Goal: Task Accomplishment & Management: Manage account settings

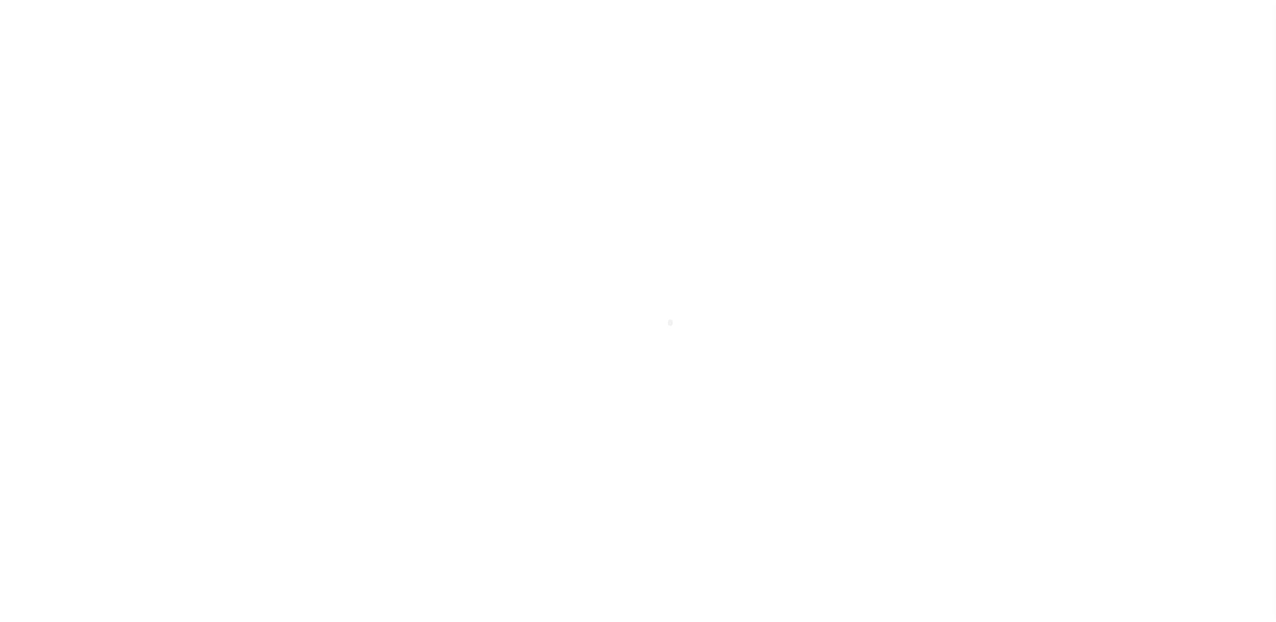
scroll to position [34, 0]
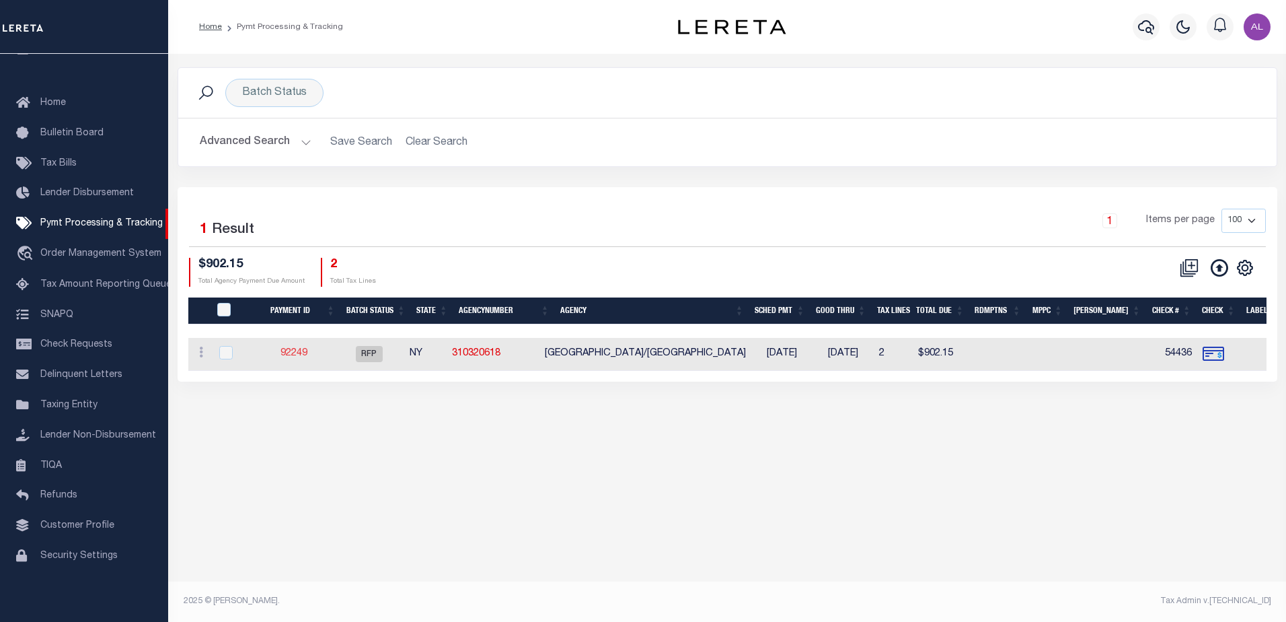
click at [298, 357] on link "92249" at bounding box center [294, 352] width 27 height 9
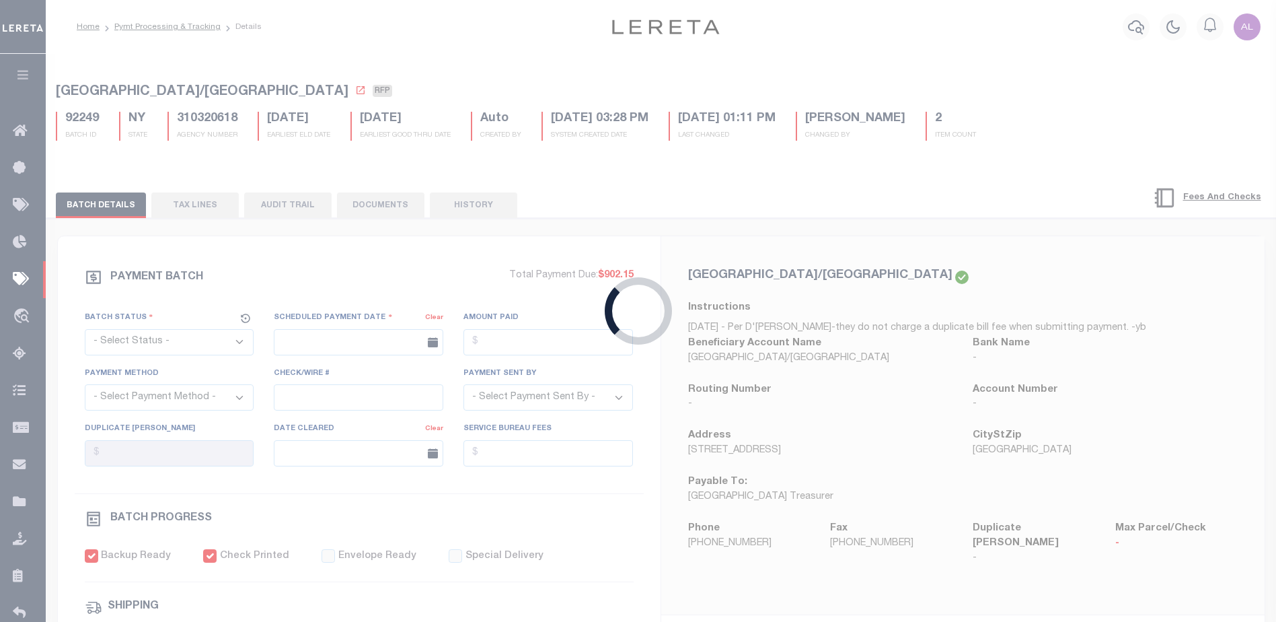
select select "RFP"
type input "10/14/2025"
type input "$902.15"
select select "CHK"
type input "54436"
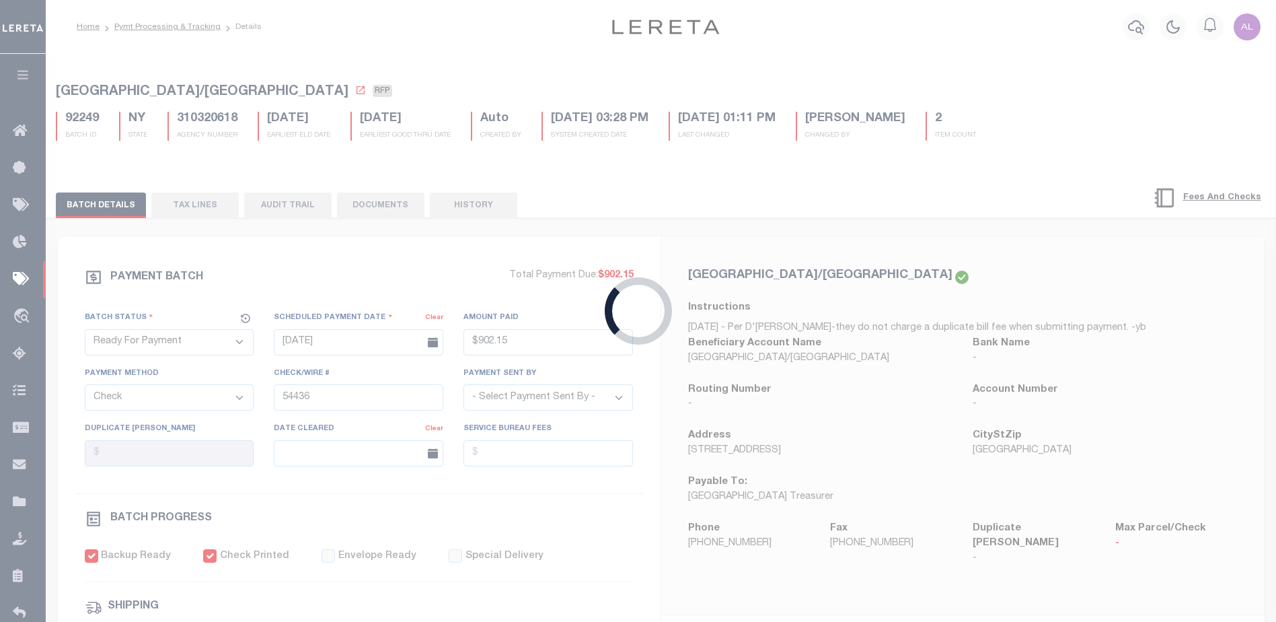
select select "Little, Audria"
checkbox input "true"
type input "N"
radio input "true"
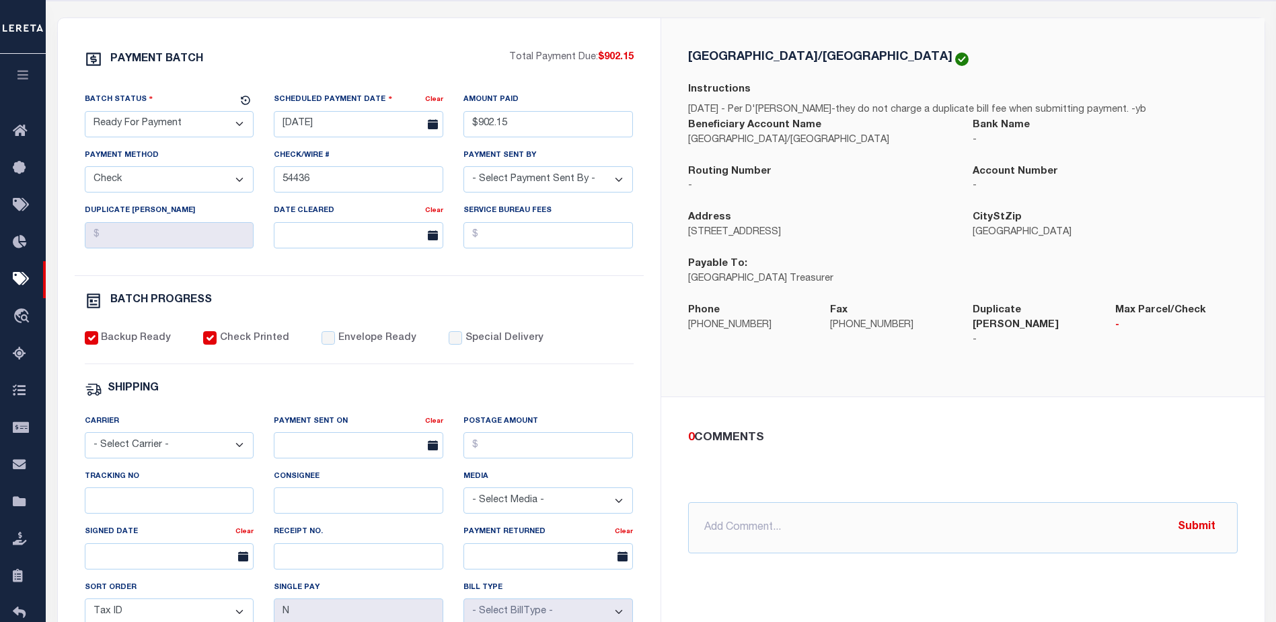
scroll to position [269, 0]
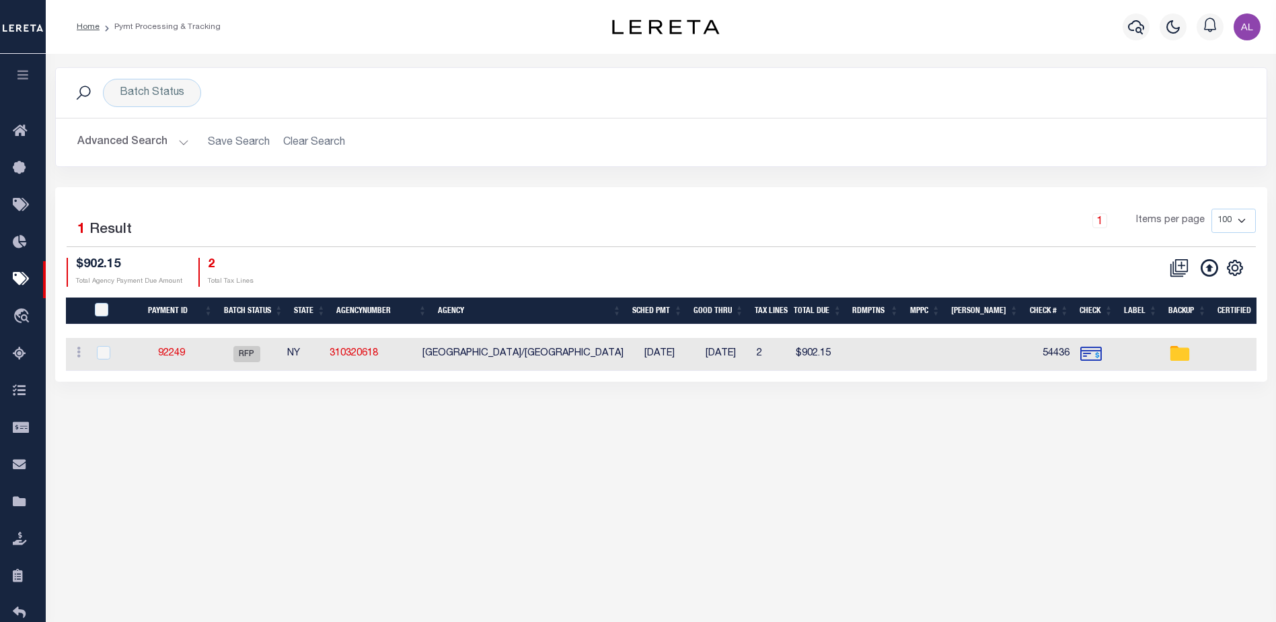
click at [308, 147] on h2 "Advanced Search Save Search Clear Search PayeeSearchTable_dynamictable_____Defa…" at bounding box center [661, 142] width 1189 height 26
click at [310, 145] on h2 "Advanced Search Save Search Clear Search PayeeSearchTable_dynamictable_____Defa…" at bounding box center [661, 142] width 1189 height 26
click at [322, 137] on h2 "Advanced Search Save Search Clear Search PayeeSearchTable_dynamictable_____Defa…" at bounding box center [661, 142] width 1189 height 26
drag, startPoint x: 129, startPoint y: 89, endPoint x: 153, endPoint y: 96, distance: 25.0
click at [130, 89] on div "Batch Status" at bounding box center [152, 93] width 98 height 28
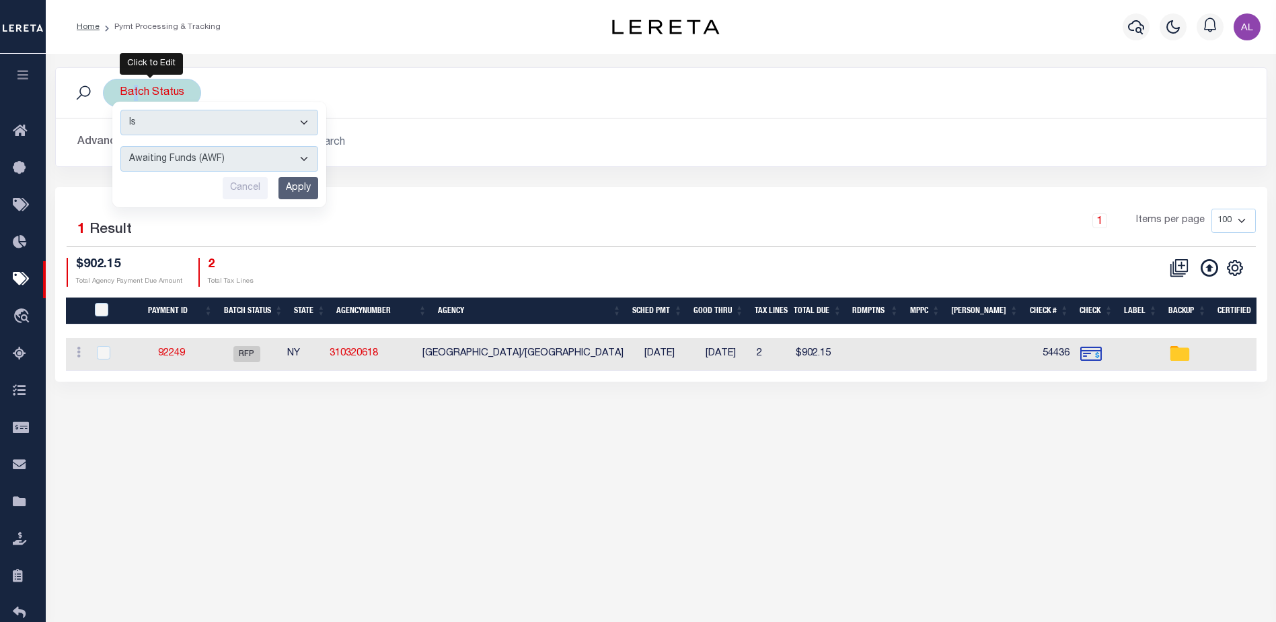
drag, startPoint x: 174, startPoint y: 159, endPoint x: 172, endPoint y: 167, distance: 7.7
click at [174, 159] on select "Awaiting Funds (AWF) Cleared and Complete (CAC) New Check Needed (NCN) Payment …" at bounding box center [219, 159] width 198 height 26
select select "SFP"
click at [120, 146] on select "Awaiting Funds (AWF) Cleared and Complete (CAC) New Check Needed (NCN) Payment …" at bounding box center [219, 159] width 198 height 26
click at [305, 186] on input "Apply" at bounding box center [298, 188] width 40 height 22
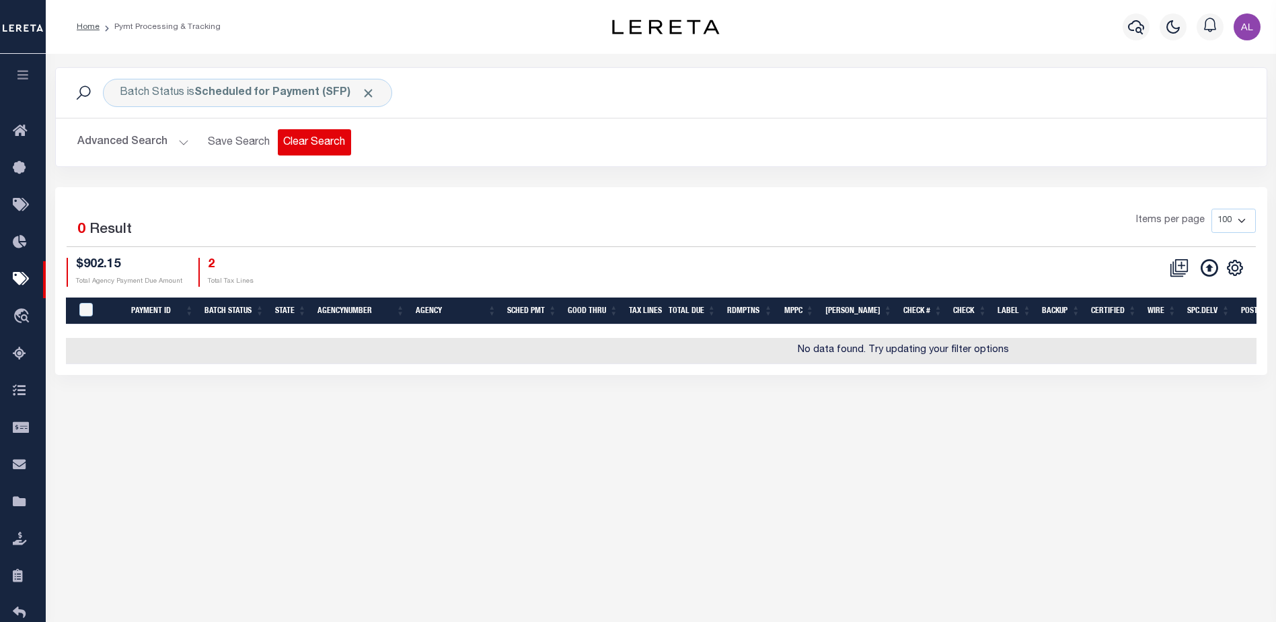
click at [304, 141] on button "Clear Search" at bounding box center [314, 142] width 73 height 26
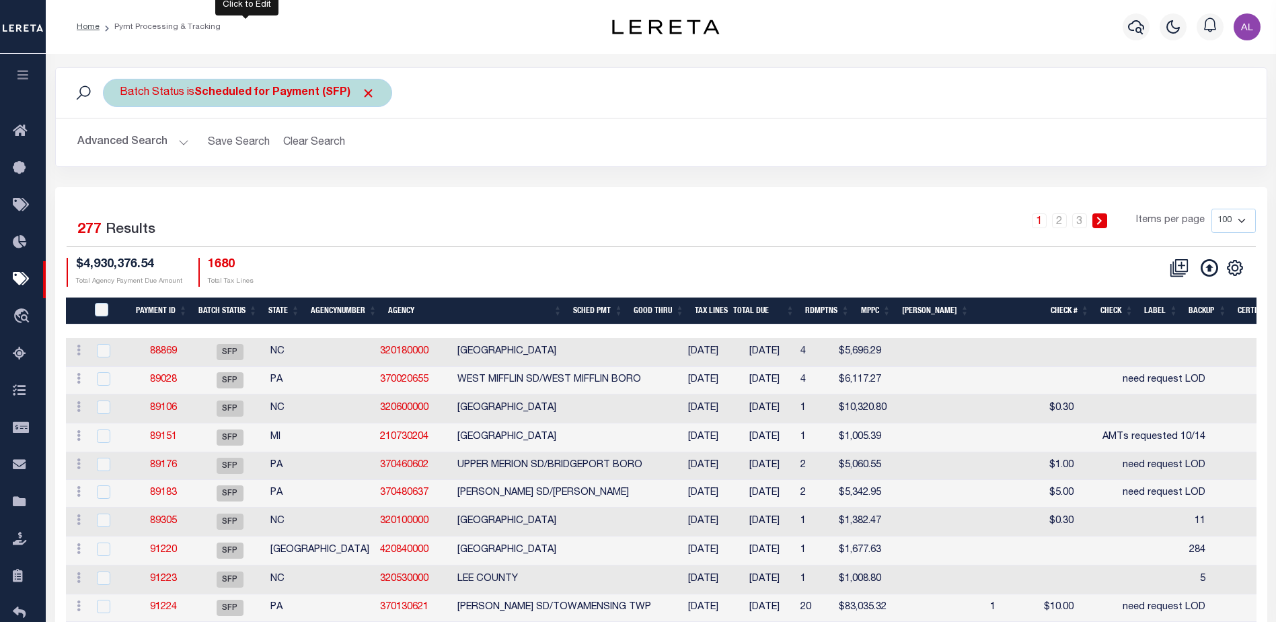
click at [267, 85] on div "Batch Status is Scheduled for Payment (SFP)" at bounding box center [247, 93] width 289 height 28
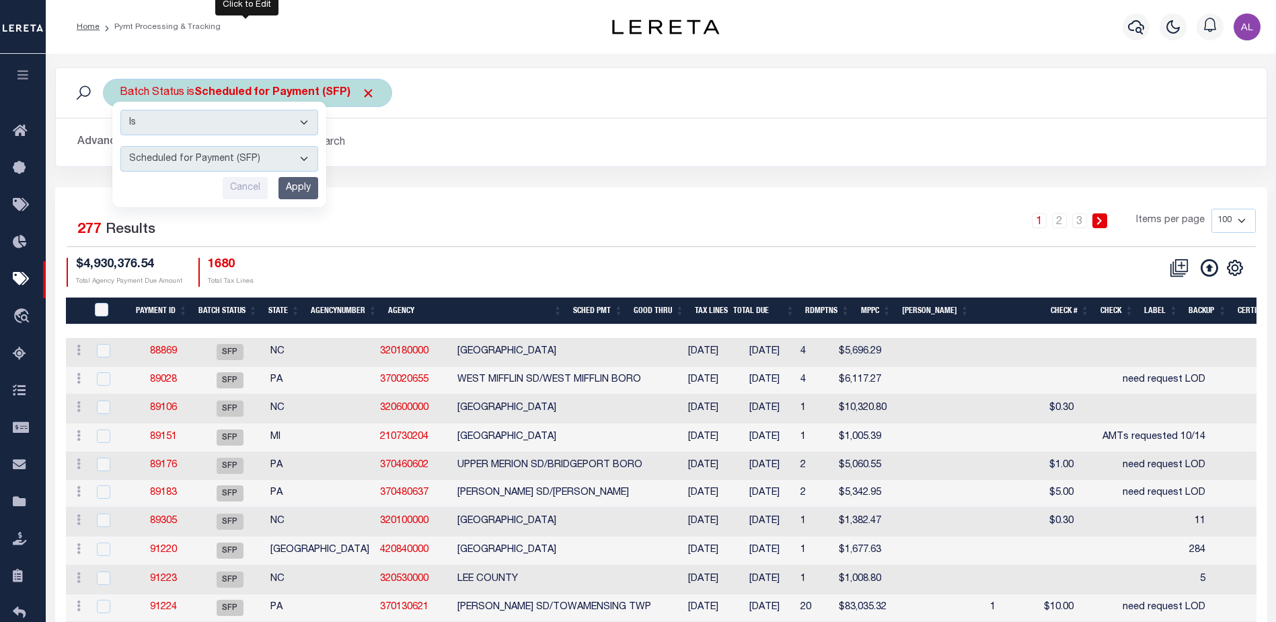
click at [228, 160] on select "Awaiting Funds (AWF) Cleared and Complete (CAC) New Check Needed (NCN) Payment …" at bounding box center [219, 159] width 198 height 26
select select "RFP"
click at [120, 146] on select "Awaiting Funds (AWF) Cleared and Complete (CAC) New Check Needed (NCN) Payment …" at bounding box center [219, 159] width 198 height 26
click at [294, 197] on input "Apply" at bounding box center [298, 188] width 40 height 22
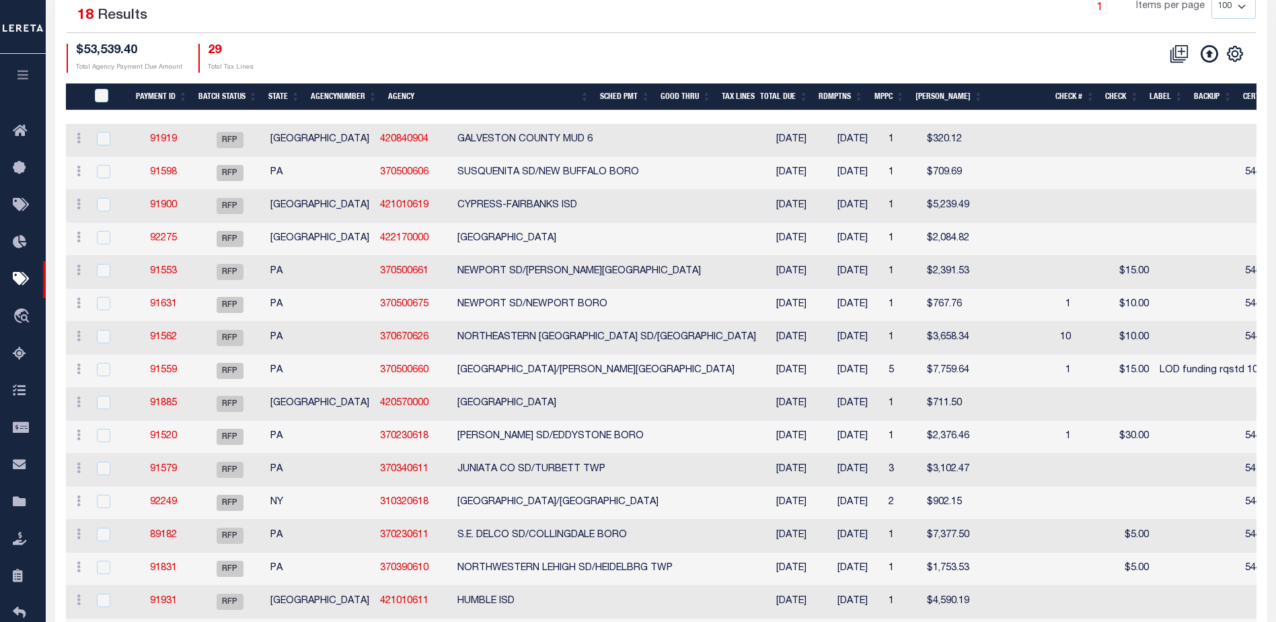
scroll to position [87, 0]
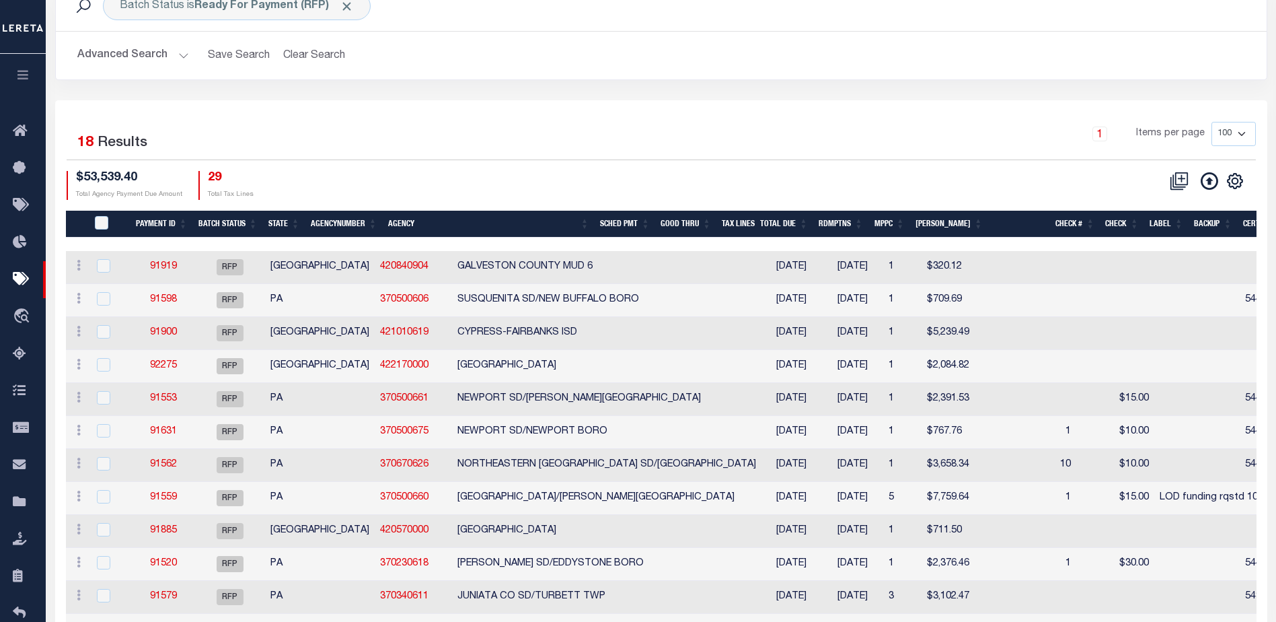
click at [524, 221] on th "Agency" at bounding box center [489, 225] width 212 height 28
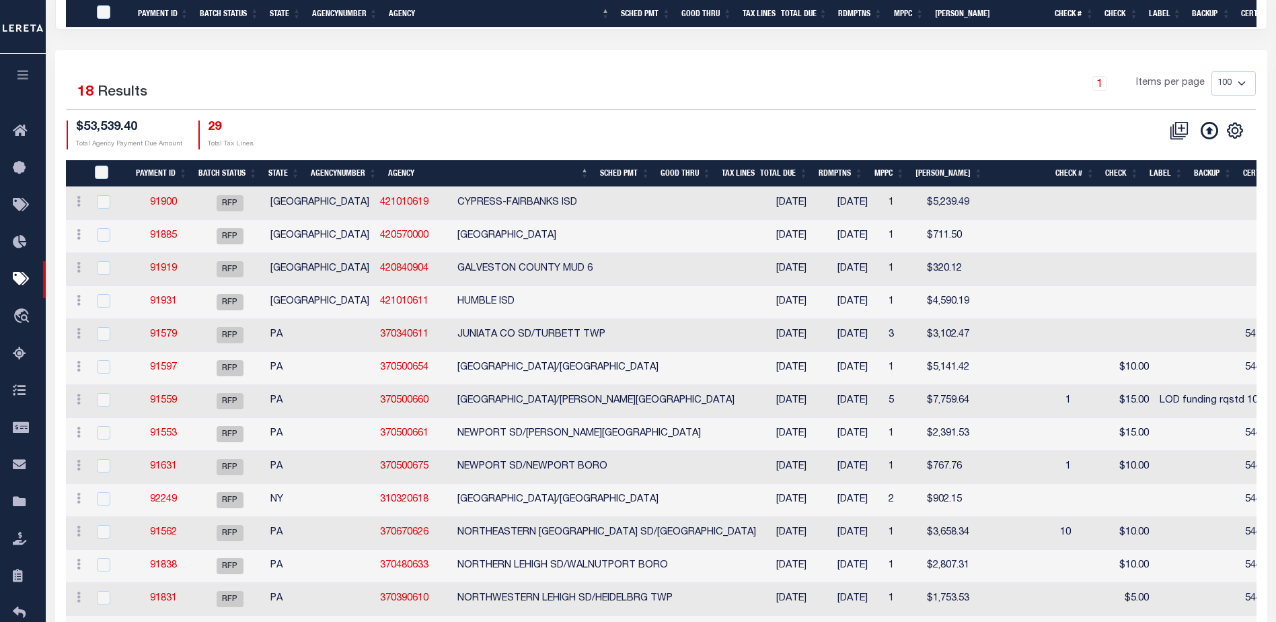
scroll to position [356, 0]
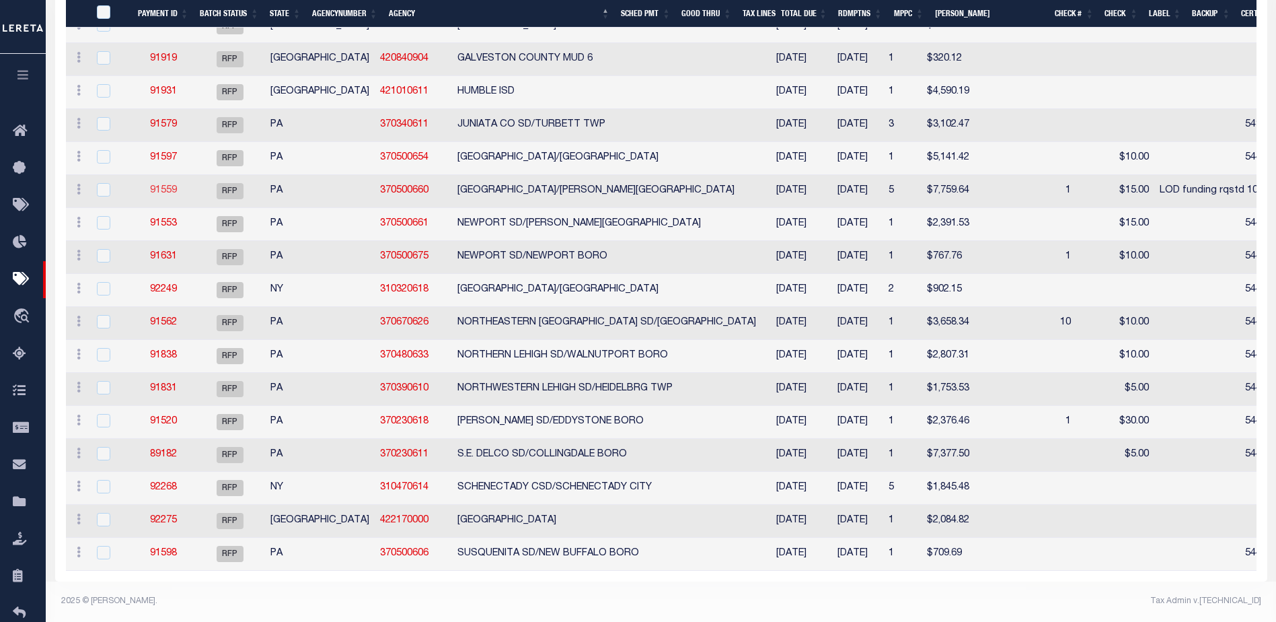
click at [169, 186] on link "91559" at bounding box center [163, 190] width 27 height 9
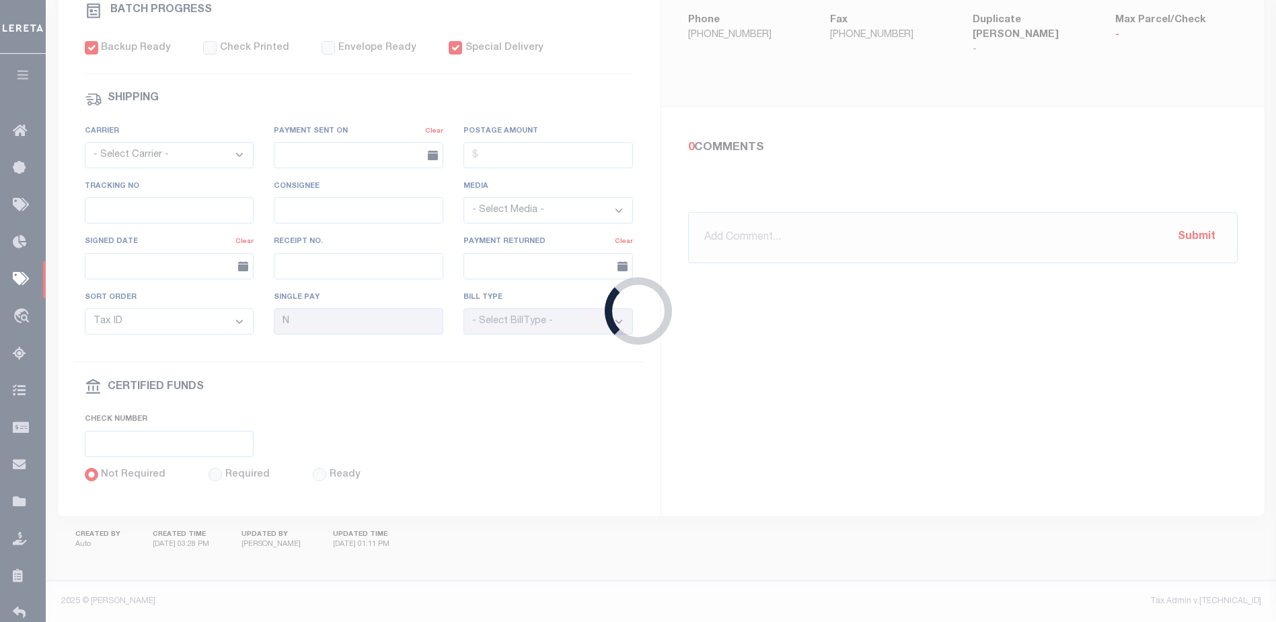
type input "[DATE]"
type input "$7,759.64"
type input "LOD funding rqstd 10/14"
select select "[PERSON_NAME]"
checkbox input "false"
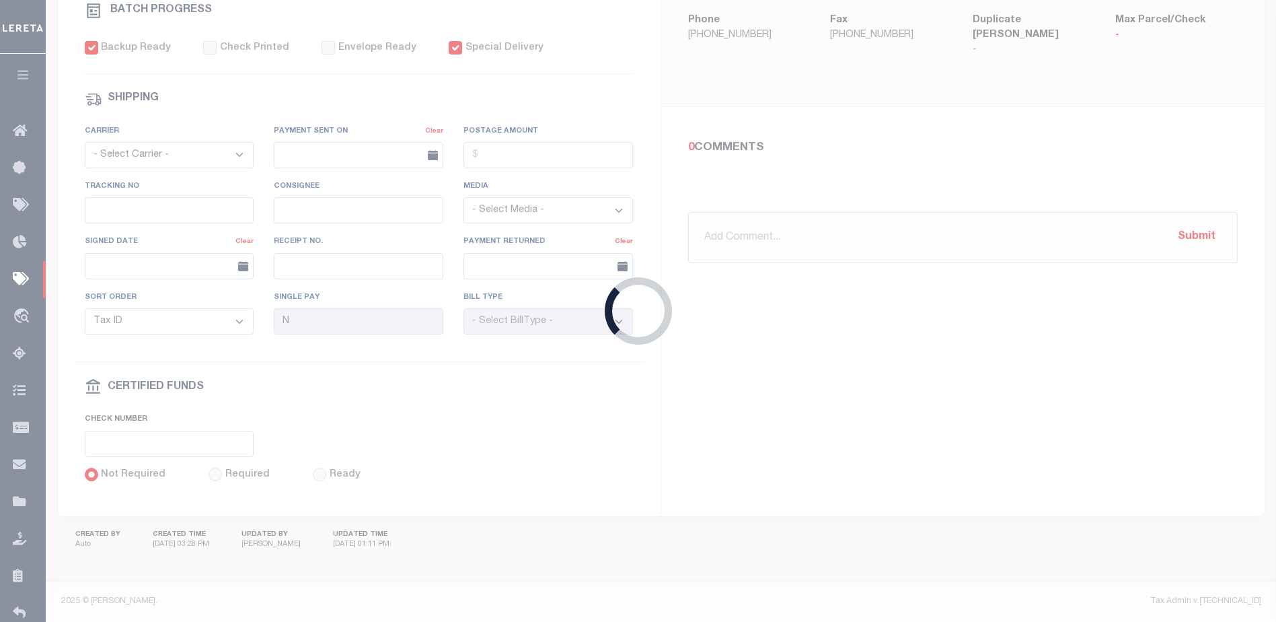
checkbox input "true"
select select "35"
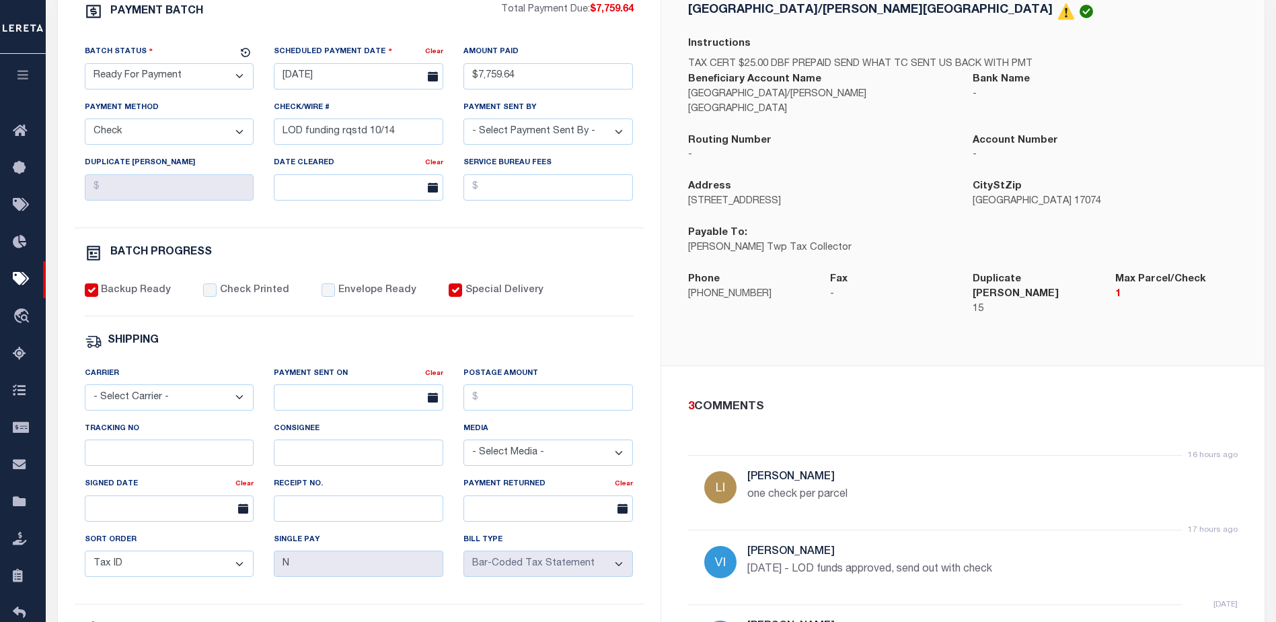
scroll to position [269, 0]
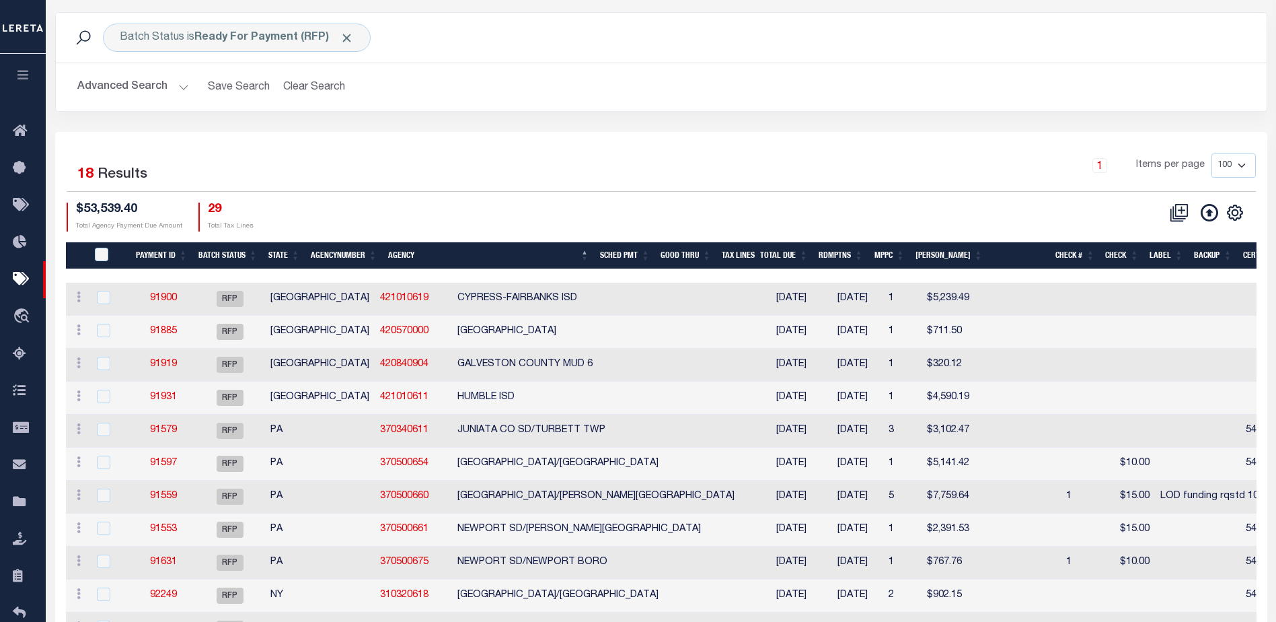
scroll to position [47, 0]
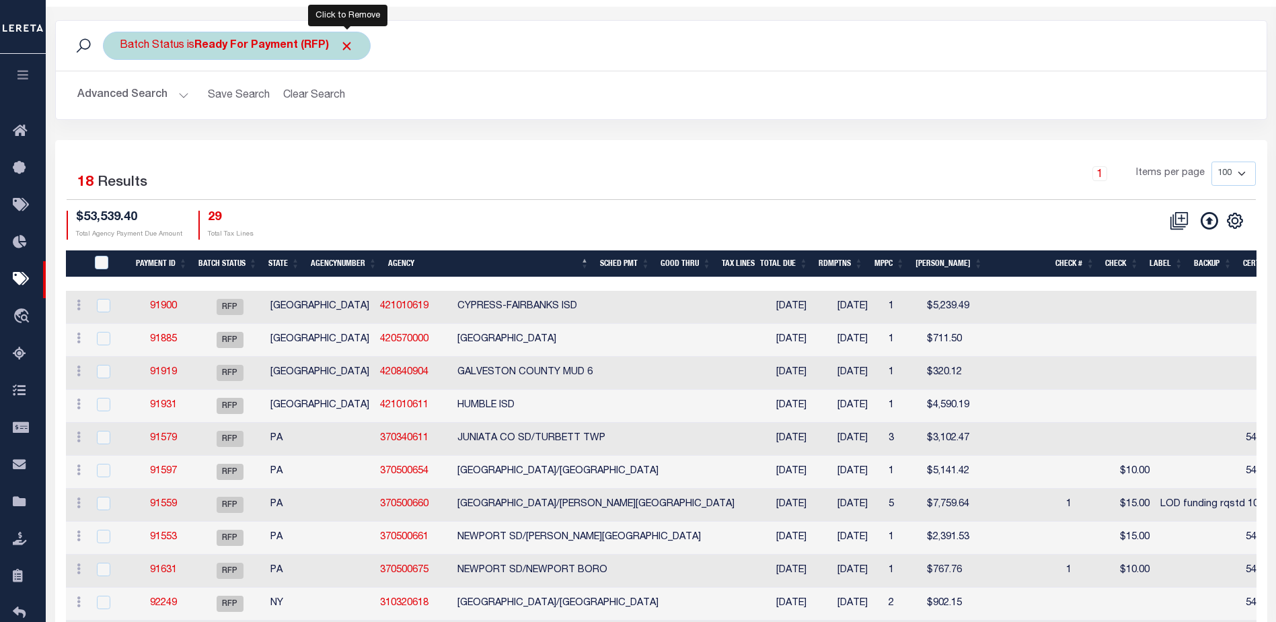
click at [347, 46] on span "Click to Remove" at bounding box center [347, 46] width 14 height 14
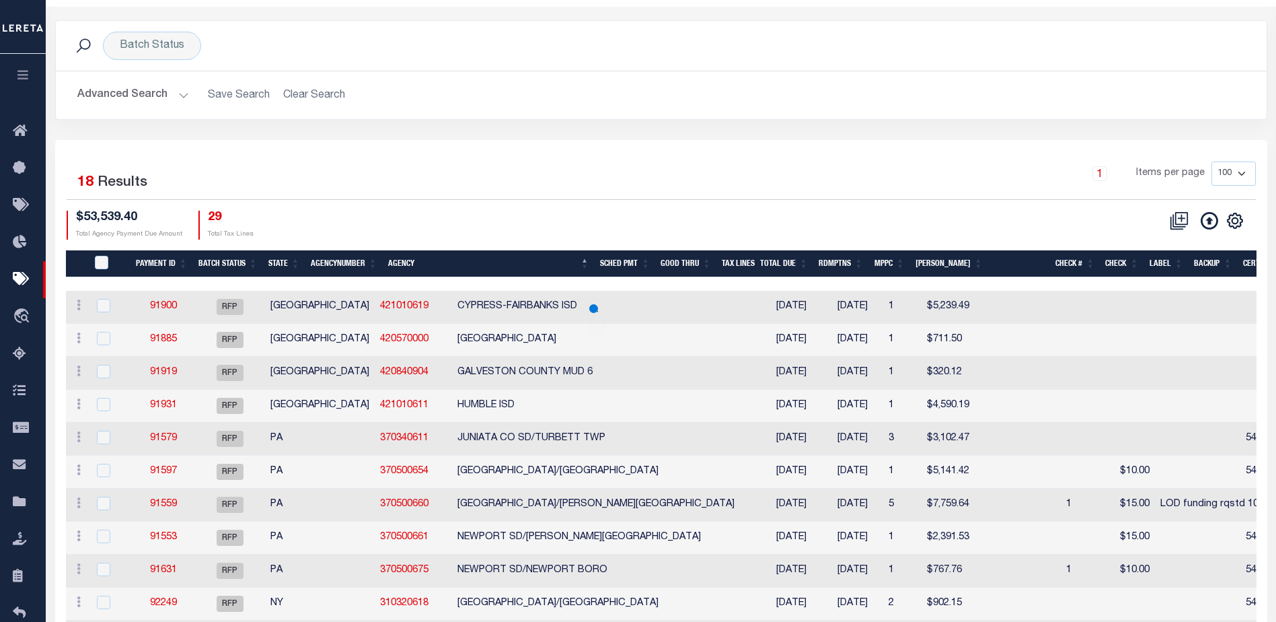
click at [182, 94] on button "Advanced Search" at bounding box center [133, 95] width 112 height 26
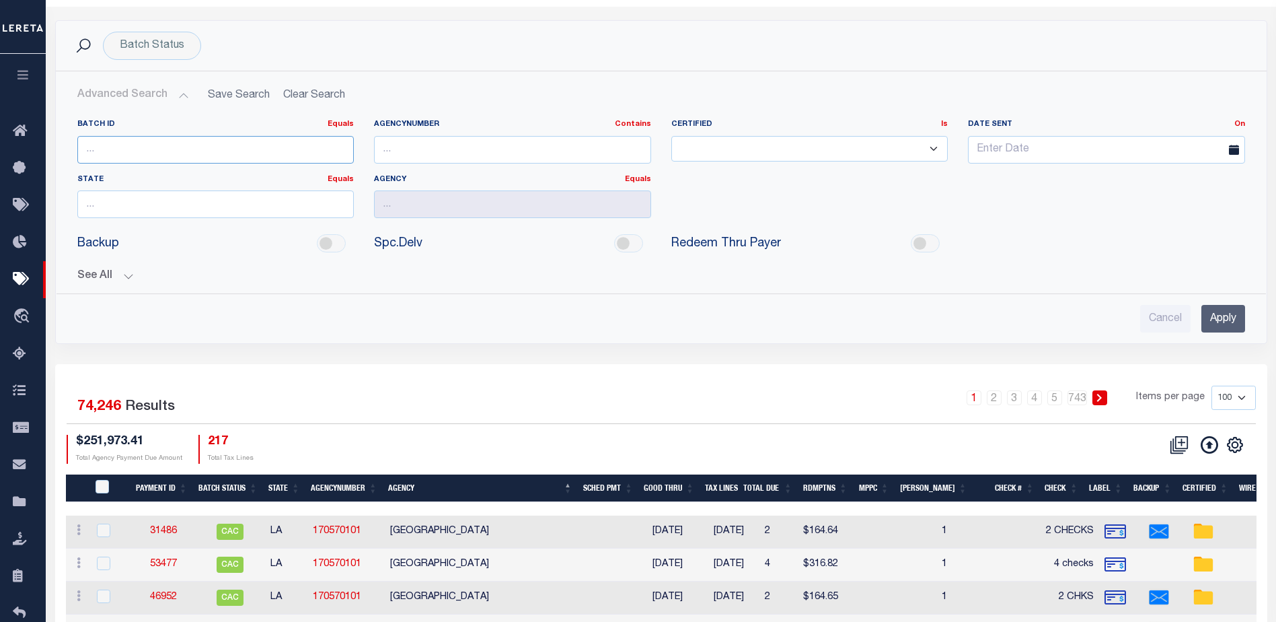
click at [158, 145] on input "number" at bounding box center [215, 150] width 277 height 28
type input "91723"
click at [1207, 320] on input "Apply" at bounding box center [1223, 319] width 44 height 28
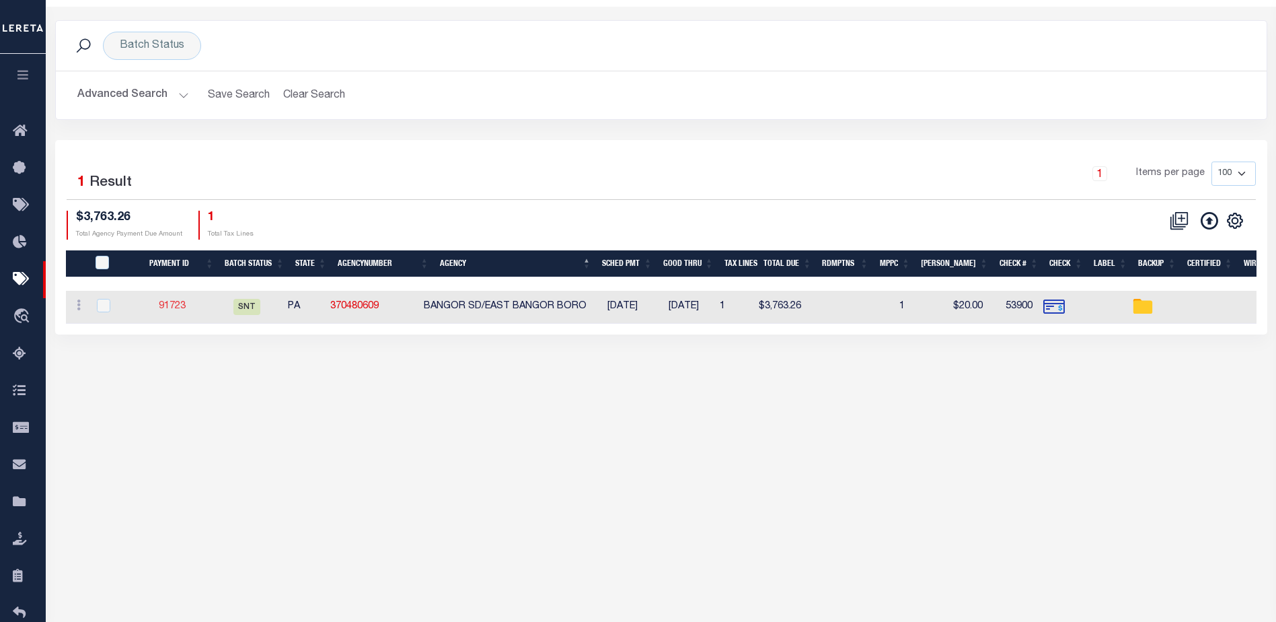
click at [172, 306] on link "91723" at bounding box center [172, 305] width 27 height 9
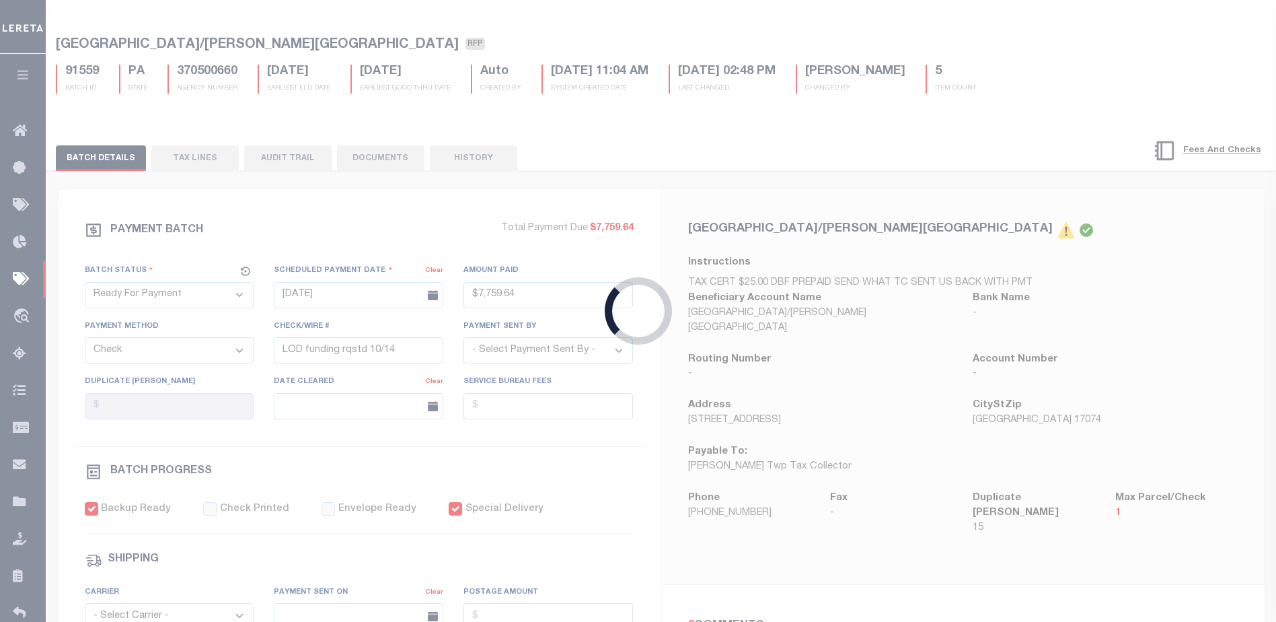
scroll to position [46, 0]
select select "SNT"
type input "[DATE]"
type input "$3,763.26"
type input "53900"
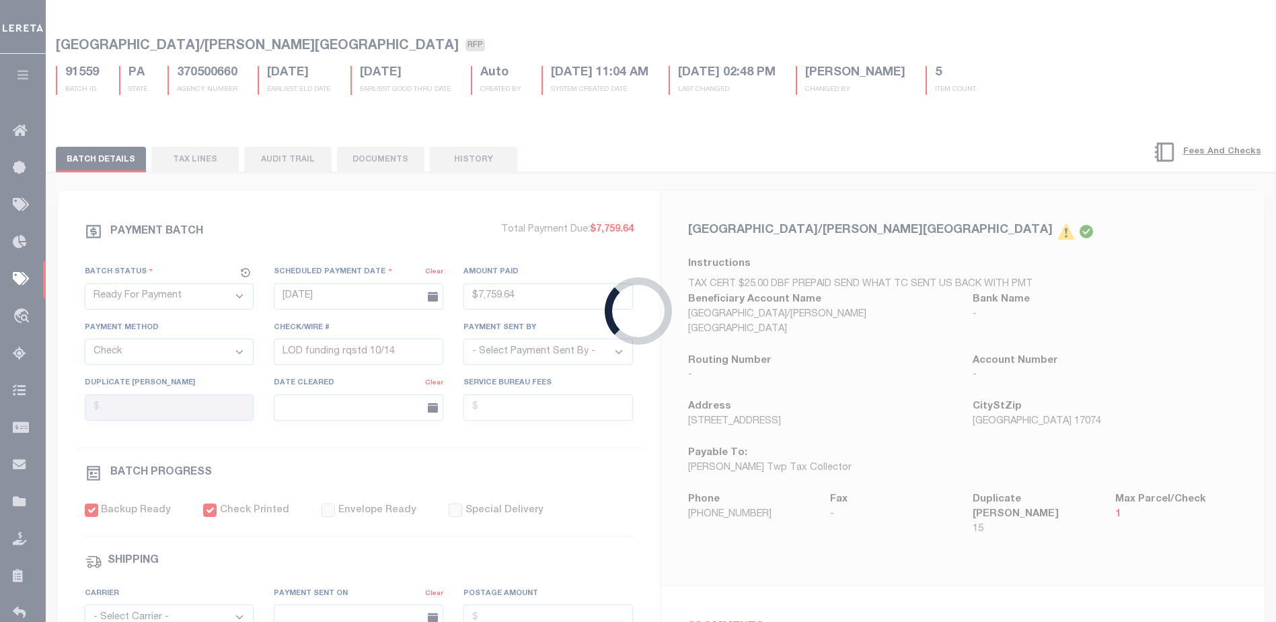
type input "$20"
checkbox input "true"
checkbox input "false"
select select "USS"
type input "[DATE]"
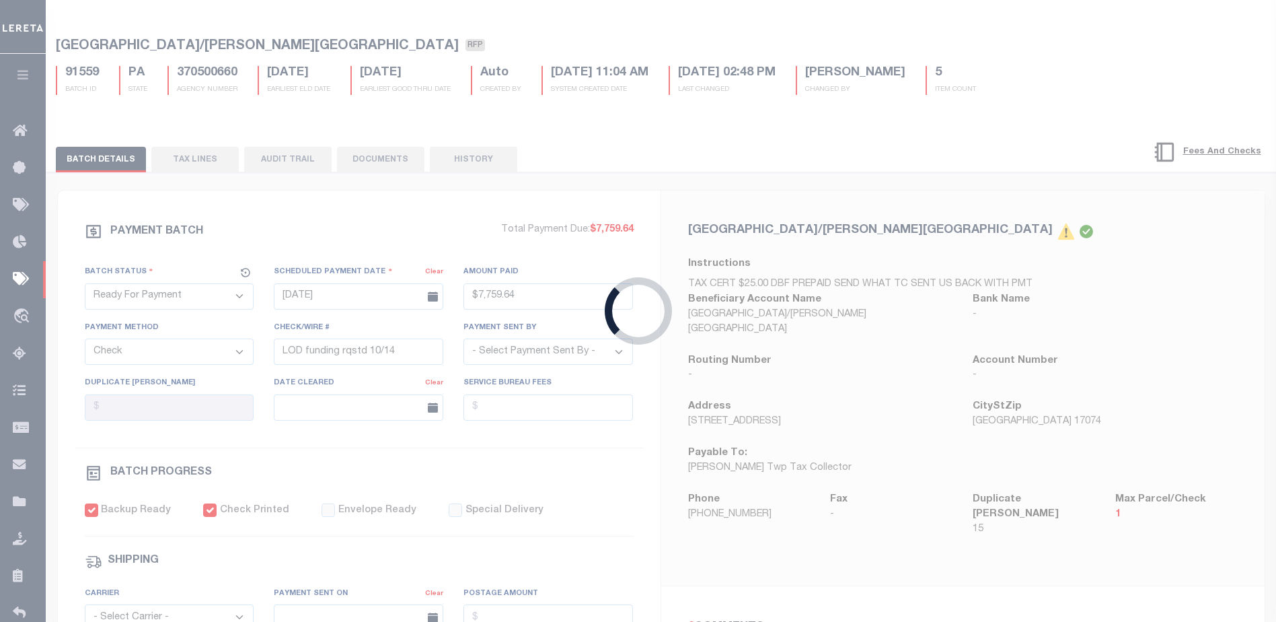
type input "420180139405540109627008552703"
select select
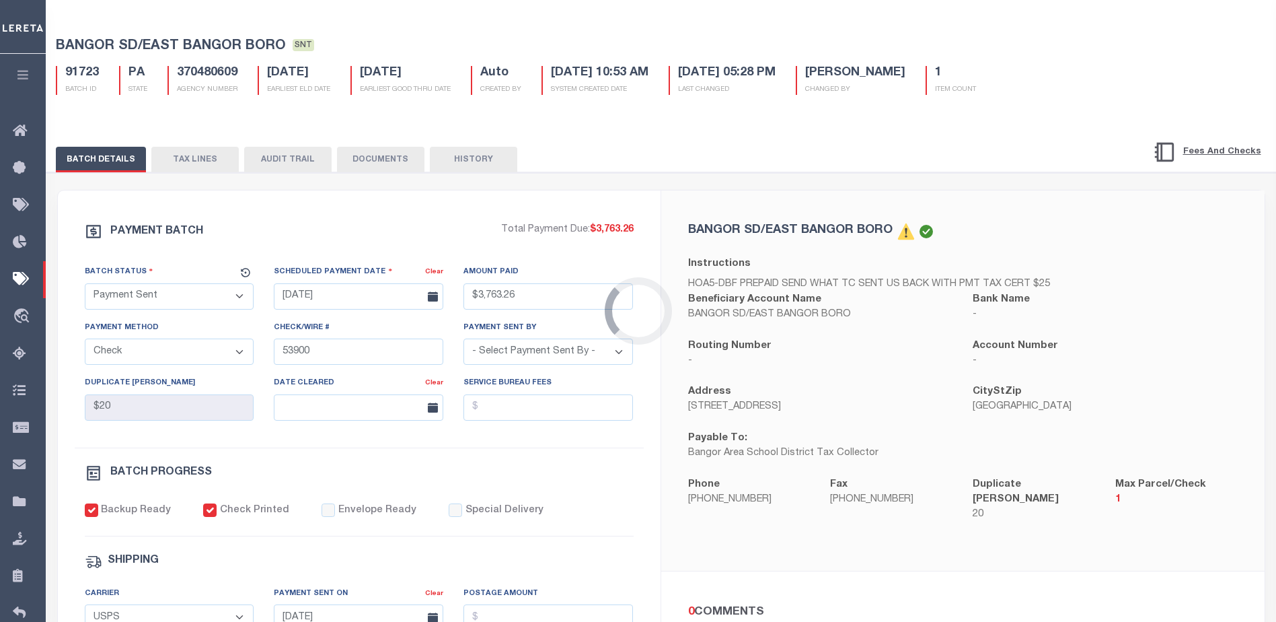
scroll to position [0, 0]
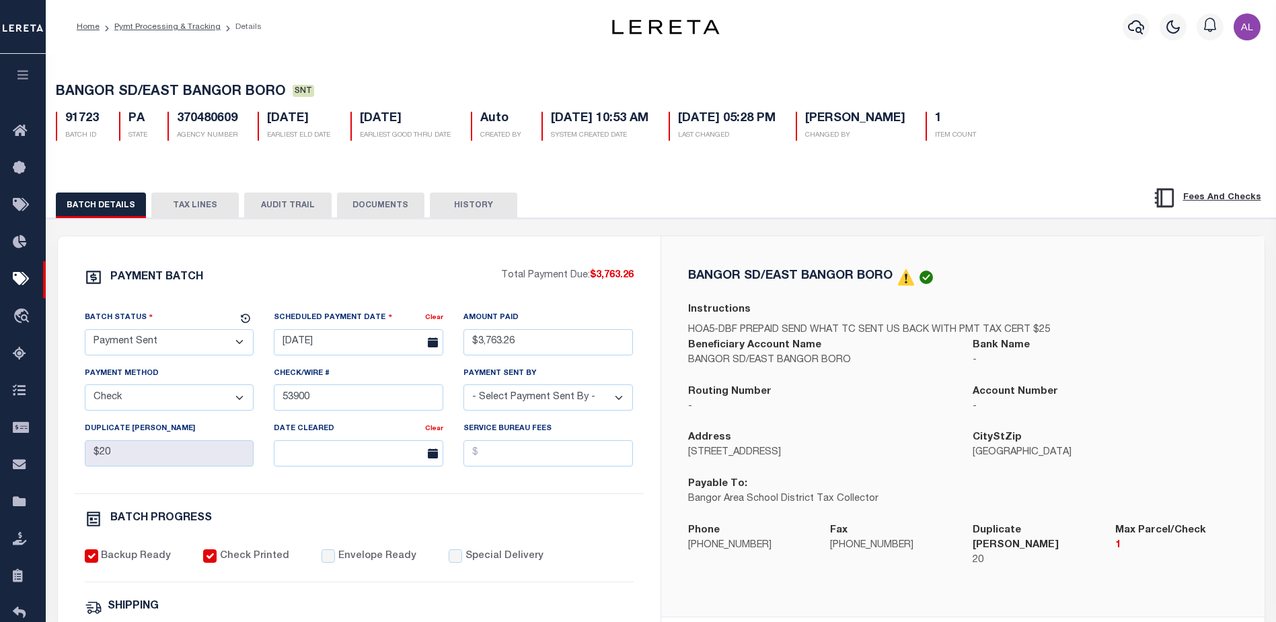
click at [194, 213] on button "TAX LINES" at bounding box center [194, 205] width 87 height 26
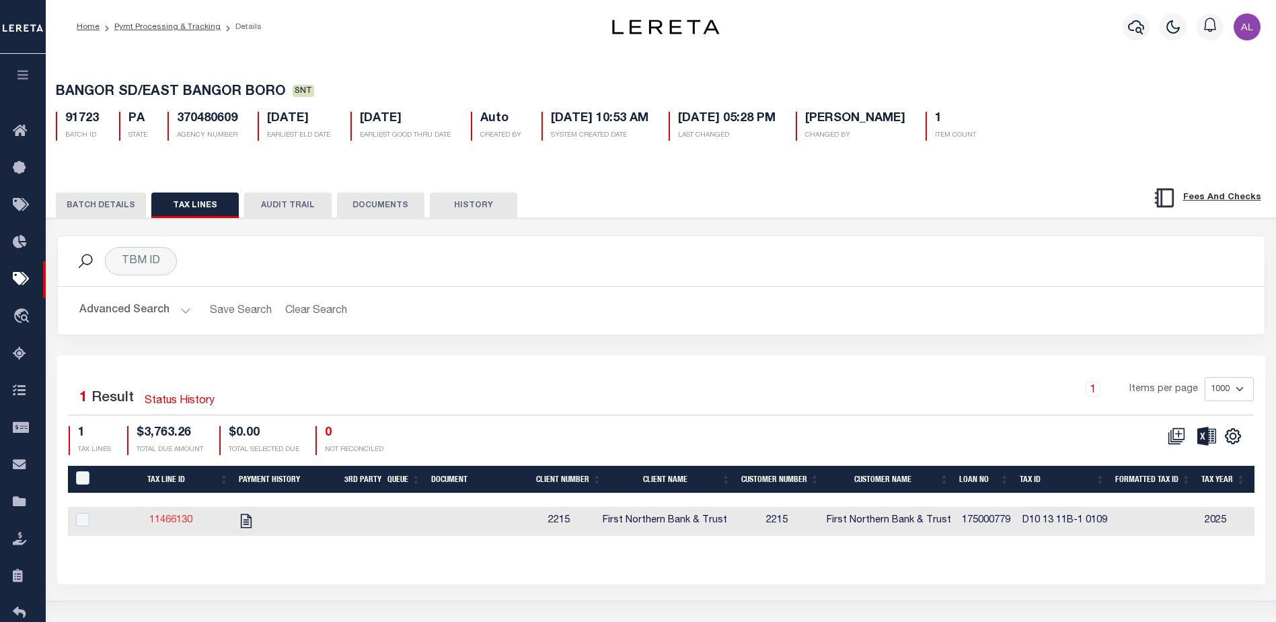
click at [176, 520] on link "11466130" at bounding box center [170, 519] width 43 height 9
checkbox input "true"
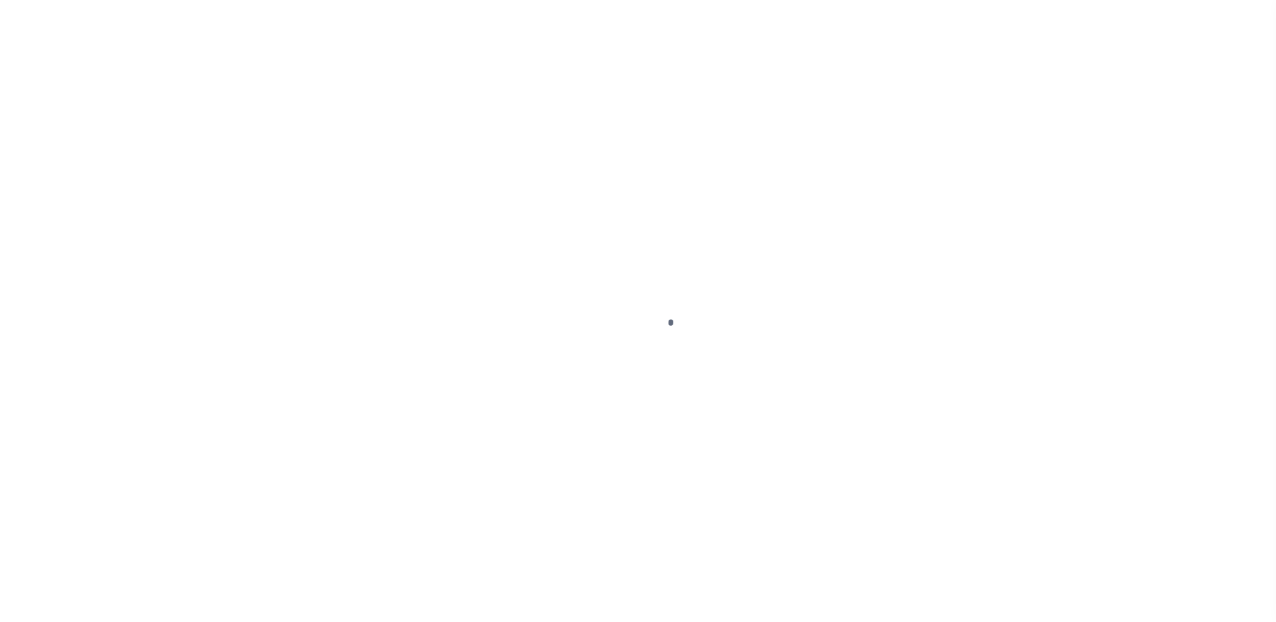
select select "PYD"
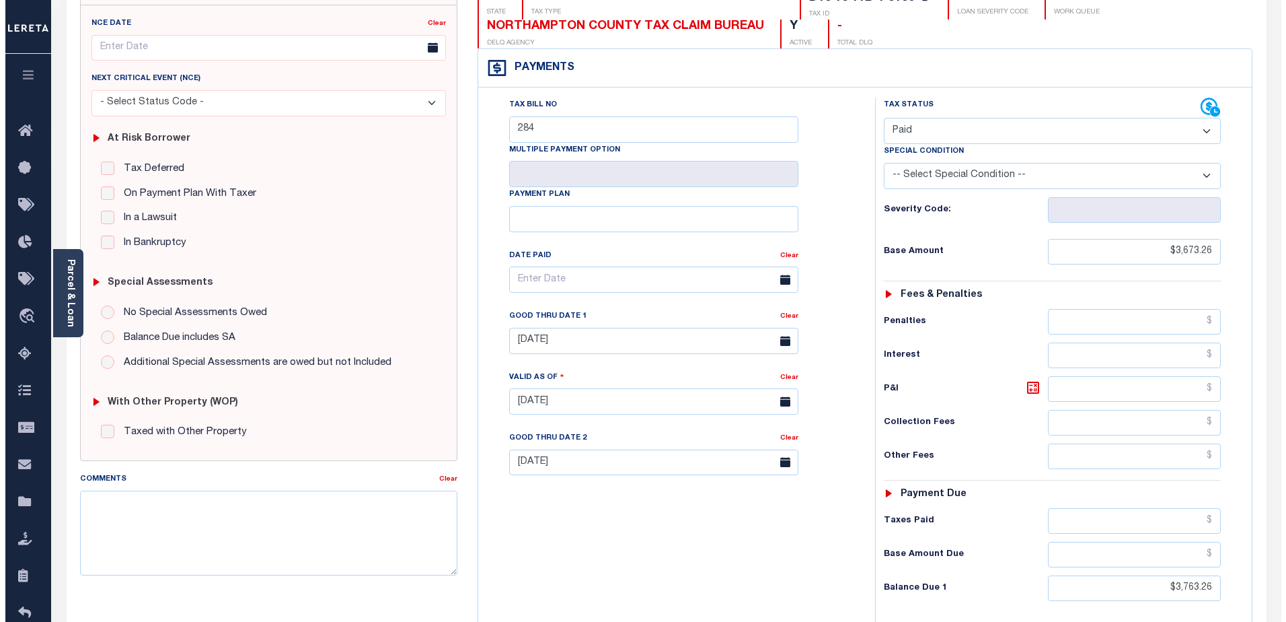
scroll to position [135, 0]
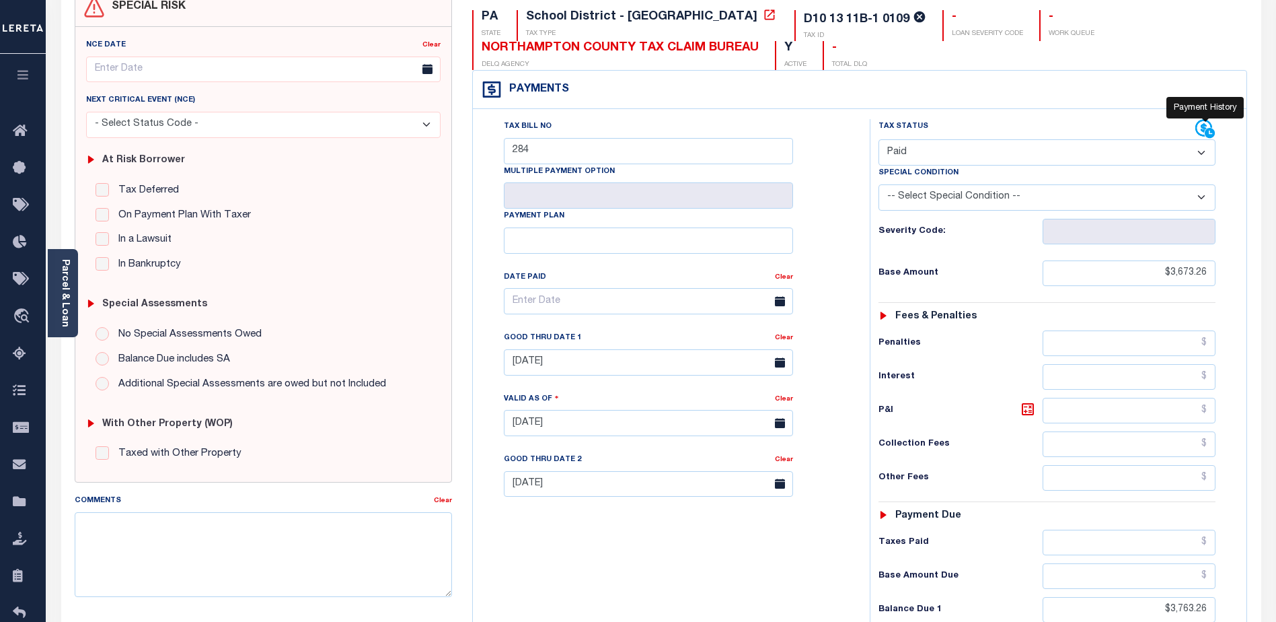
click at [1206, 126] on icon at bounding box center [1205, 129] width 20 height 20
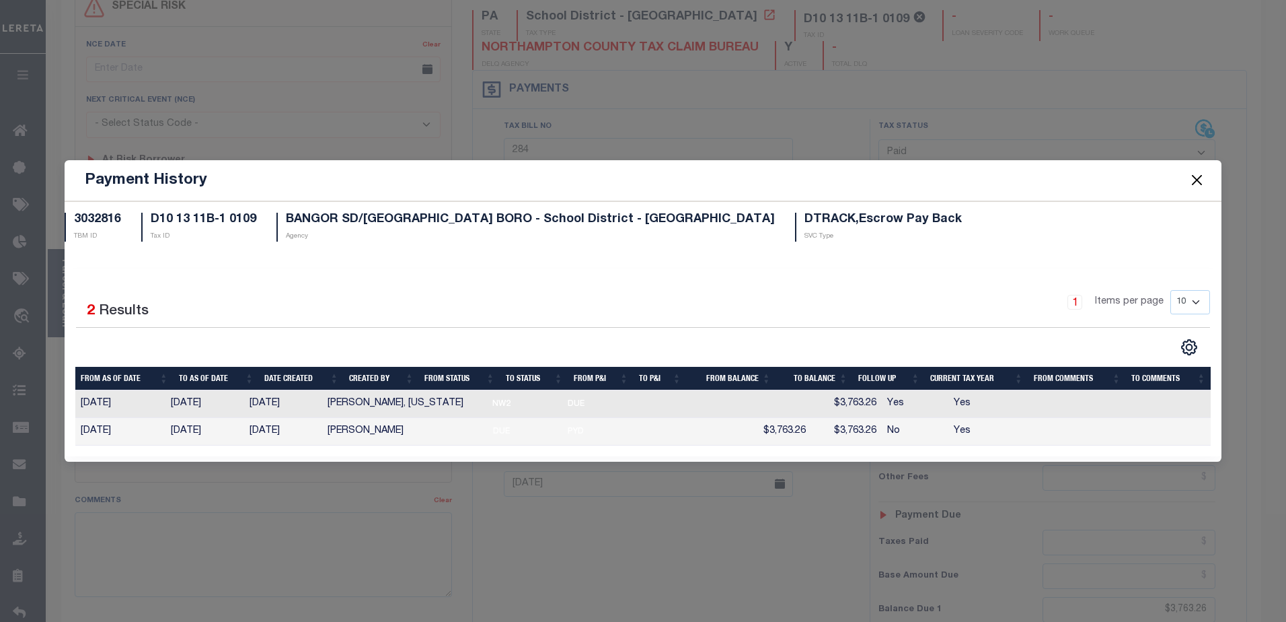
click at [1199, 179] on button "Close" at bounding box center [1196, 180] width 17 height 17
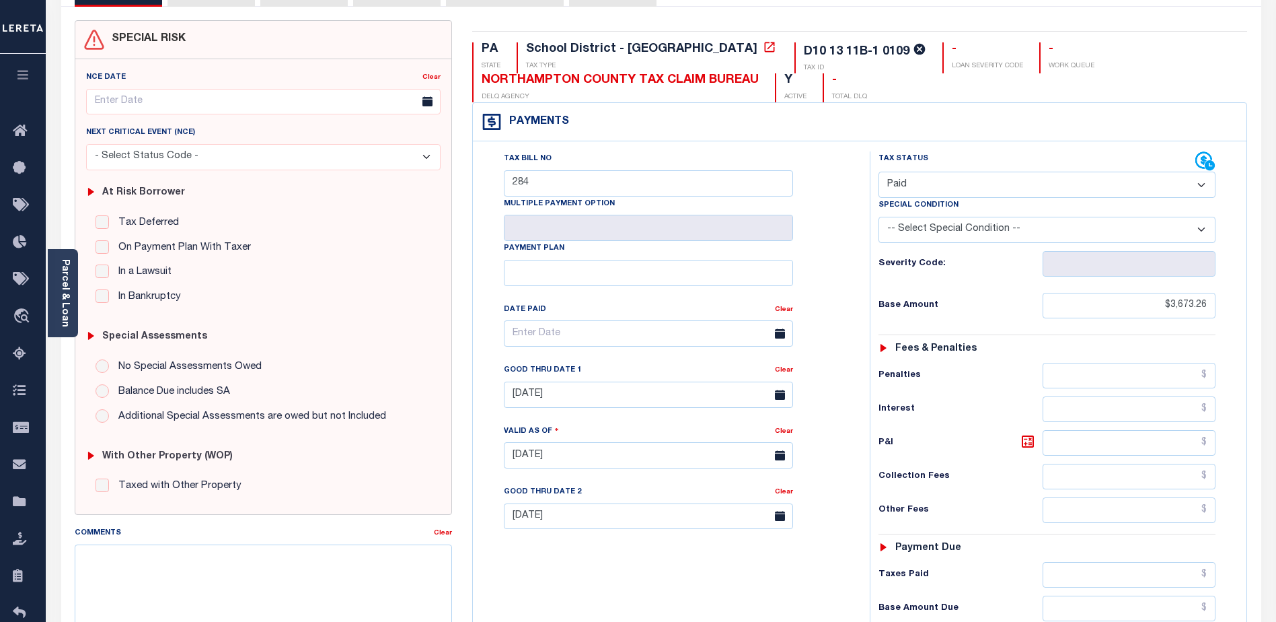
scroll to position [70, 0]
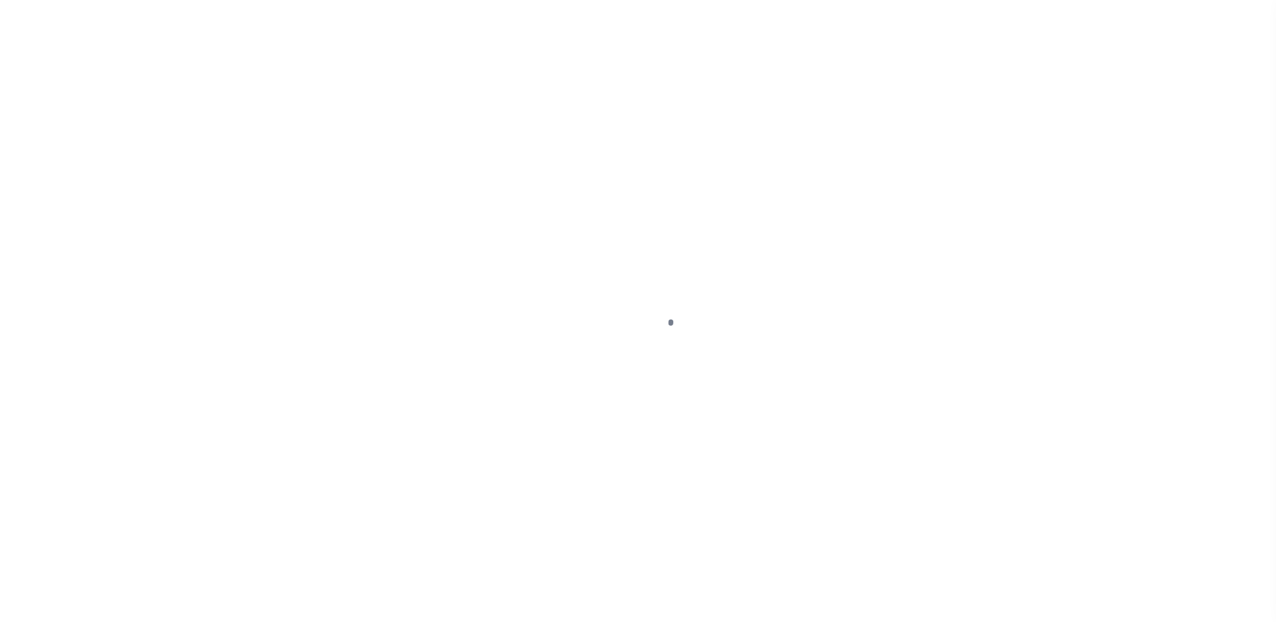
select select "SNT"
select select "CHK"
select select "Villatoro-Benitez, Andres"
select select "USS"
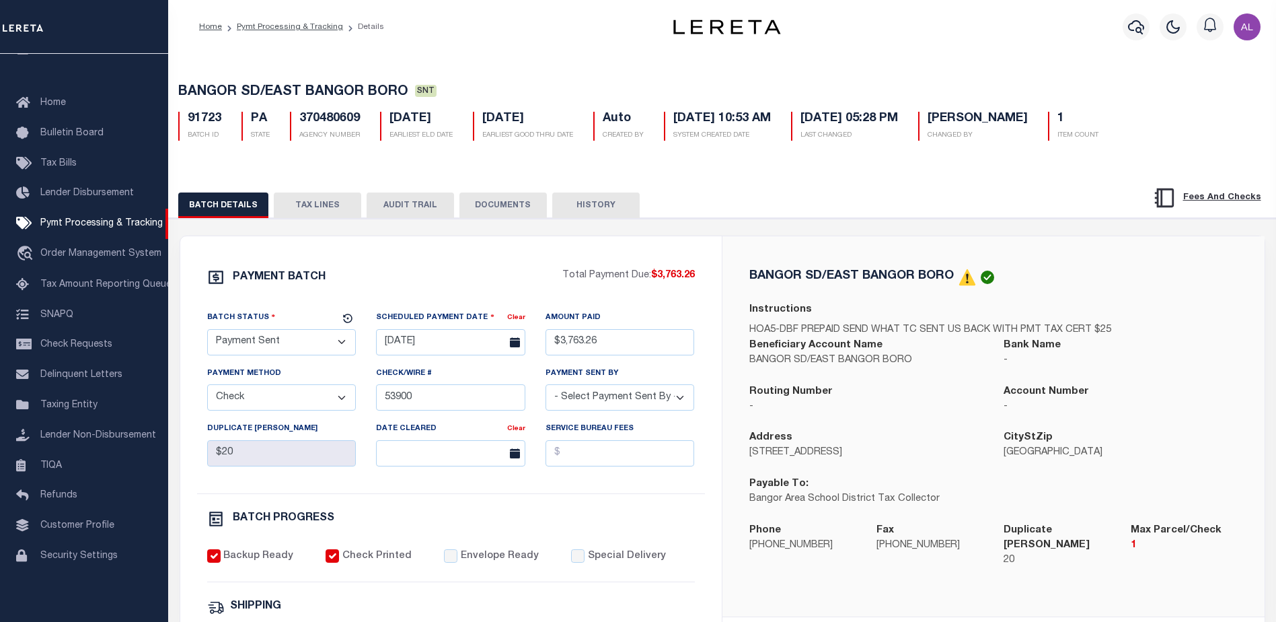
click at [301, 202] on button "TAX LINES" at bounding box center [317, 205] width 87 height 26
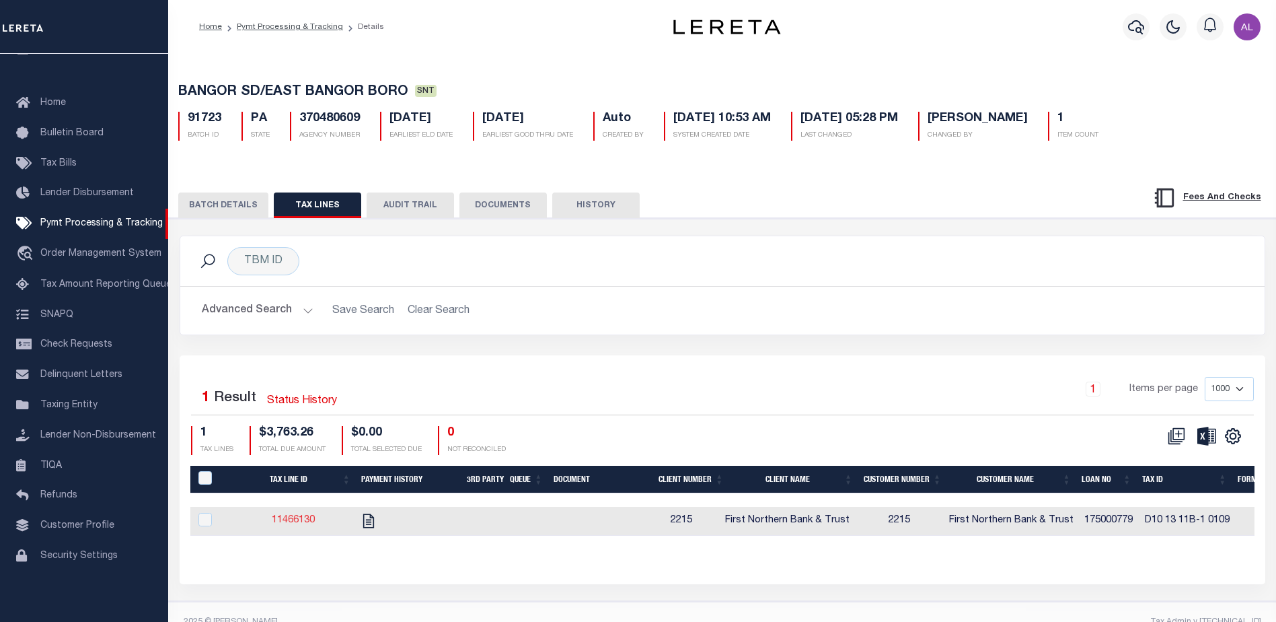
click at [289, 522] on link "11466130" at bounding box center [293, 519] width 43 height 9
checkbox input "true"
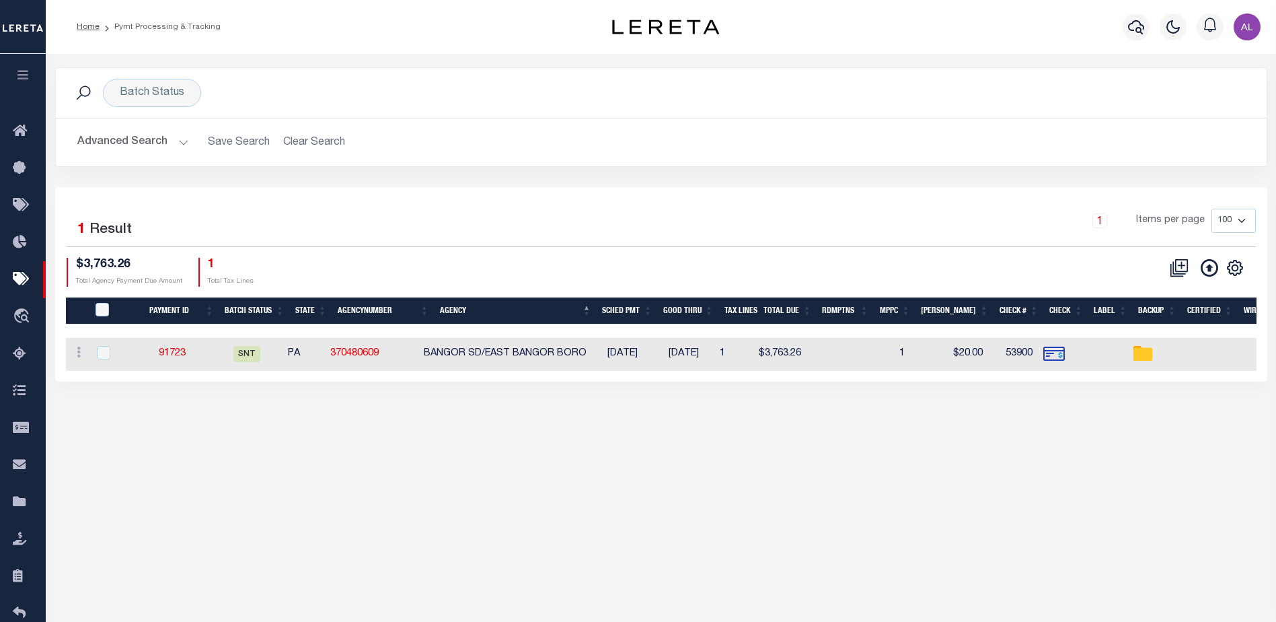
scroll to position [47, 0]
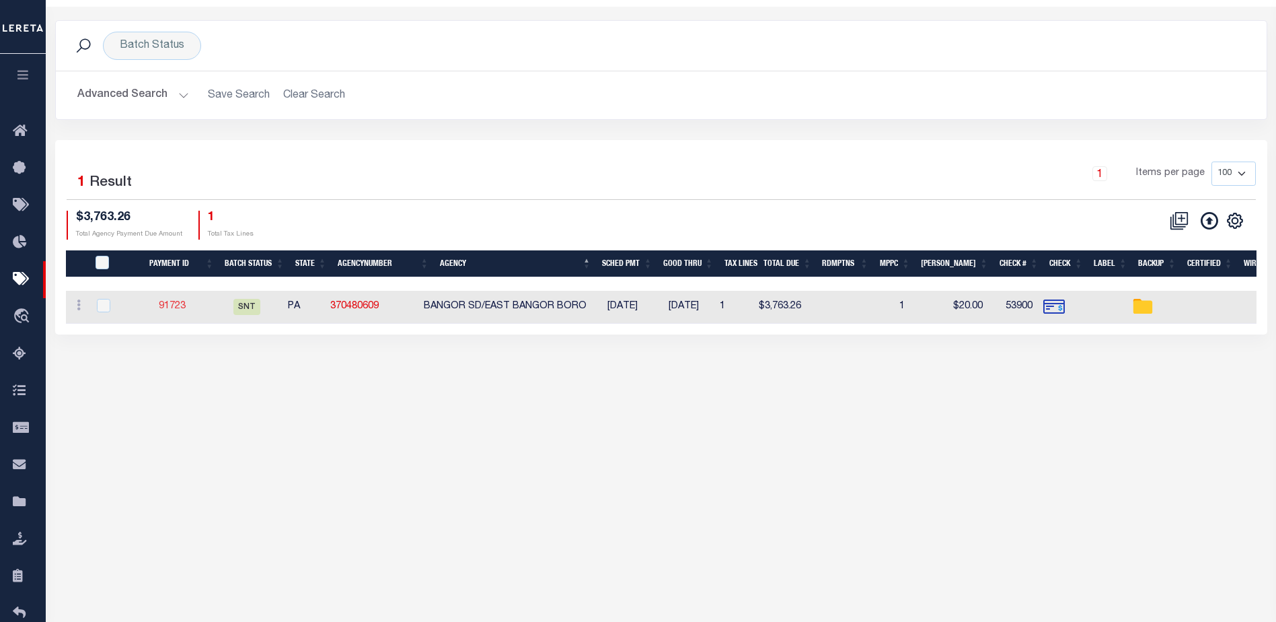
click at [182, 307] on link "91723" at bounding box center [172, 305] width 27 height 9
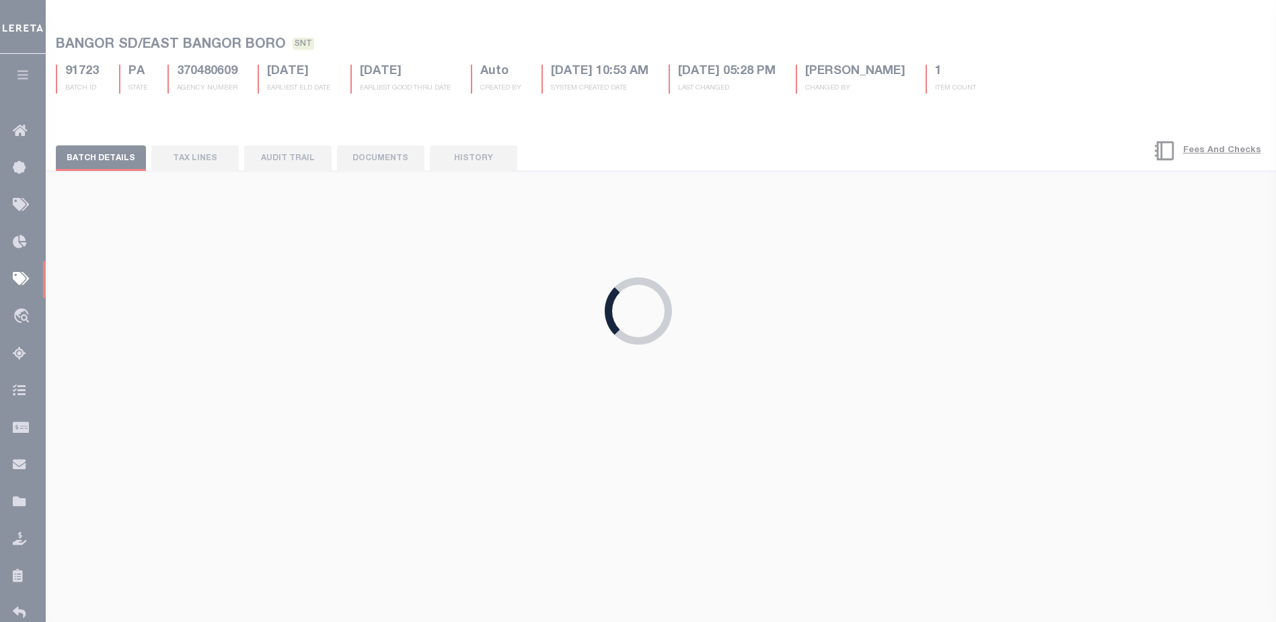
type input "$3,763.26"
type input "$20"
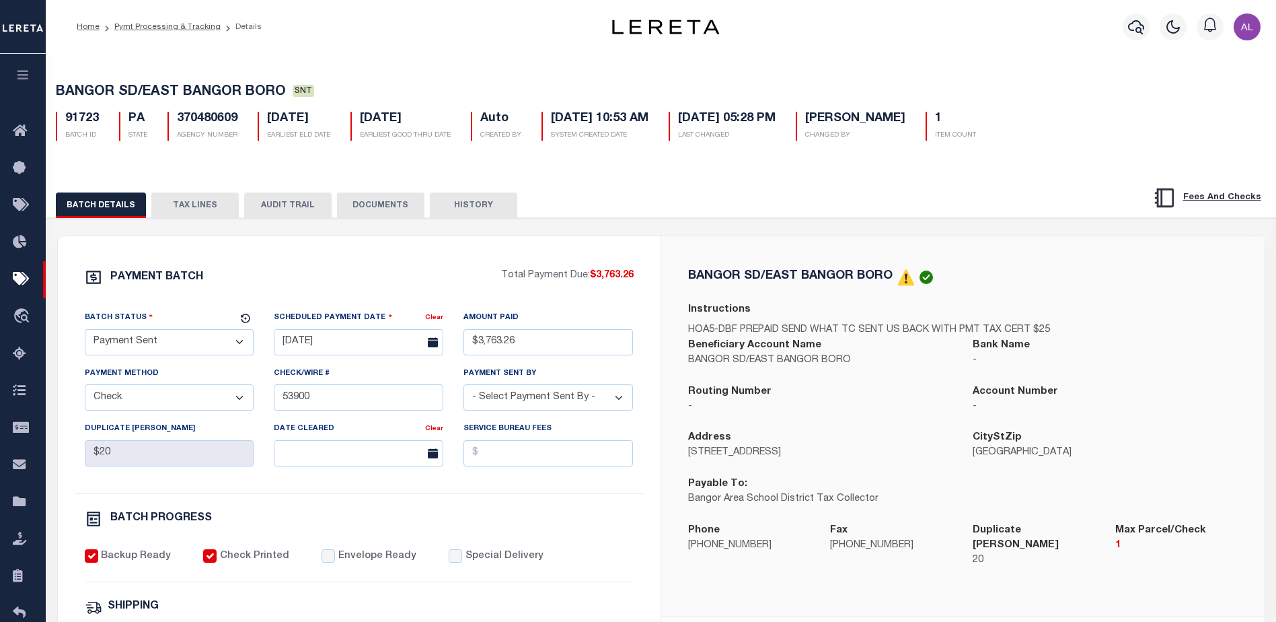
click at [239, 345] on select "- Select Status - Scheduled for Payment Ready For Payment Payment Sent Cleared …" at bounding box center [170, 342] width 170 height 26
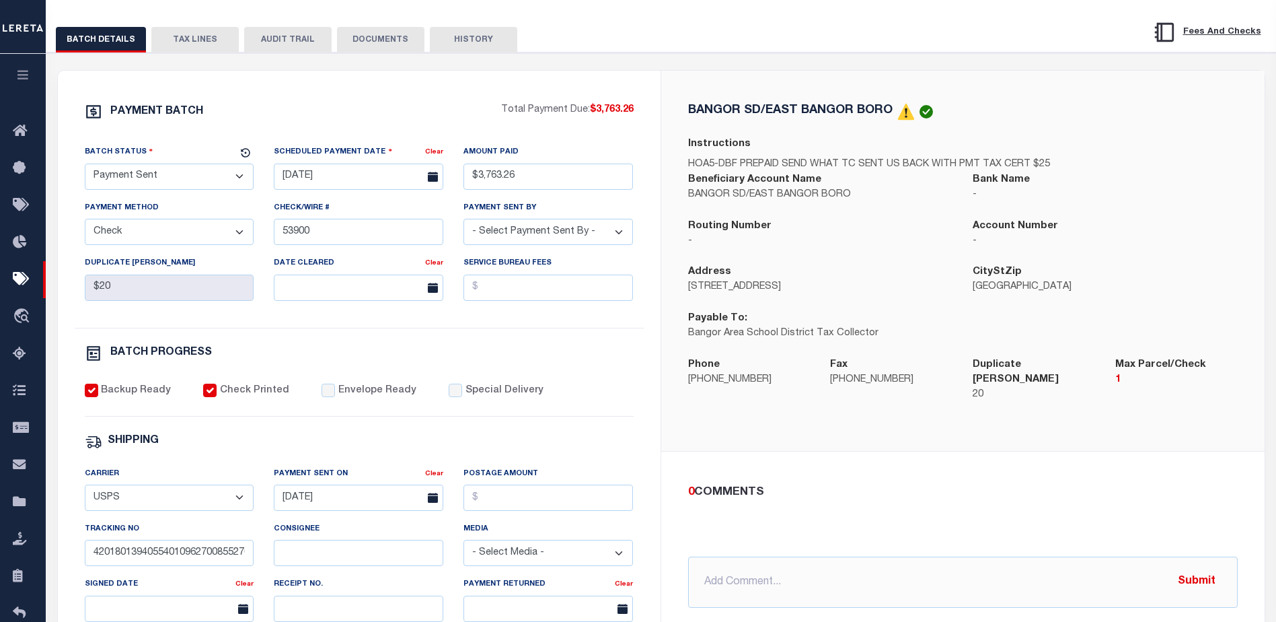
scroll to position [269, 0]
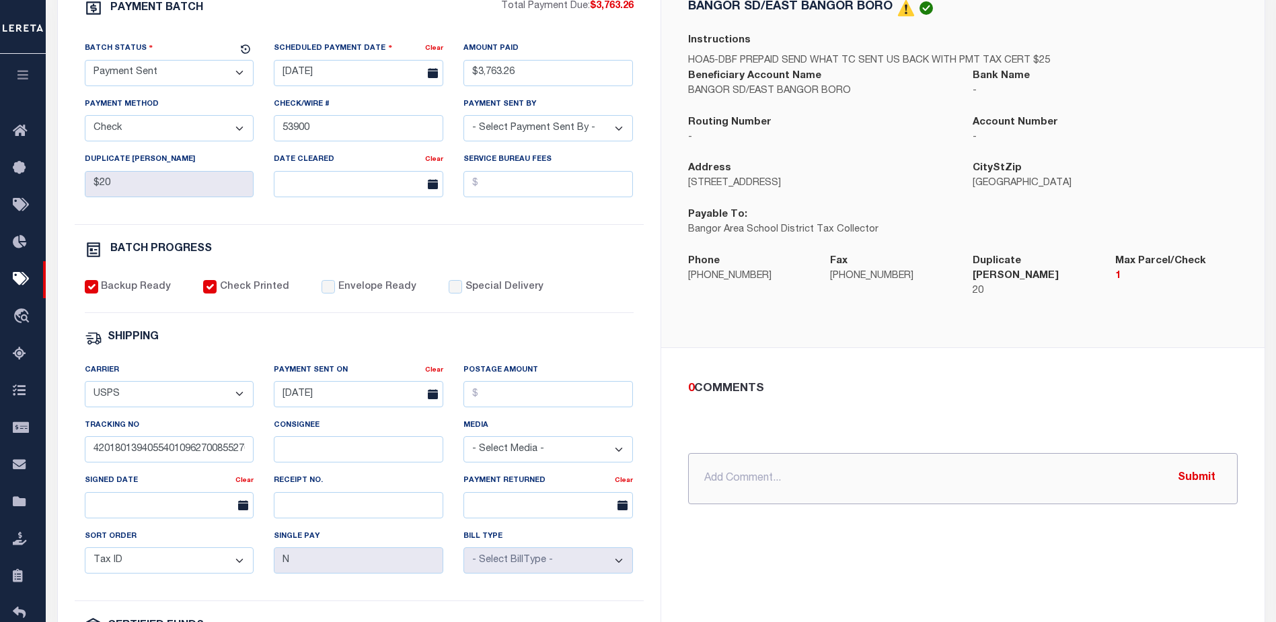
click at [739, 465] on input "text" at bounding box center [963, 478] width 550 height 51
drag, startPoint x: 91, startPoint y: 453, endPoint x: 273, endPoint y: 458, distance: 181.7
click at [273, 458] on div "Carrier - Select Carrier - E-mail Fax Fedex FTP Other UPS USPS Payment Sent On …" at bounding box center [359, 482] width 569 height 239
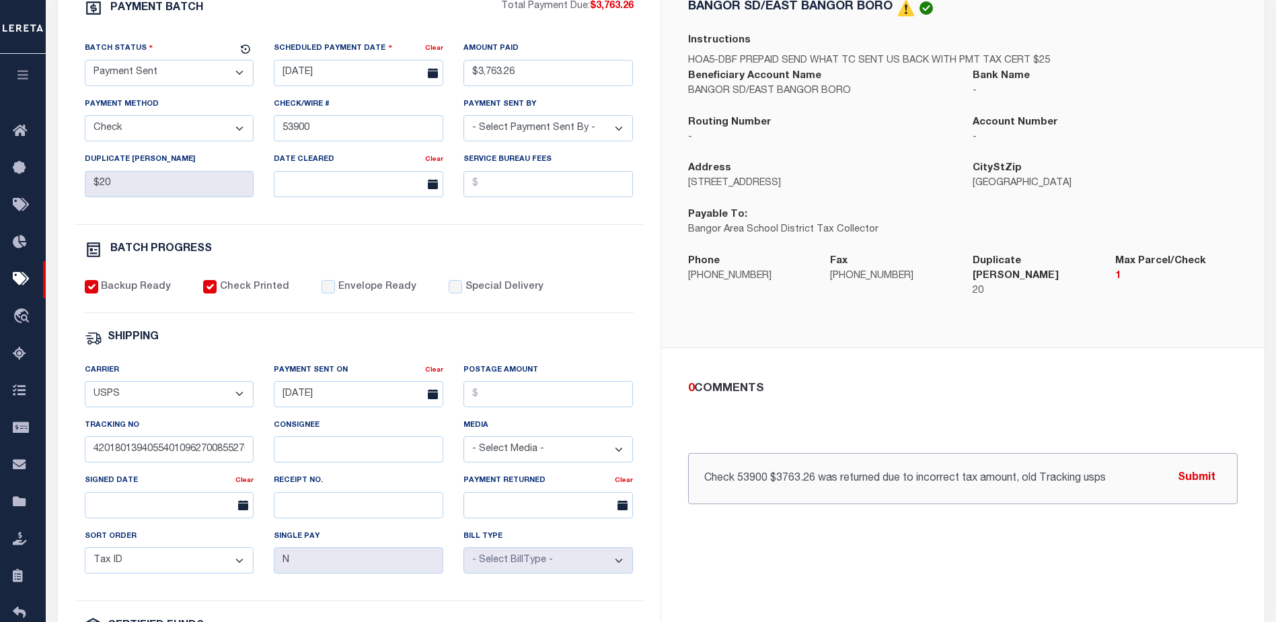
click at [1117, 471] on input "Check 53900 $3763.26 was returned due to incorrect tax amount, old Tracking usps" at bounding box center [963, 478] width 550 height 51
paste input "420180139405540109627008552703"
click at [1136, 468] on input "Check 53900 $3763.26 was returned due to incorrect tax amount, old Tracking usp…" at bounding box center [963, 478] width 550 height 51
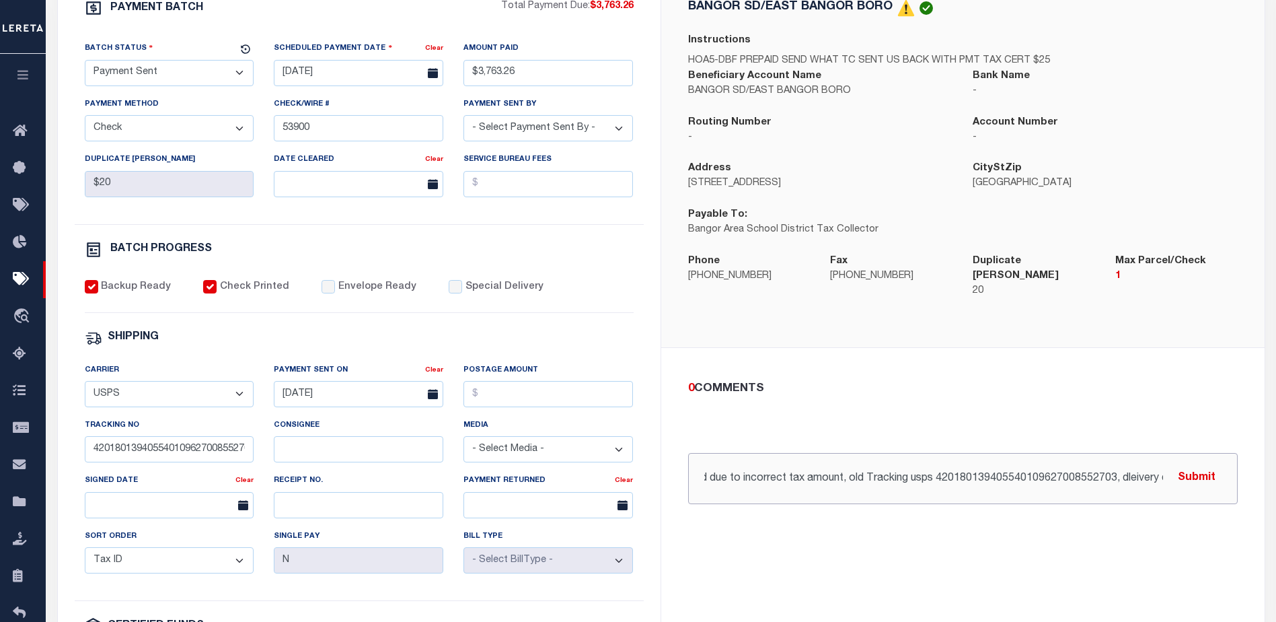
drag, startPoint x: 936, startPoint y: 465, endPoint x: 913, endPoint y: 464, distance: 22.2
click at [913, 464] on input "Check 53900 $3763.26 was returned due to incorrect tax amount, old Tracking usp…" at bounding box center [963, 478] width 550 height 51
type input "Check 53900 $3763.26 was returned due to incorrect tax amount, old Tracking USP…"
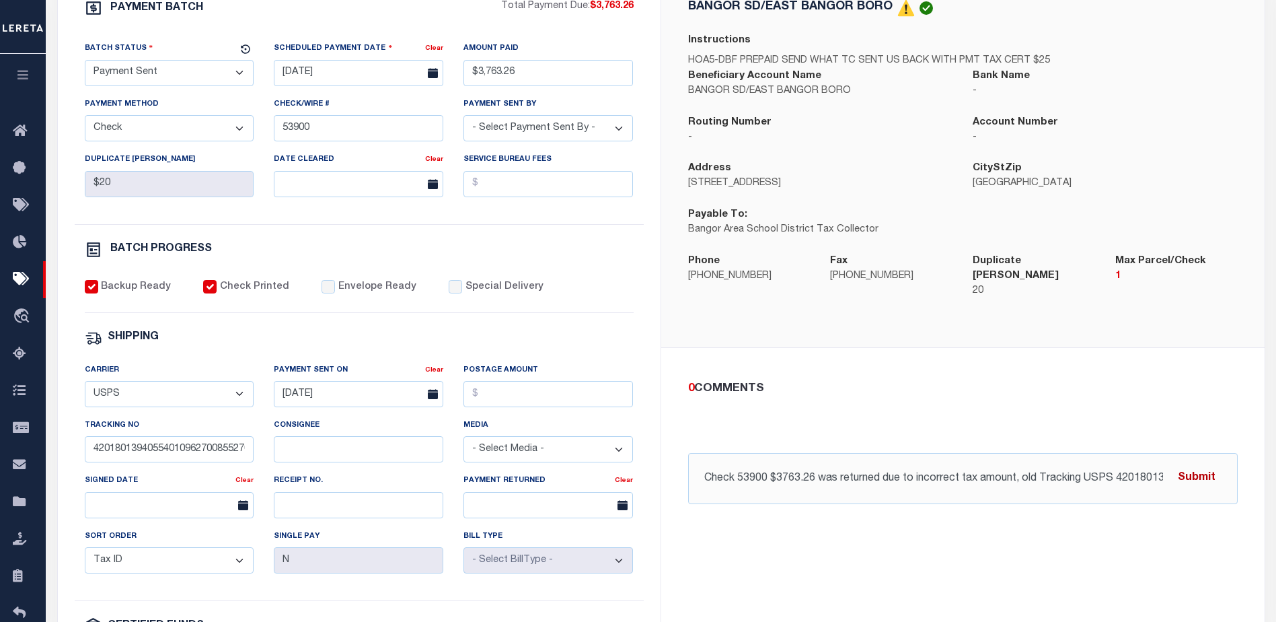
click at [1201, 467] on button "Submit" at bounding box center [1196, 478] width 55 height 28
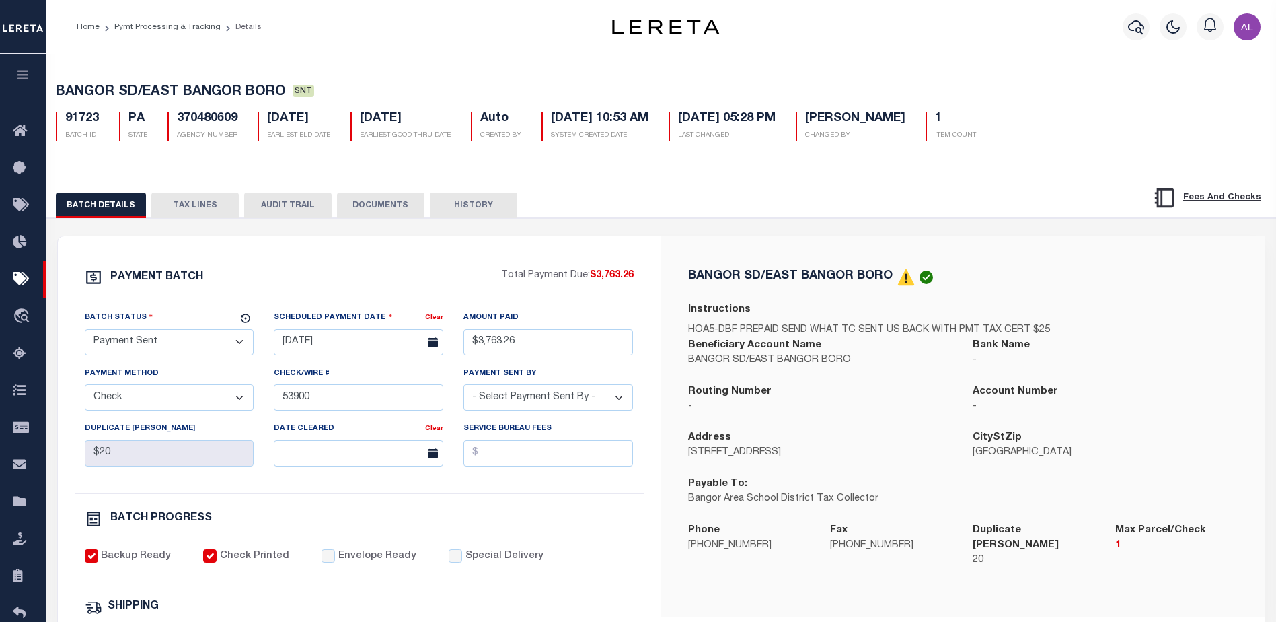
click at [237, 346] on select "- Select Status - Scheduled for Payment Ready For Payment Payment Sent Cleared …" at bounding box center [170, 342] width 170 height 26
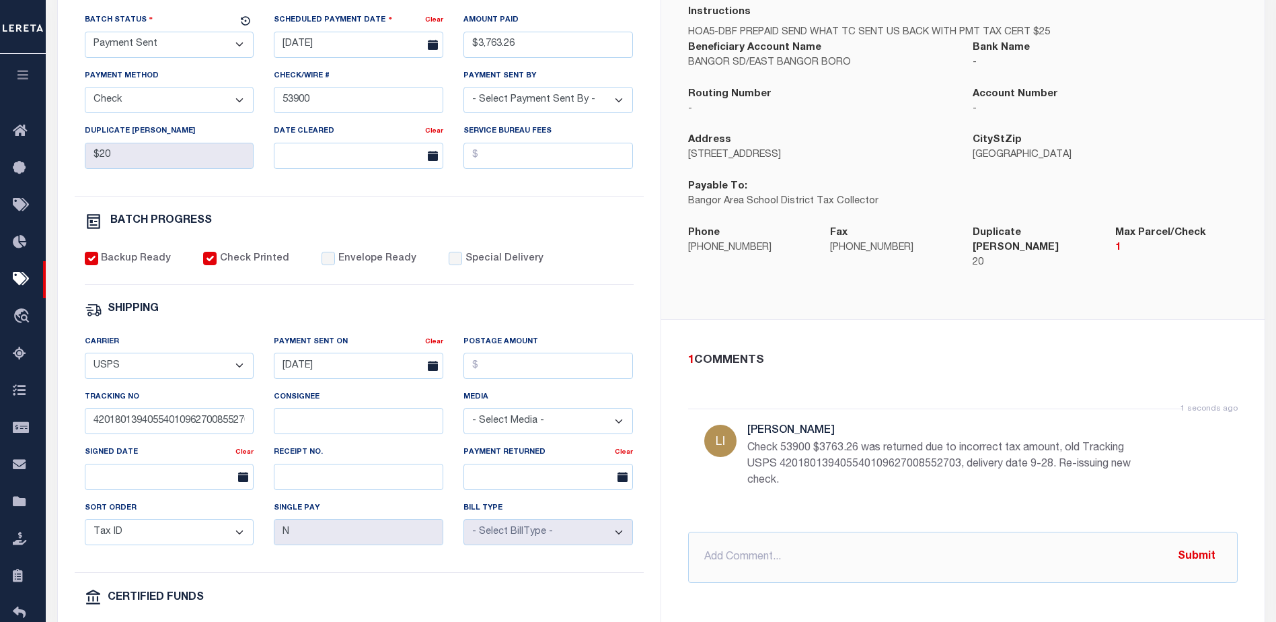
scroll to position [336, 0]
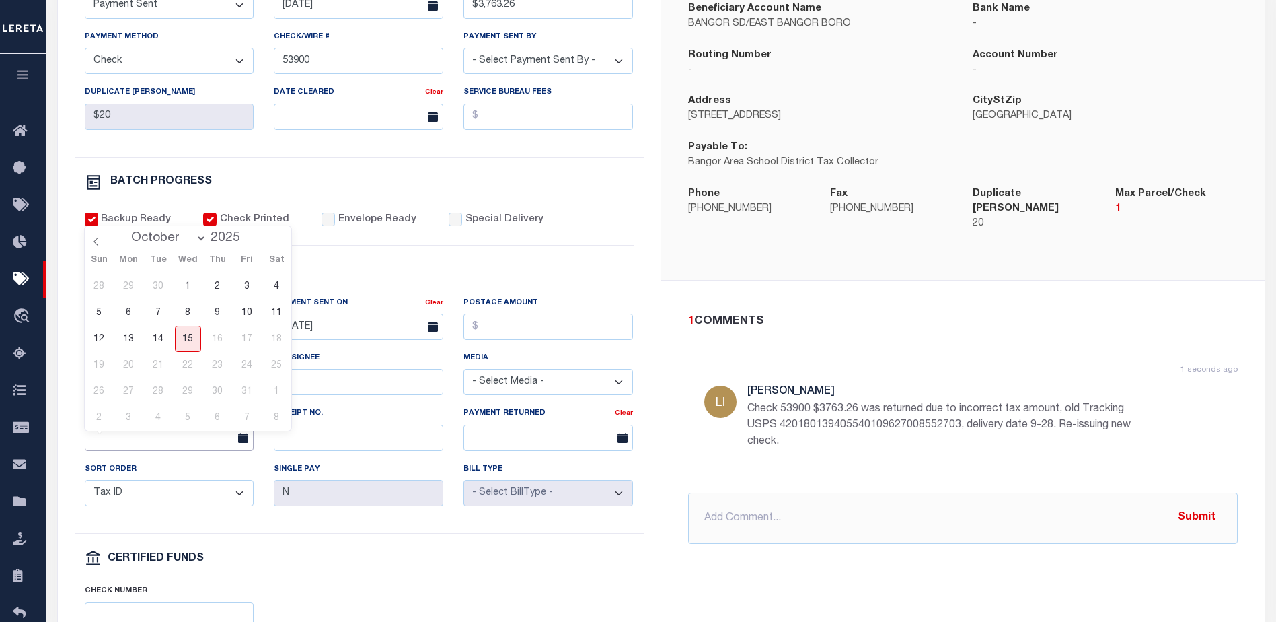
click at [120, 439] on input "text" at bounding box center [170, 437] width 170 height 26
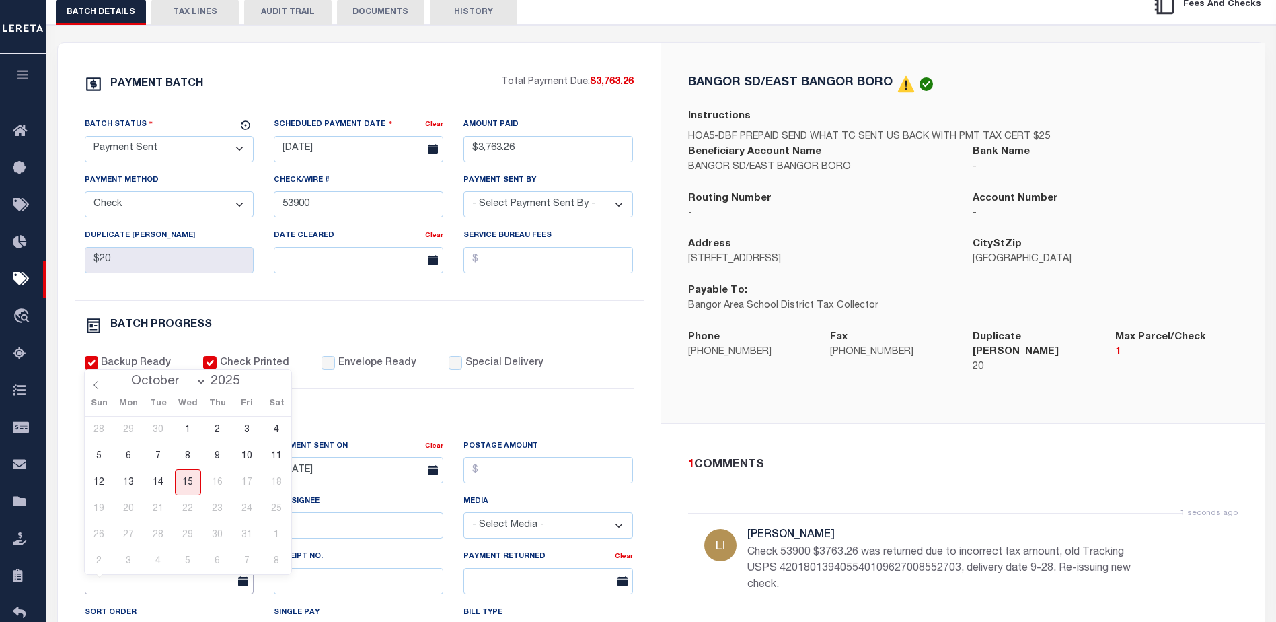
scroll to position [135, 0]
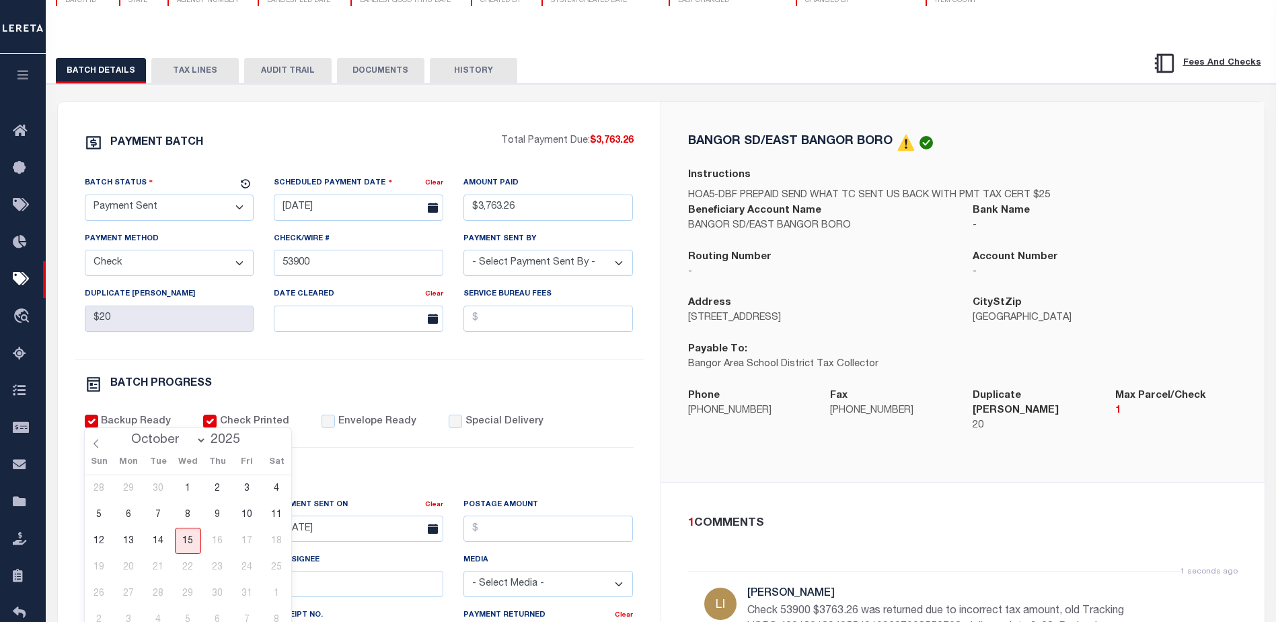
click at [141, 210] on select "- Select Status - Scheduled for Payment Ready For Payment Payment Sent Cleared …" at bounding box center [170, 207] width 170 height 26
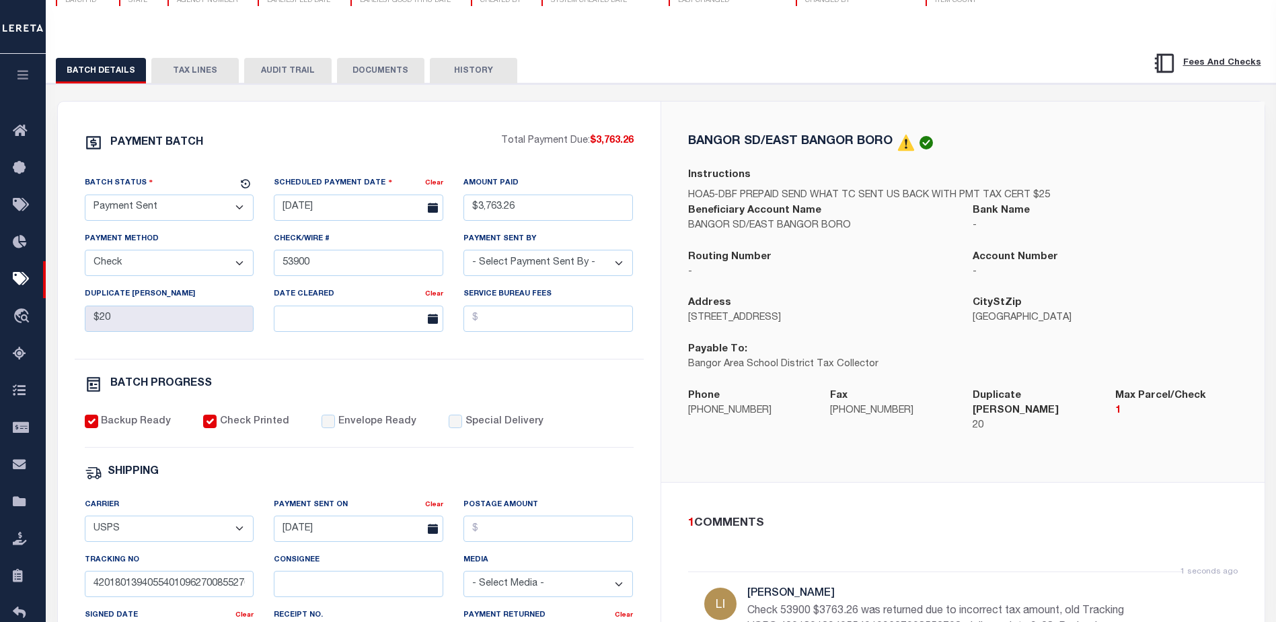
select select "SFP"
click at [85, 197] on select "- Select Status - Scheduled for Payment Ready For Payment Payment Sent Cleared …" at bounding box center [170, 207] width 170 height 26
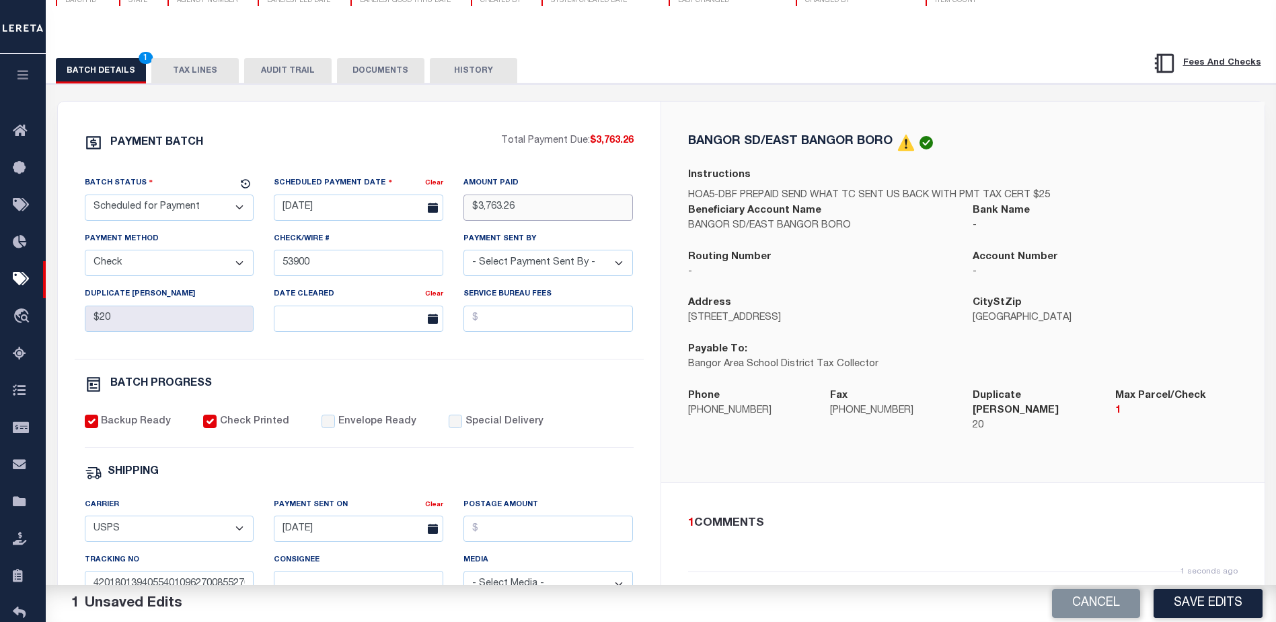
drag, startPoint x: 533, startPoint y: 208, endPoint x: 452, endPoint y: 202, distance: 80.9
click at [452, 202] on div "Batch Status - Select Status - Scheduled for Payment Ready For Payment Payment …" at bounding box center [359, 267] width 569 height 183
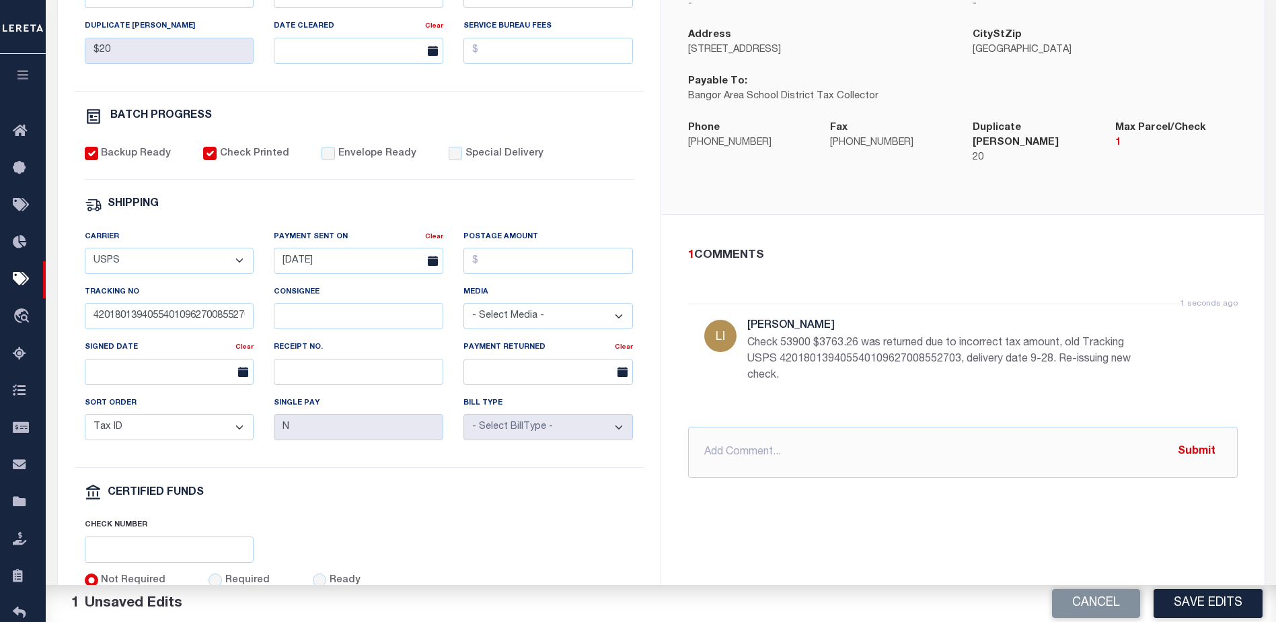
scroll to position [404, 0]
click at [712, 438] on input "text" at bounding box center [963, 450] width 550 height 51
type input "r"
type input "p"
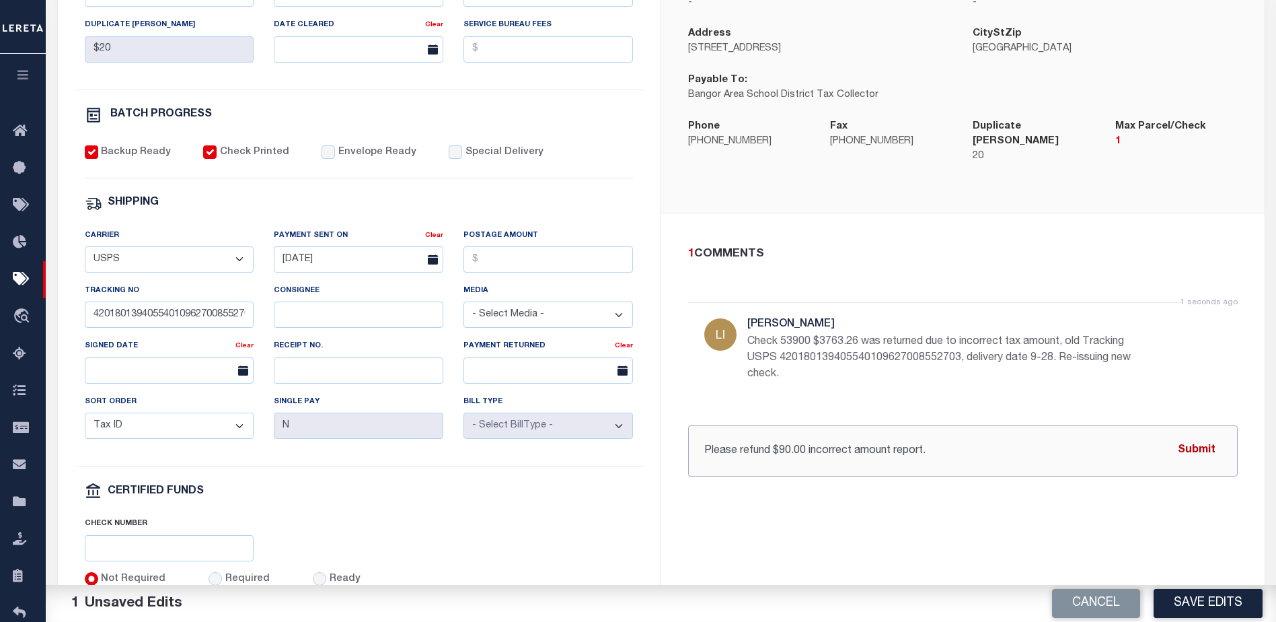
type input "Please refund $90.00 incorrect amount report."
click at [1200, 437] on button "Submit" at bounding box center [1196, 451] width 55 height 28
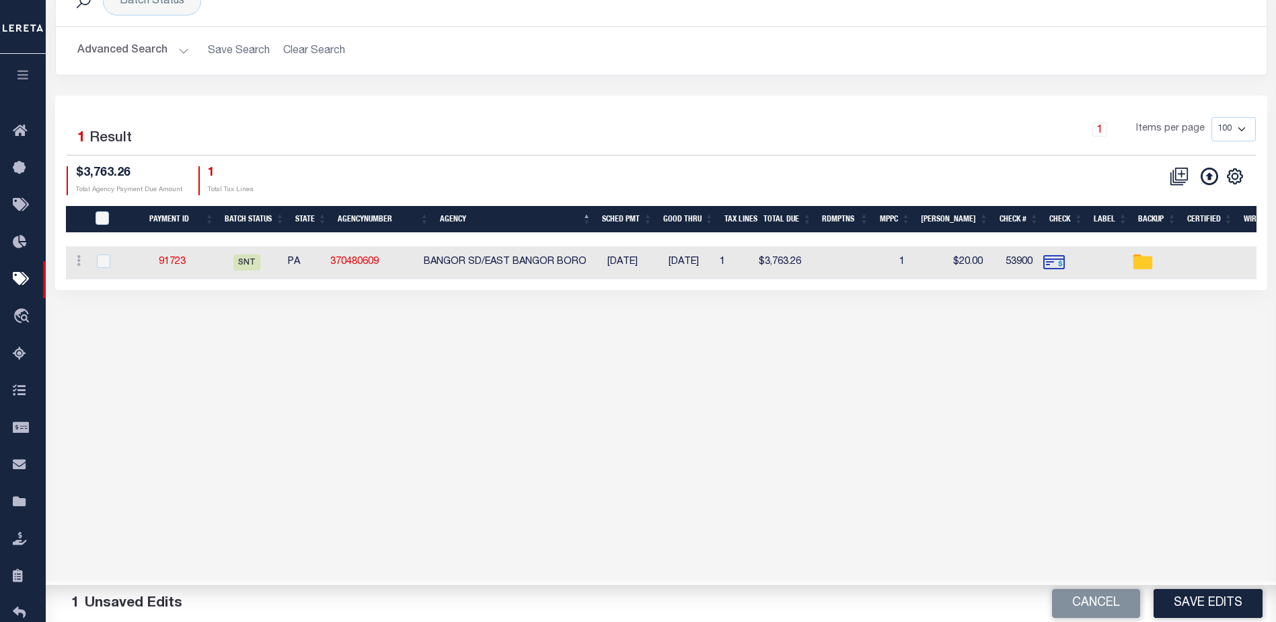
scroll to position [47, 0]
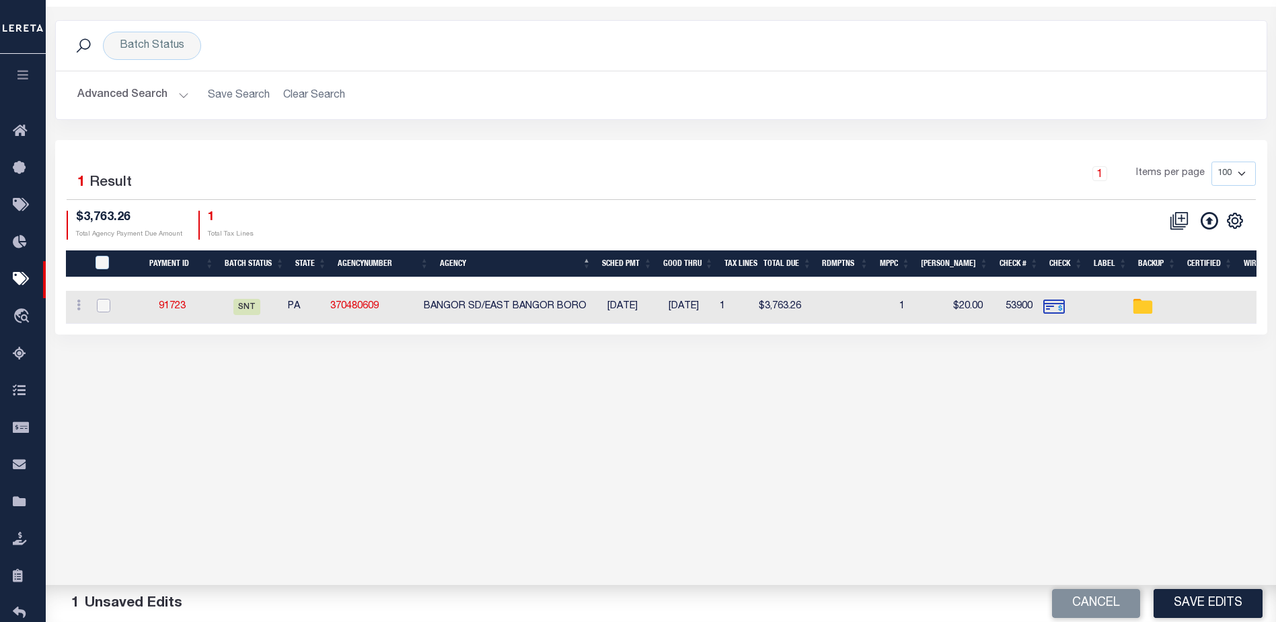
click at [102, 306] on input "checkbox" at bounding box center [103, 305] width 13 height 13
checkbox input "true"
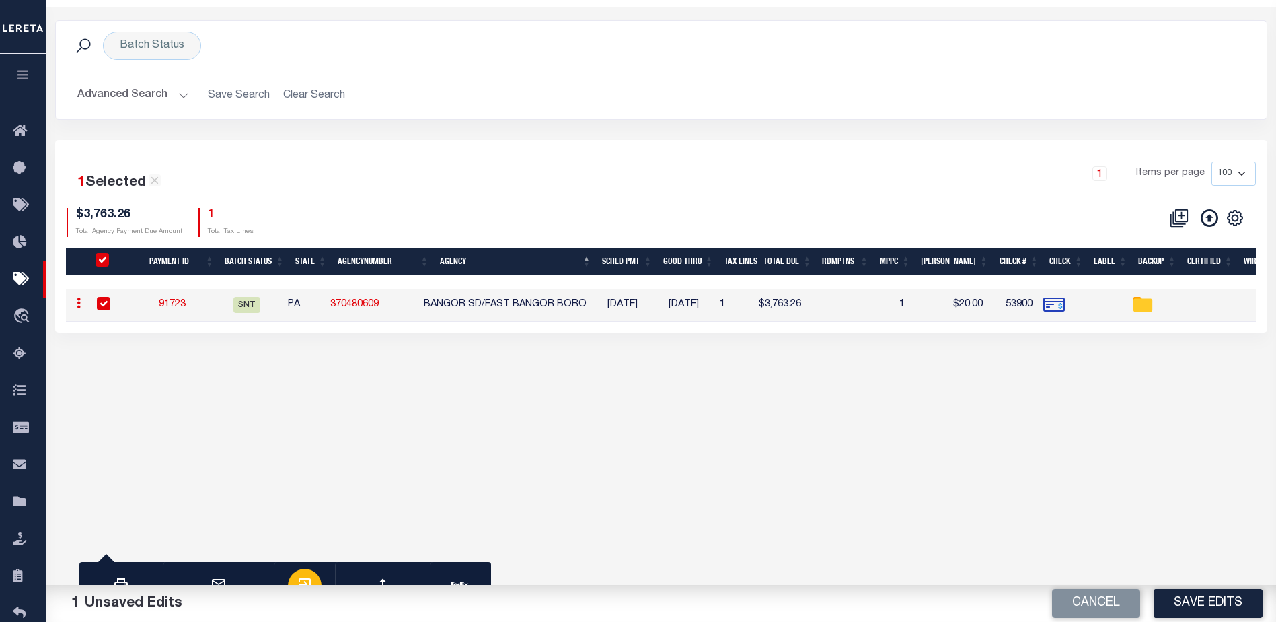
click at [305, 579] on icon "button" at bounding box center [305, 584] width 16 height 16
click at [178, 299] on link "91723" at bounding box center [172, 303] width 27 height 9
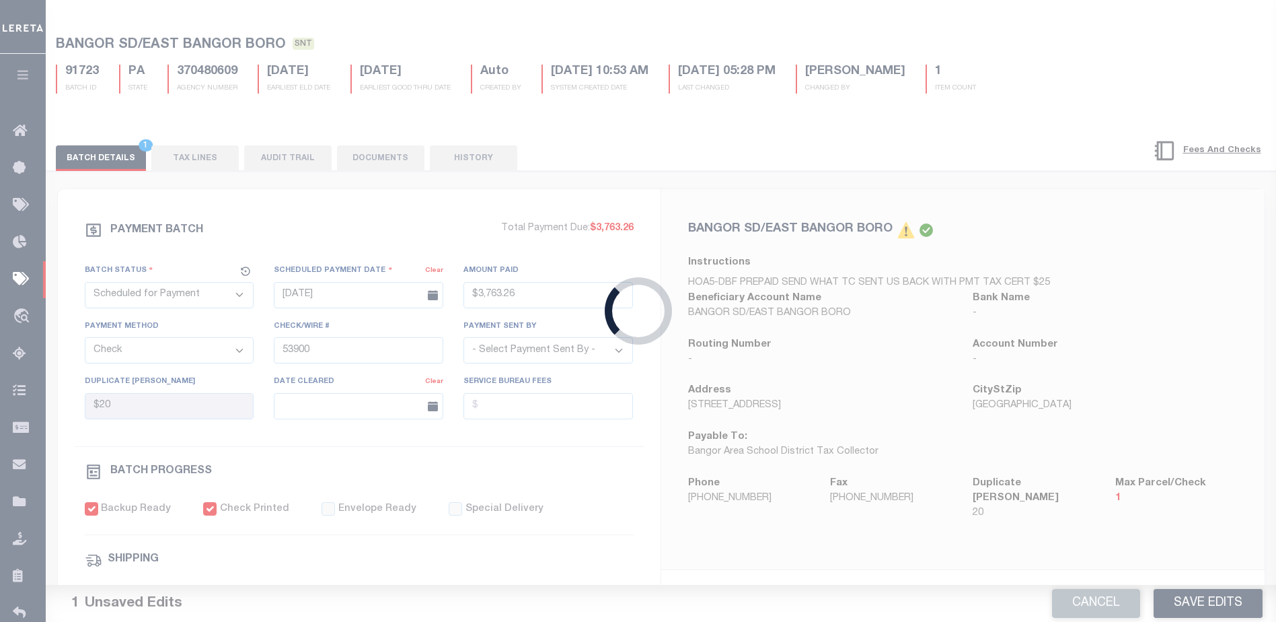
select select "SNT"
type input "$3,763.26"
type input "$20"
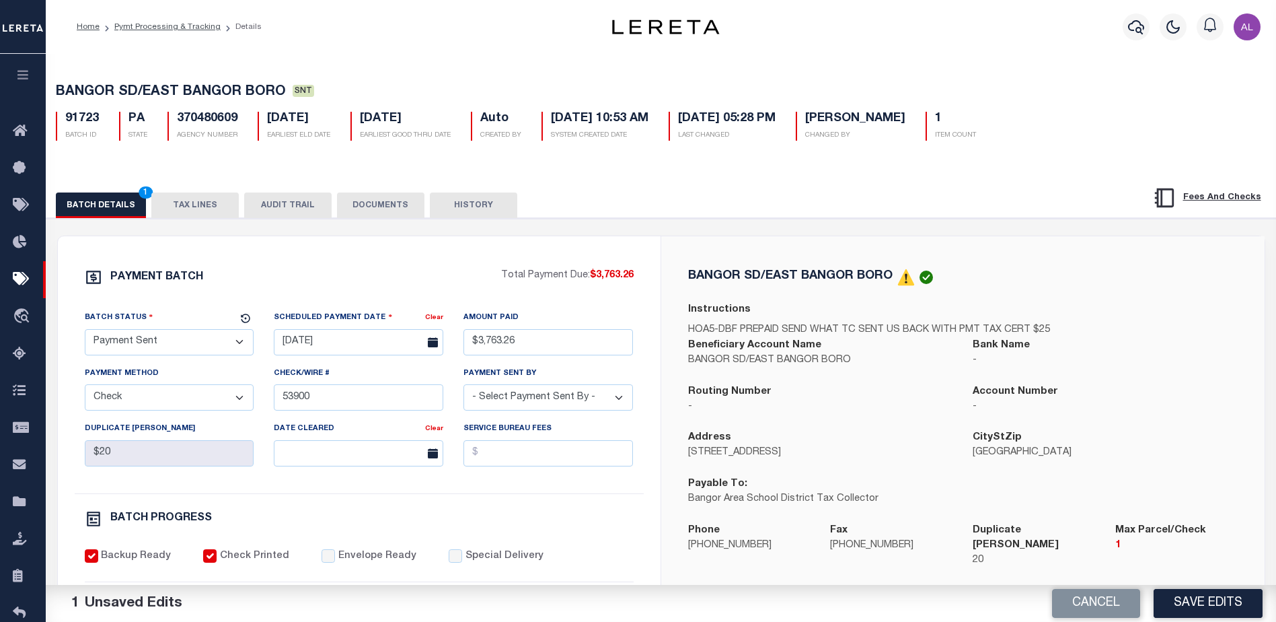
click at [194, 204] on button "TAX LINES" at bounding box center [194, 205] width 87 height 26
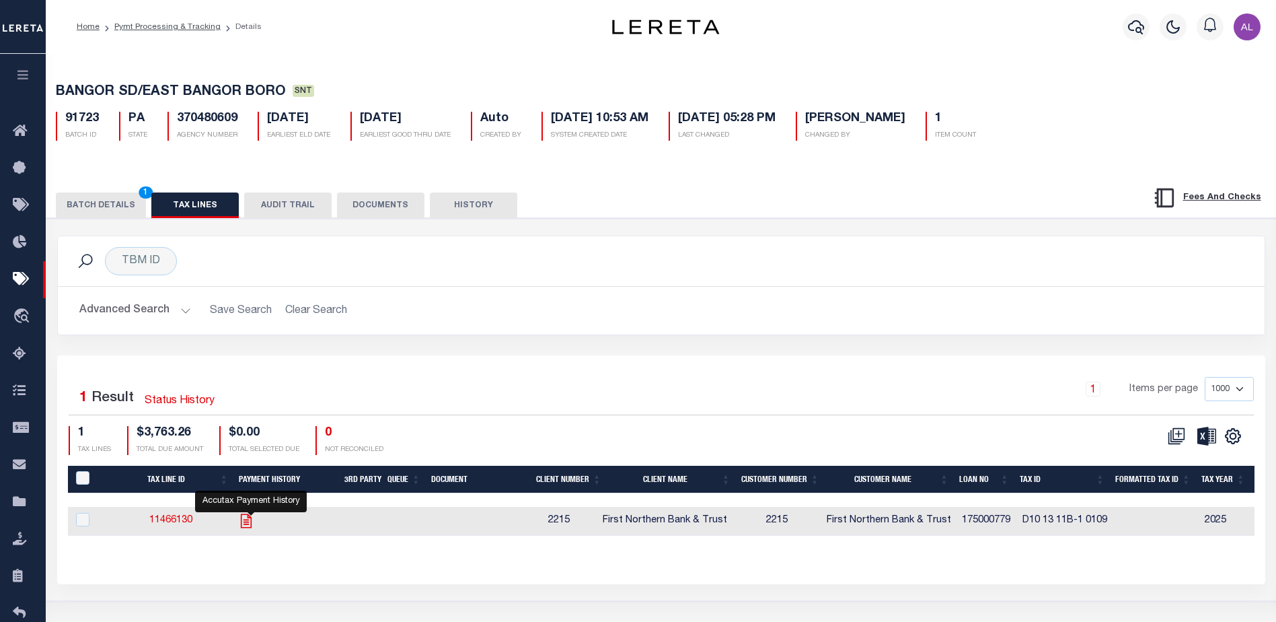
click at [252, 521] on icon "" at bounding box center [245, 520] width 17 height 17
checkbox input "true"
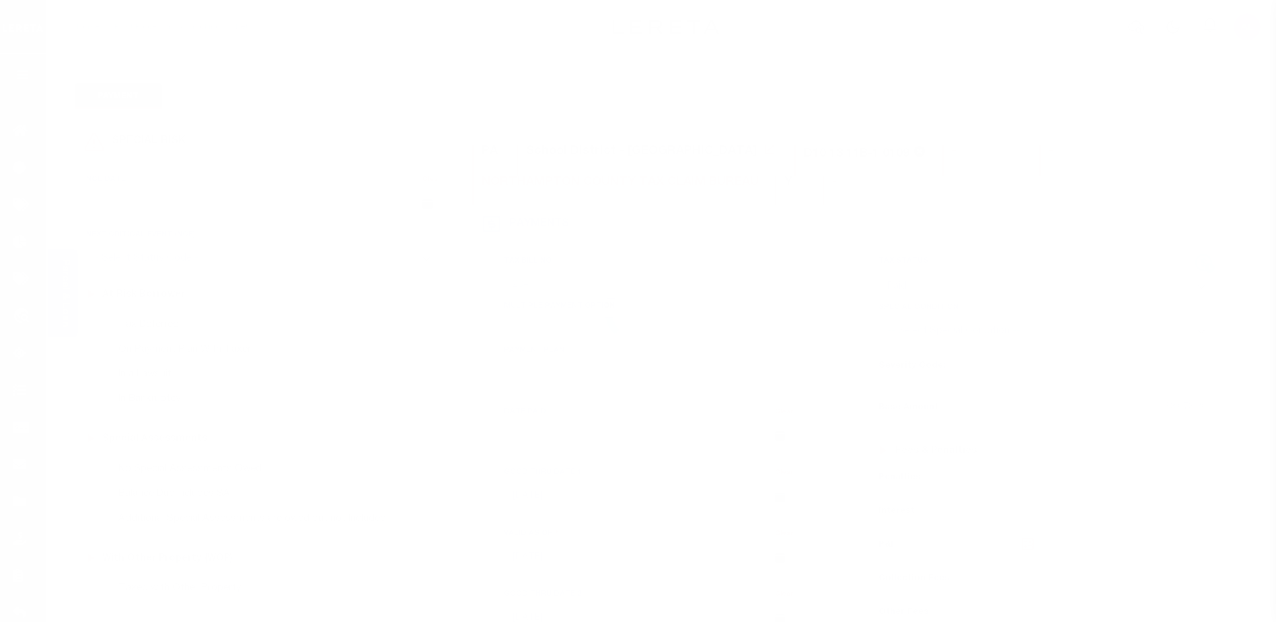
select select "PYD"
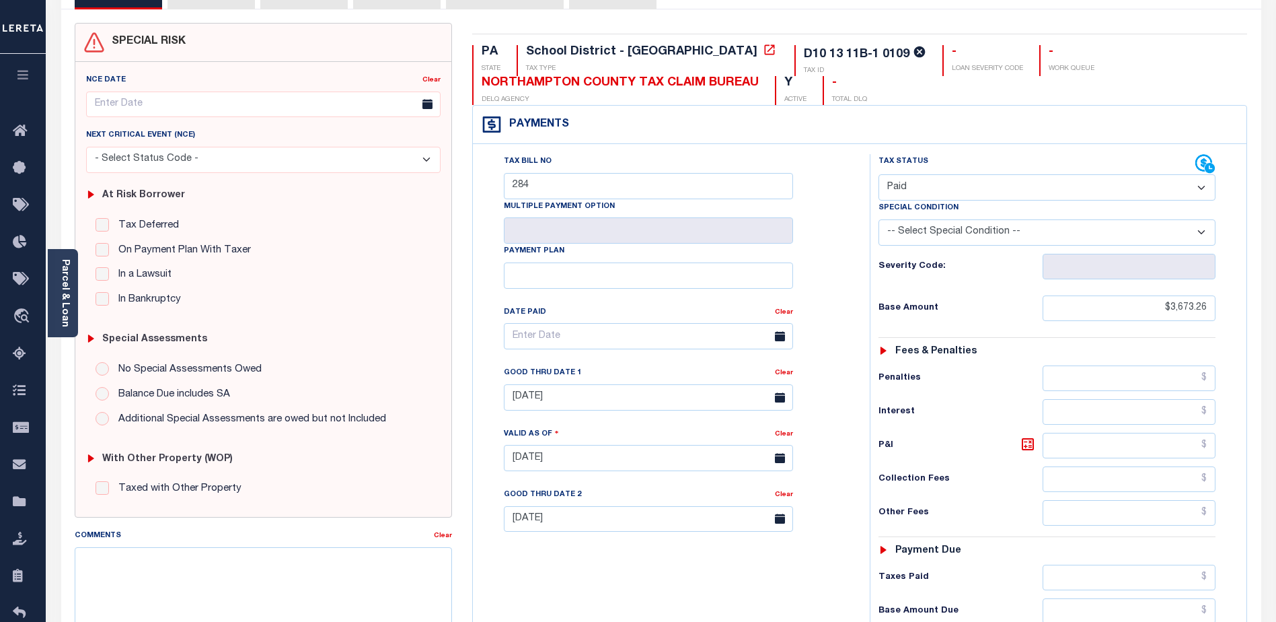
scroll to position [67, 0]
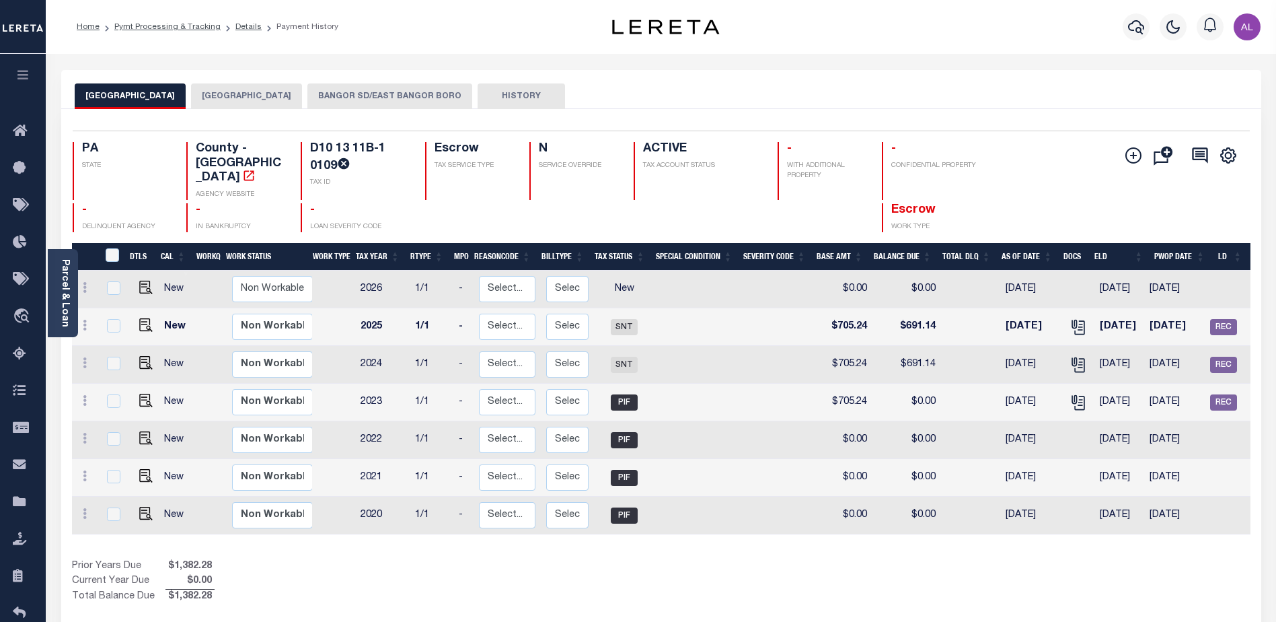
drag, startPoint x: 391, startPoint y: 92, endPoint x: 424, endPoint y: 102, distance: 34.3
click at [391, 92] on button "BANGOR SD/EAST BANGOR BORO" at bounding box center [389, 96] width 165 height 26
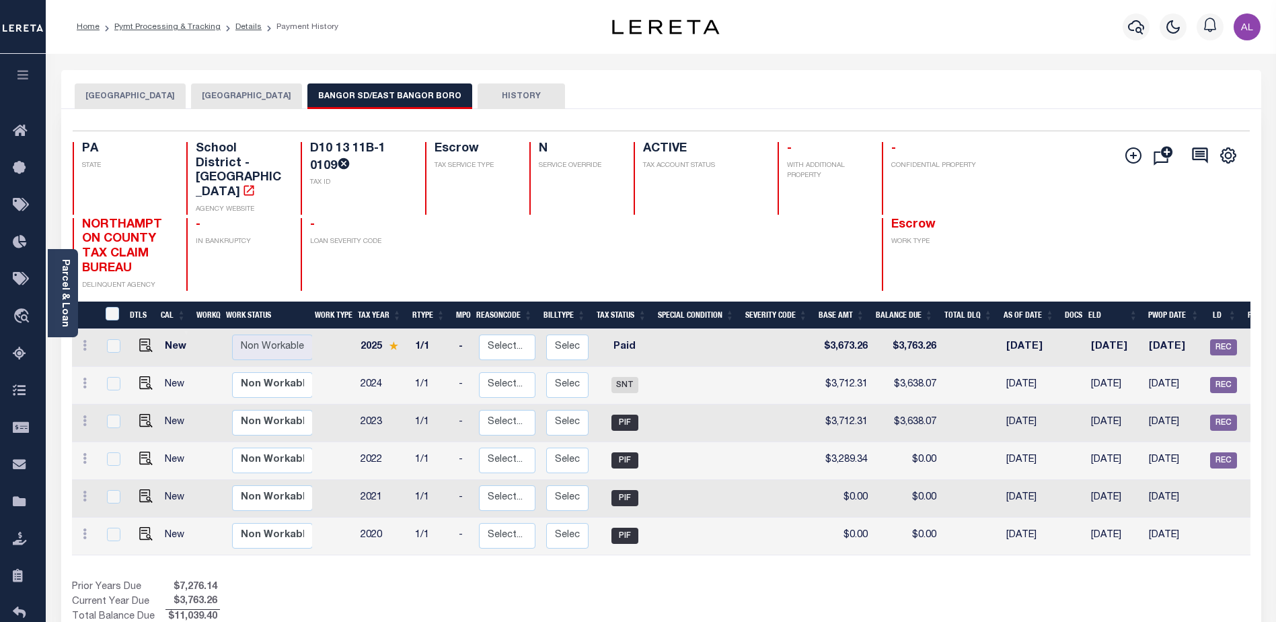
drag, startPoint x: 1057, startPoint y: 535, endPoint x: 1162, endPoint y: 537, distance: 105.0
click at [1162, 537] on div "DTLS CAL WorkQ Work Status Work Type Tax Year RType MPO ReasonCode BillType Tax…" at bounding box center [661, 463] width 1179 height 324
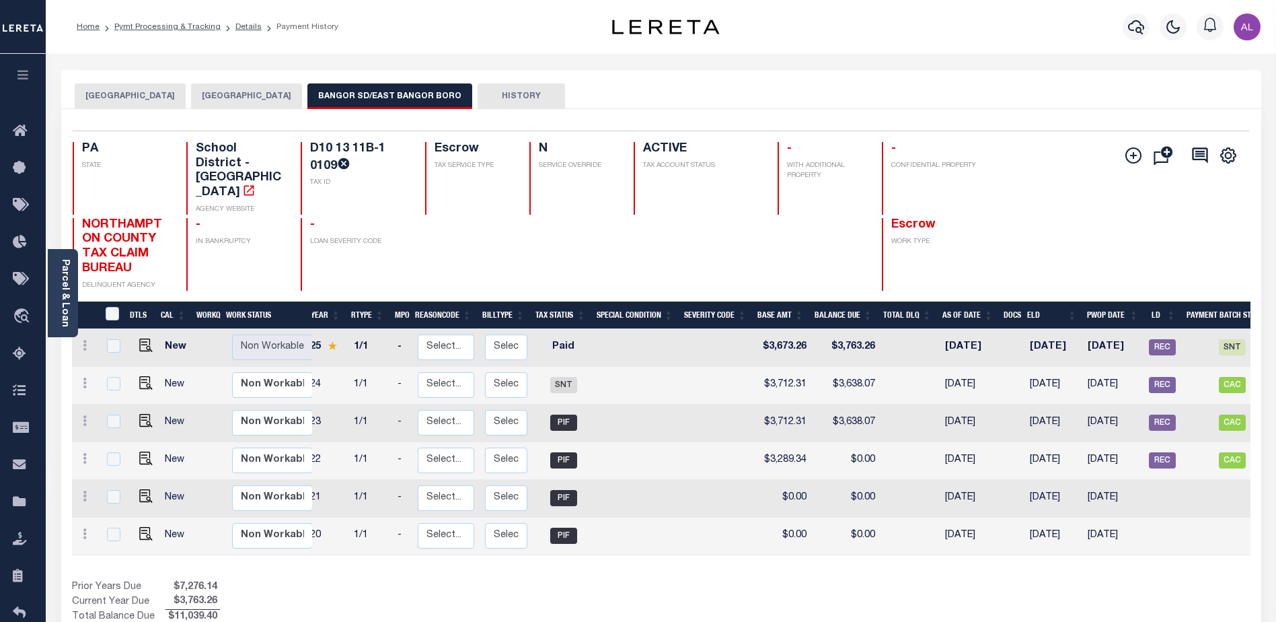
scroll to position [0, 68]
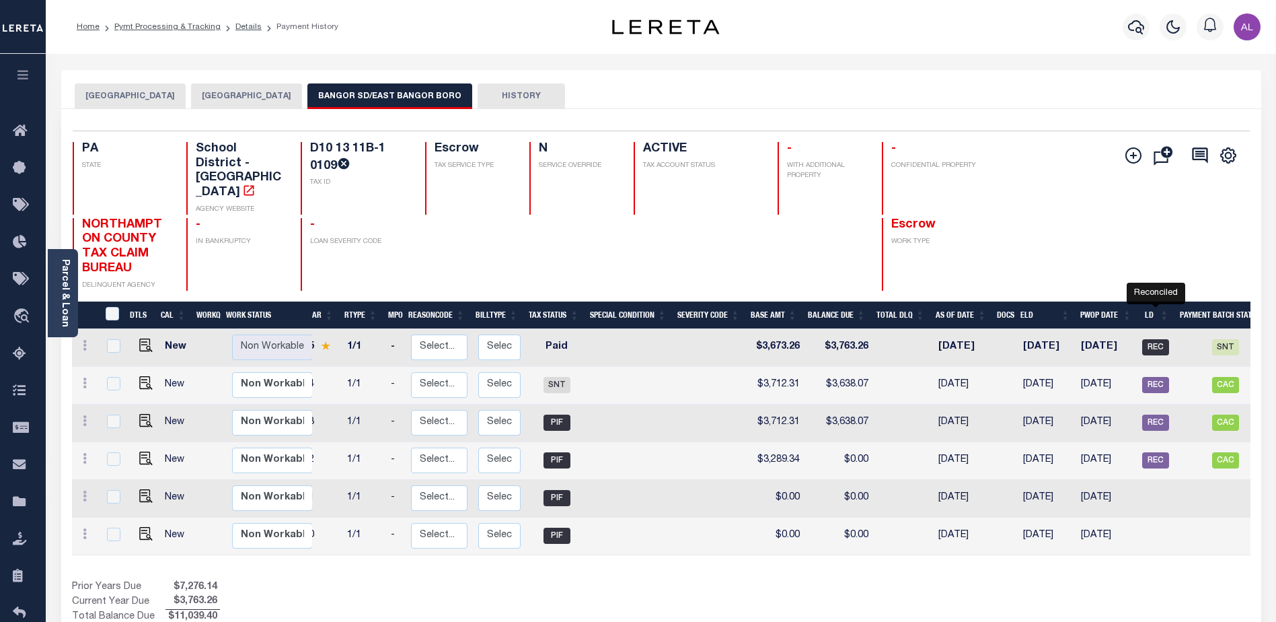
click at [1159, 339] on span "REC" at bounding box center [1155, 347] width 27 height 16
checkbox input "true"
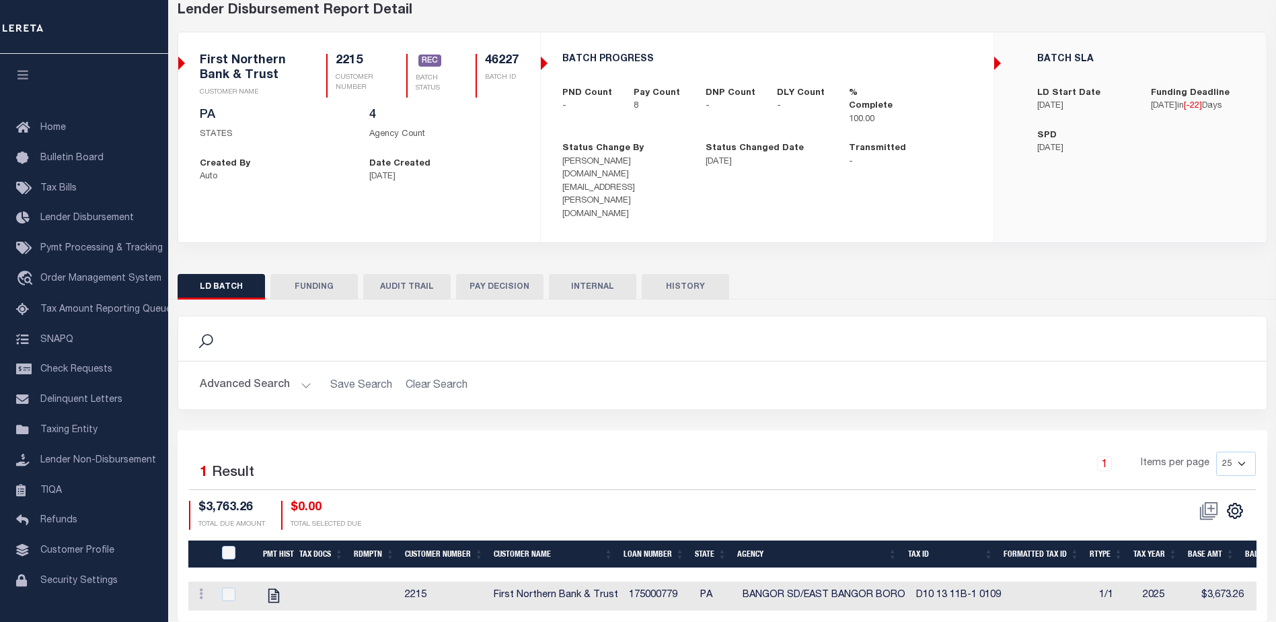
scroll to position [79, 0]
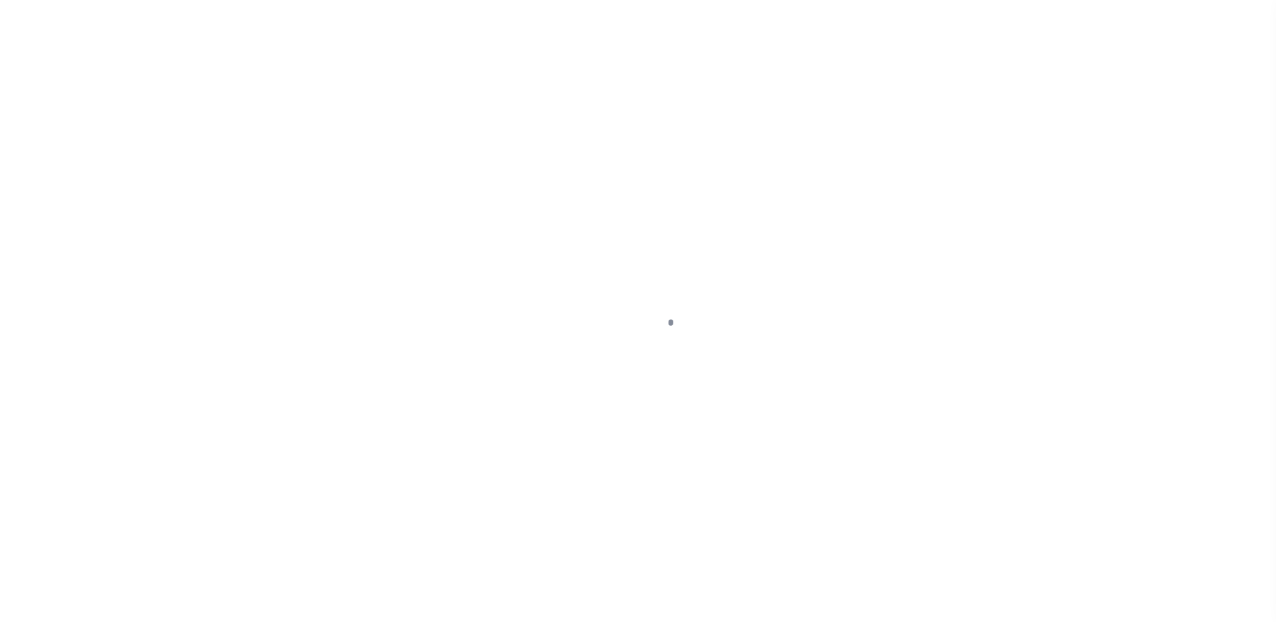
select select "SNT"
select select "CHK"
select select "[PERSON_NAME]"
select select "USS"
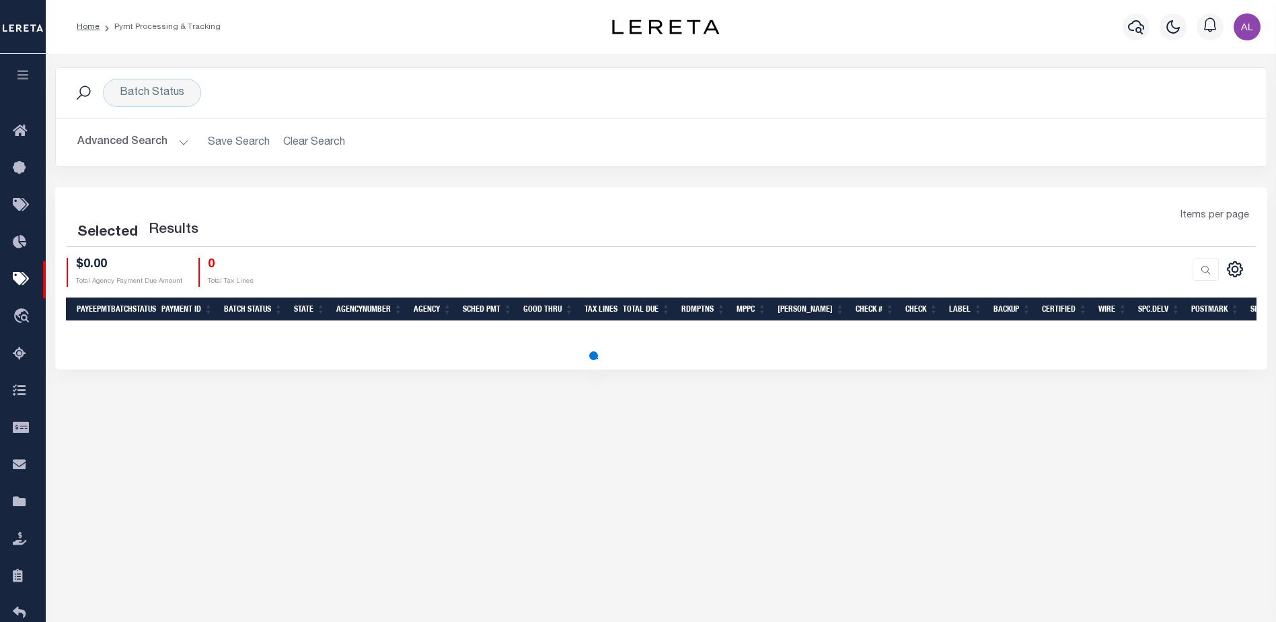
scroll to position [47, 0]
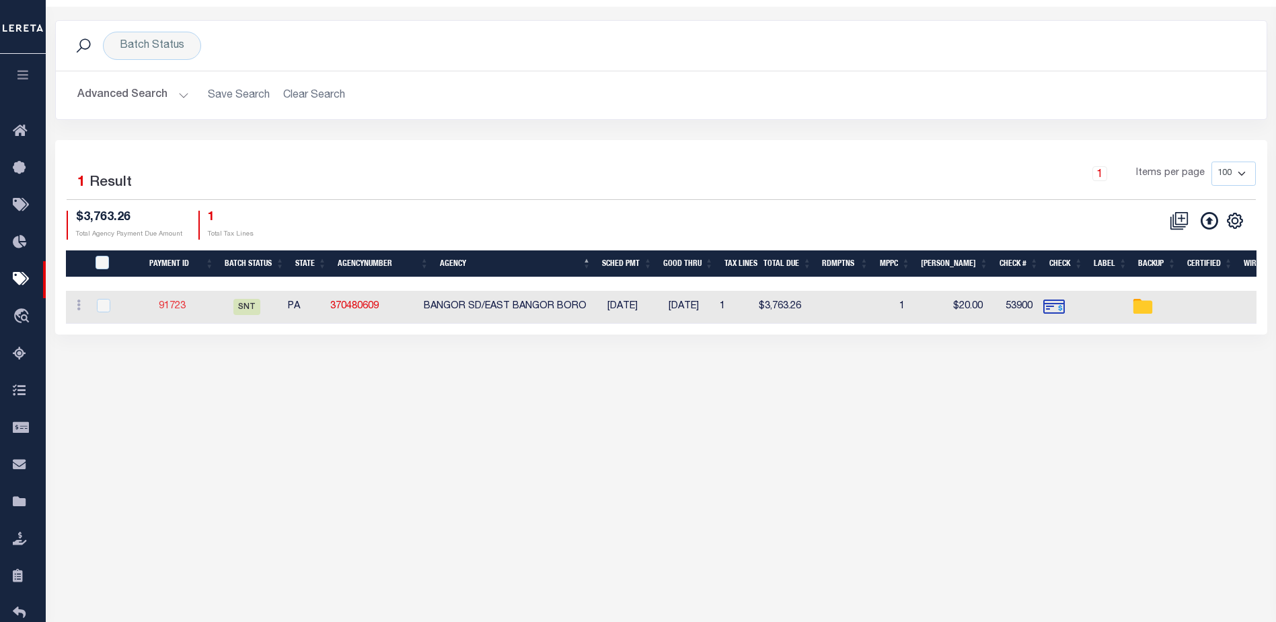
click at [176, 308] on link "91723" at bounding box center [172, 305] width 27 height 9
type input "$3,763.26"
type input "$20"
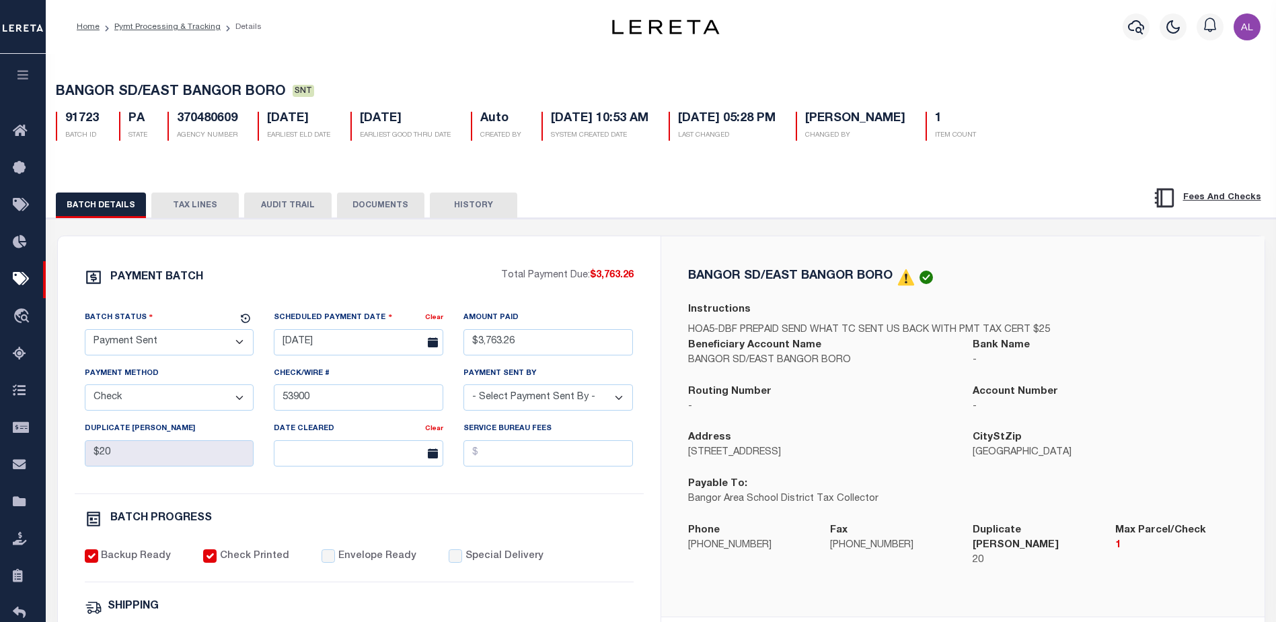
click at [215, 340] on select "- Select Status - Scheduled for Payment Ready For Payment Payment Sent Cleared …" at bounding box center [170, 342] width 170 height 26
click at [85, 332] on select "- Select Status - Scheduled for Payment Ready For Payment Payment Sent Cleared …" at bounding box center [170, 342] width 170 height 26
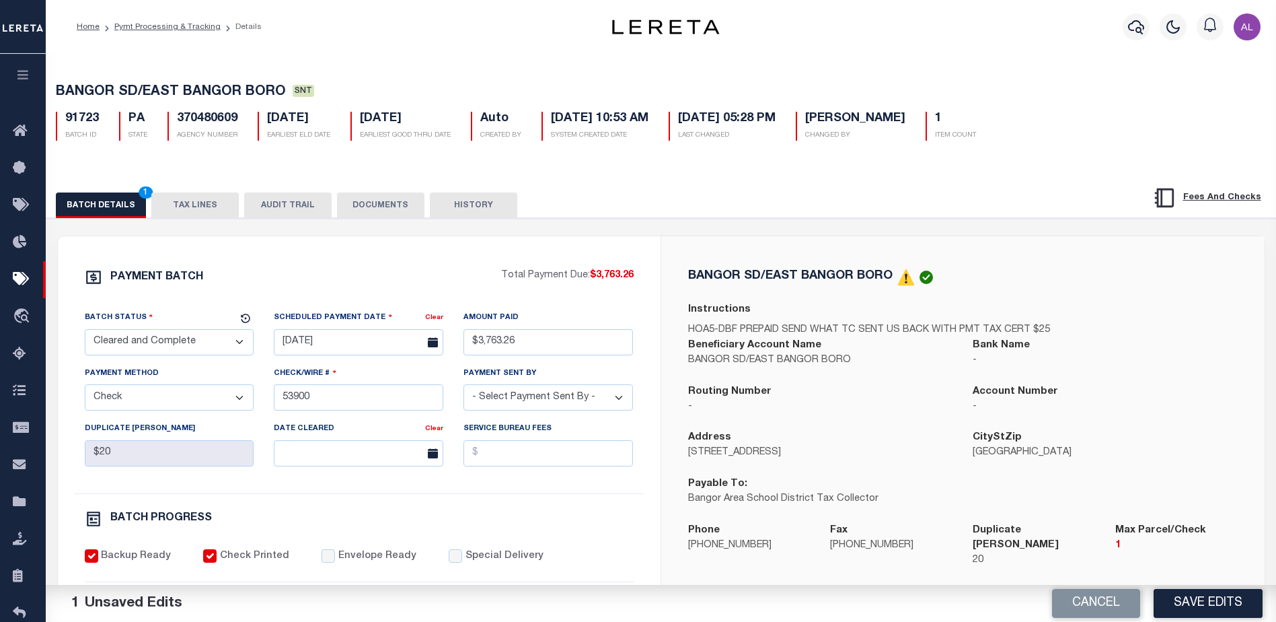
click at [141, 349] on select "- Select Status - Scheduled for Payment Ready For Payment Payment Sent Cleared …" at bounding box center [170, 342] width 170 height 26
select select "SFP"
click at [85, 332] on select "- Select Status - Scheduled for Payment Ready For Payment Payment Sent Cleared …" at bounding box center [170, 342] width 170 height 26
drag, startPoint x: 592, startPoint y: 399, endPoint x: 586, endPoint y: 403, distance: 7.3
click at [591, 399] on select "- Select Payment Sent By - [PERSON_NAME] [PERSON_NAME] [PERSON_NAME] [PERSON_NA…" at bounding box center [548, 397] width 170 height 26
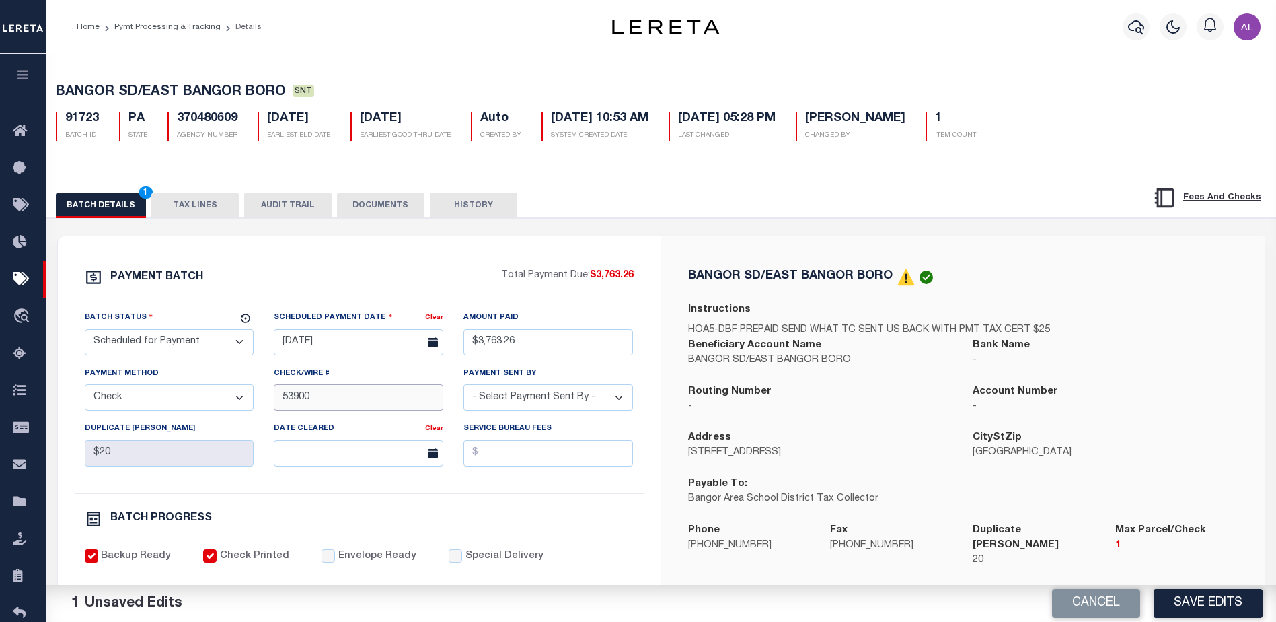
drag, startPoint x: 324, startPoint y: 400, endPoint x: 254, endPoint y: 394, distance: 70.9
click at [254, 394] on div "Batch Status - Select Status - Scheduled for Payment Ready For Payment Payment …" at bounding box center [359, 401] width 569 height 183
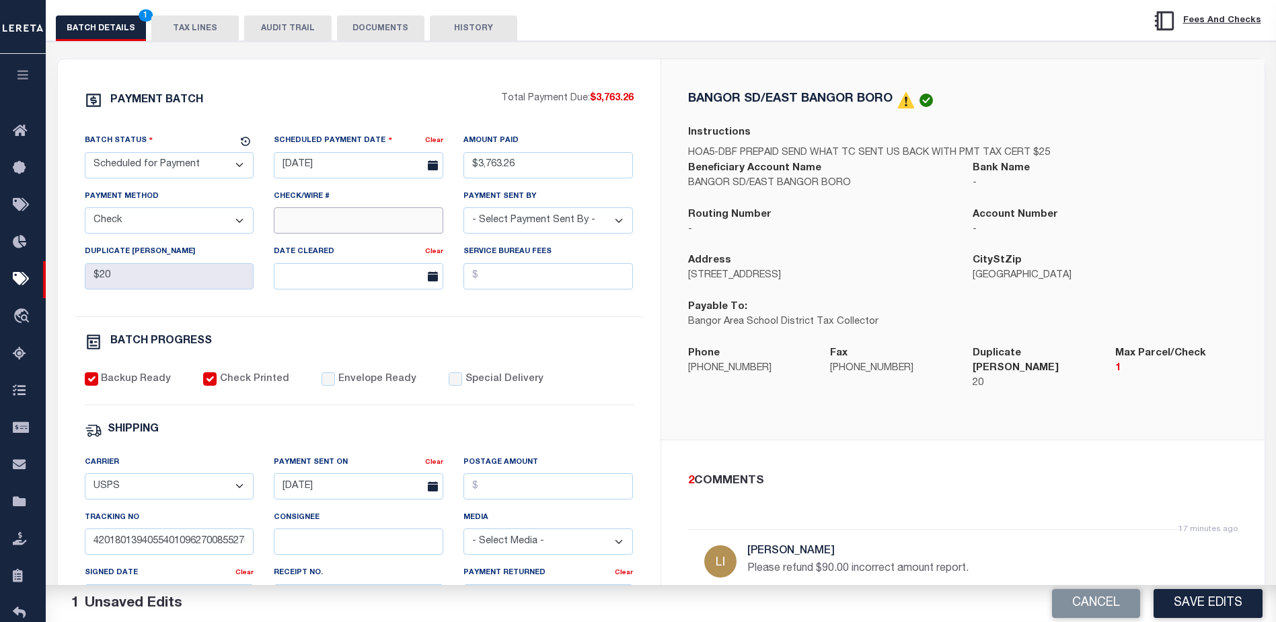
scroll to position [269, 0]
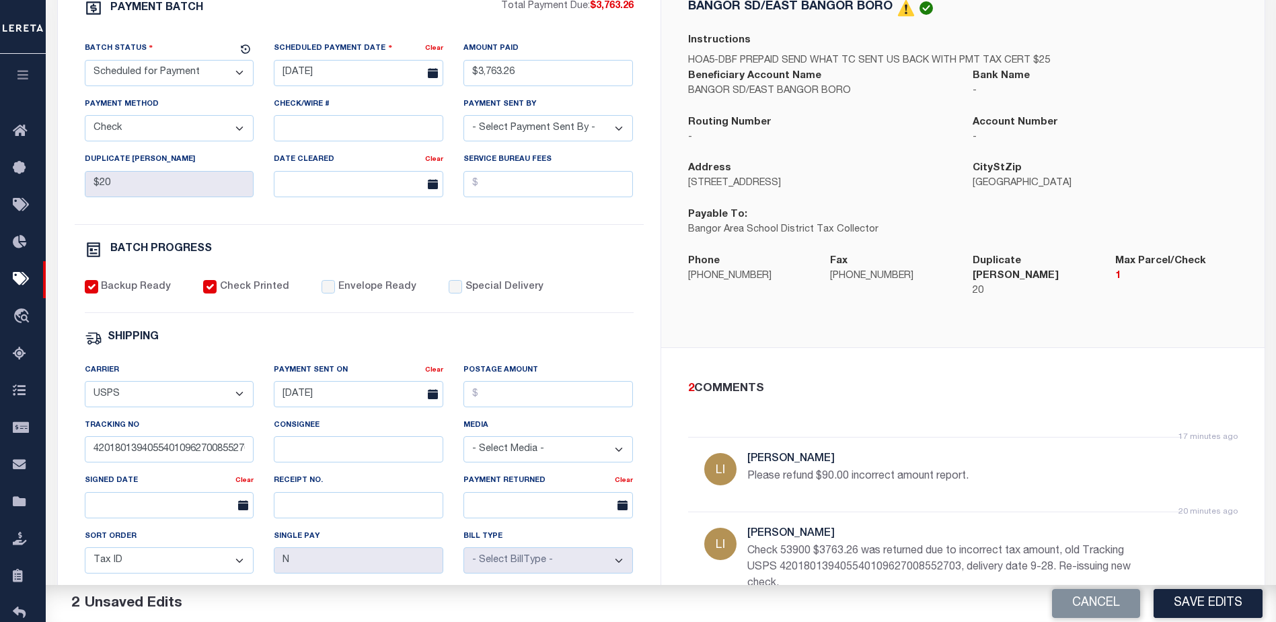
drag, startPoint x: 182, startPoint y: 389, endPoint x: 88, endPoint y: 386, distance: 94.2
click at [88, 386] on div "Carrier - Select Carrier - E-mail Fax Fedex FTP Other UPS USPS" at bounding box center [170, 385] width 170 height 44
click at [124, 402] on select "- Select Carrier - E-mail Fax Fedex FTP Other UPS USPS" at bounding box center [170, 394] width 170 height 26
click at [122, 402] on select "- Select Carrier - E-mail Fax Fedex FTP Other UPS USPS" at bounding box center [170, 394] width 170 height 26
select select
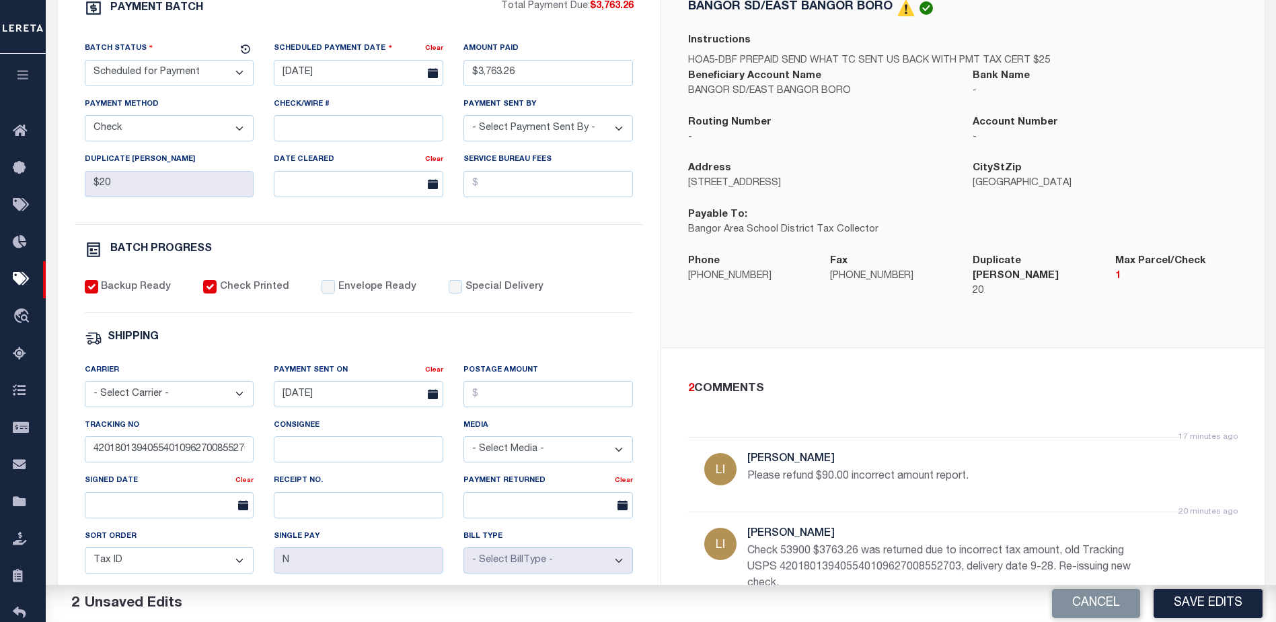
click at [85, 387] on select "- Select Carrier - E-mail Fax Fedex FTP Other UPS USPS" at bounding box center [170, 394] width 170 height 26
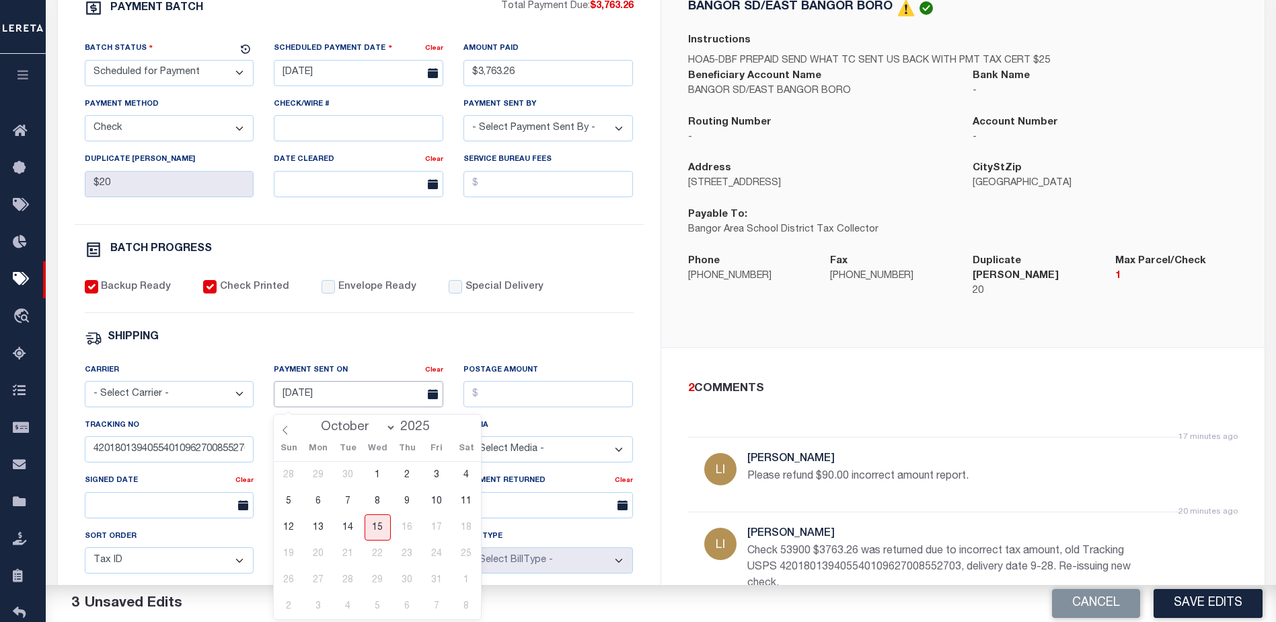
drag, startPoint x: 346, startPoint y: 400, endPoint x: 282, endPoint y: 395, distance: 64.8
click at [282, 395] on input "[DATE]" at bounding box center [359, 394] width 170 height 26
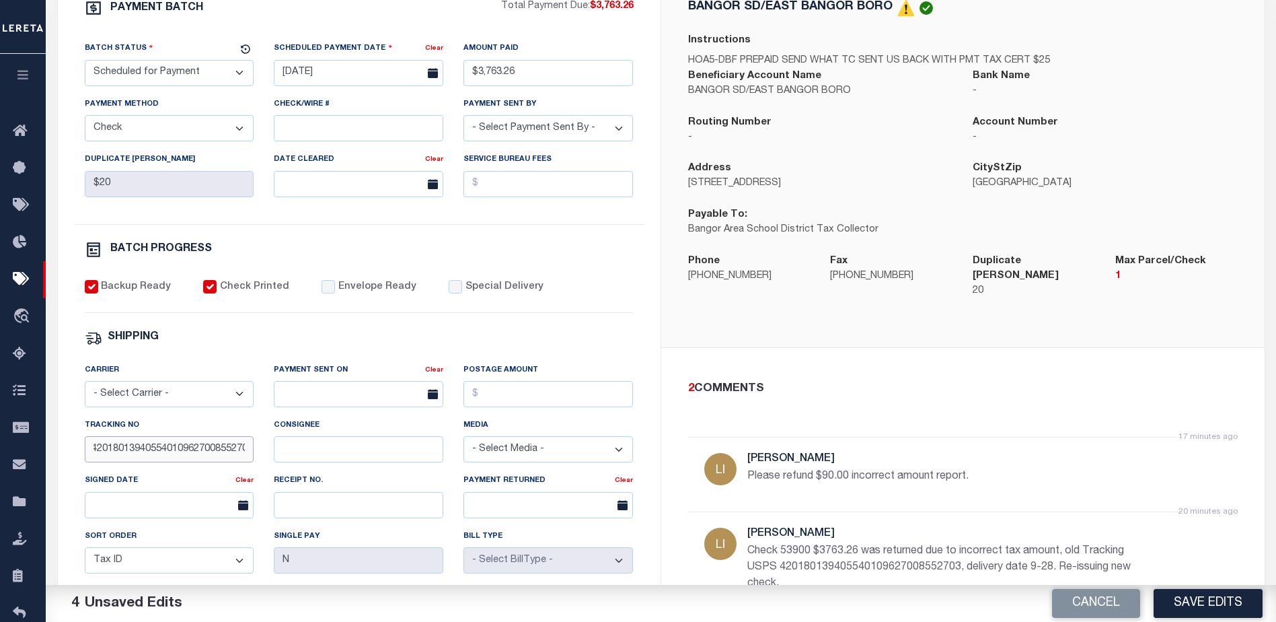
scroll to position [0, 0]
drag, startPoint x: 246, startPoint y: 454, endPoint x: 47, endPoint y: 437, distance: 199.8
click at [47, 437] on div "PAYMENT BATCH Total Payment Due: $3,763.26 Batch Status" at bounding box center [661, 384] width 1243 height 870
drag, startPoint x: 147, startPoint y: 453, endPoint x: 123, endPoint y: 455, distance: 24.3
click at [123, 455] on input "Audira03" at bounding box center [170, 449] width 170 height 26
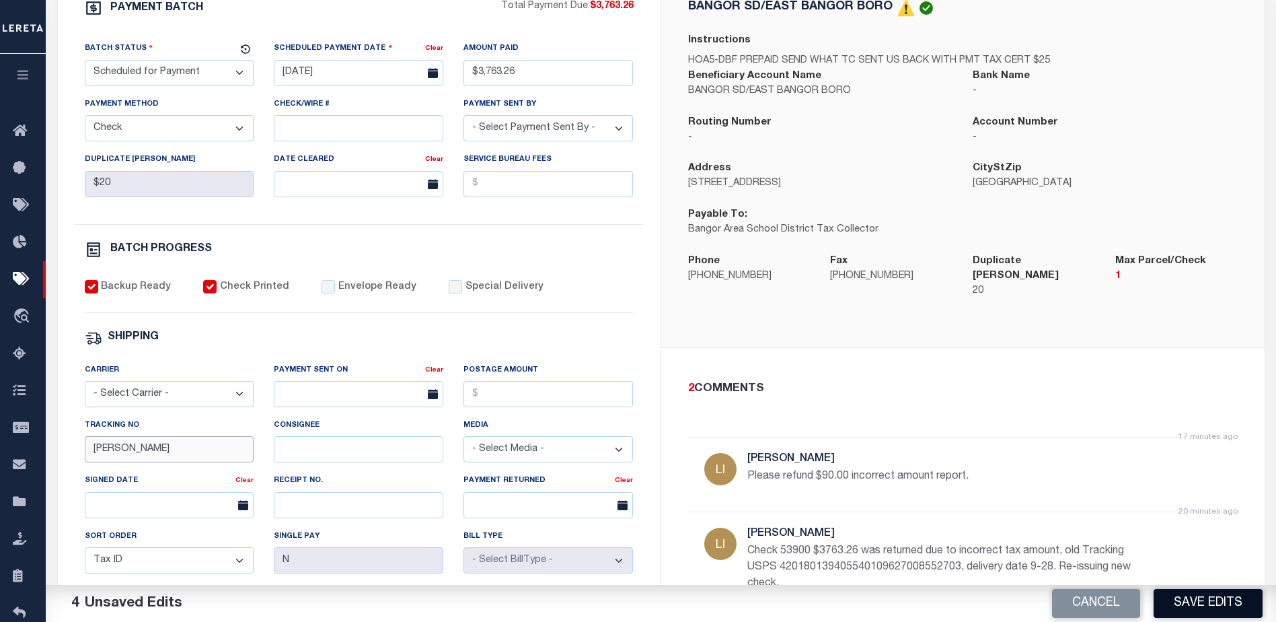
type input "[PERSON_NAME]"
click at [1211, 602] on button "Save Edits" at bounding box center [1208, 603] width 109 height 29
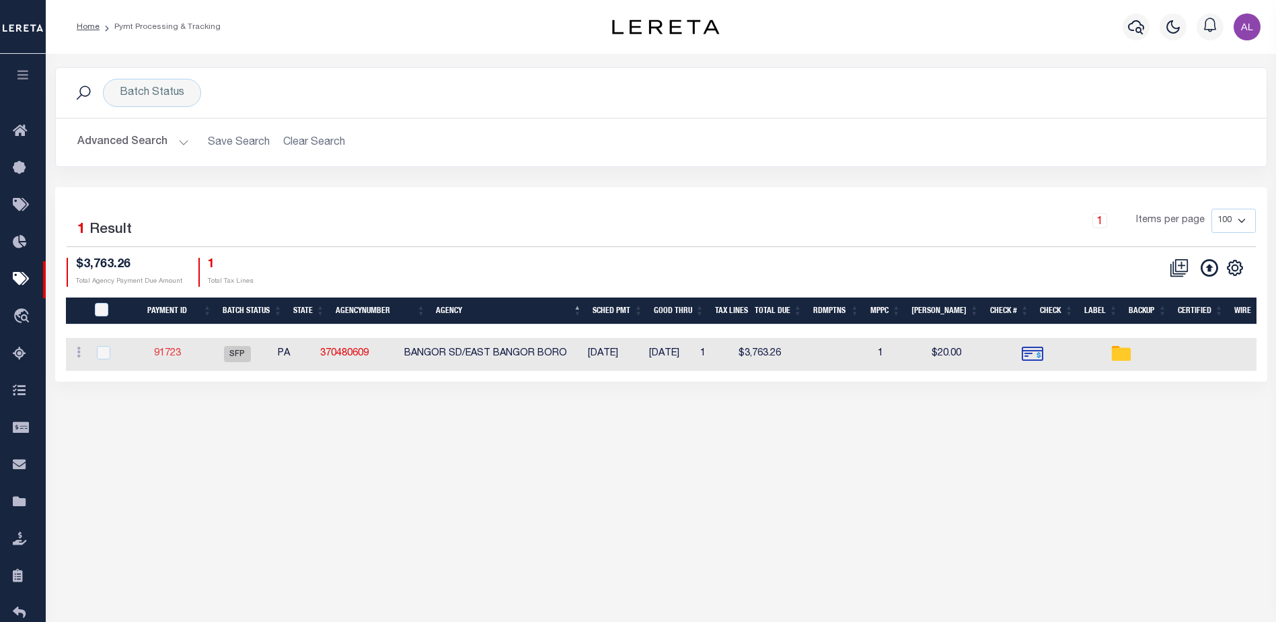
click at [181, 352] on link "91723" at bounding box center [167, 352] width 27 height 9
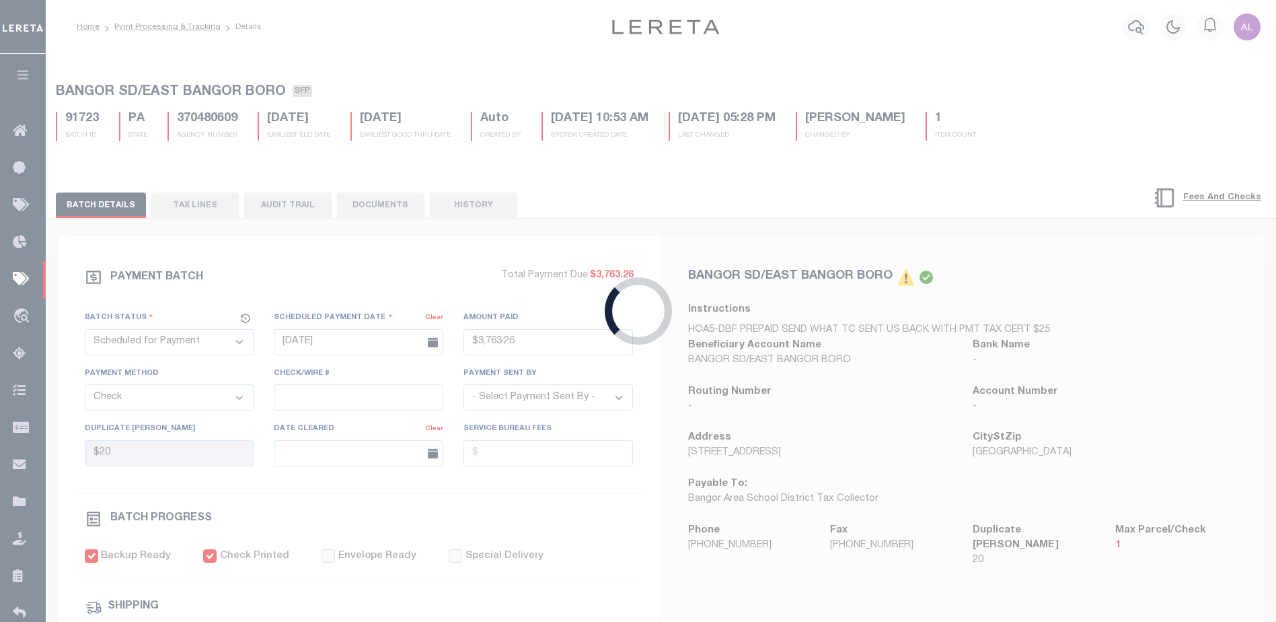
type input "$3,763.26"
type input "$20"
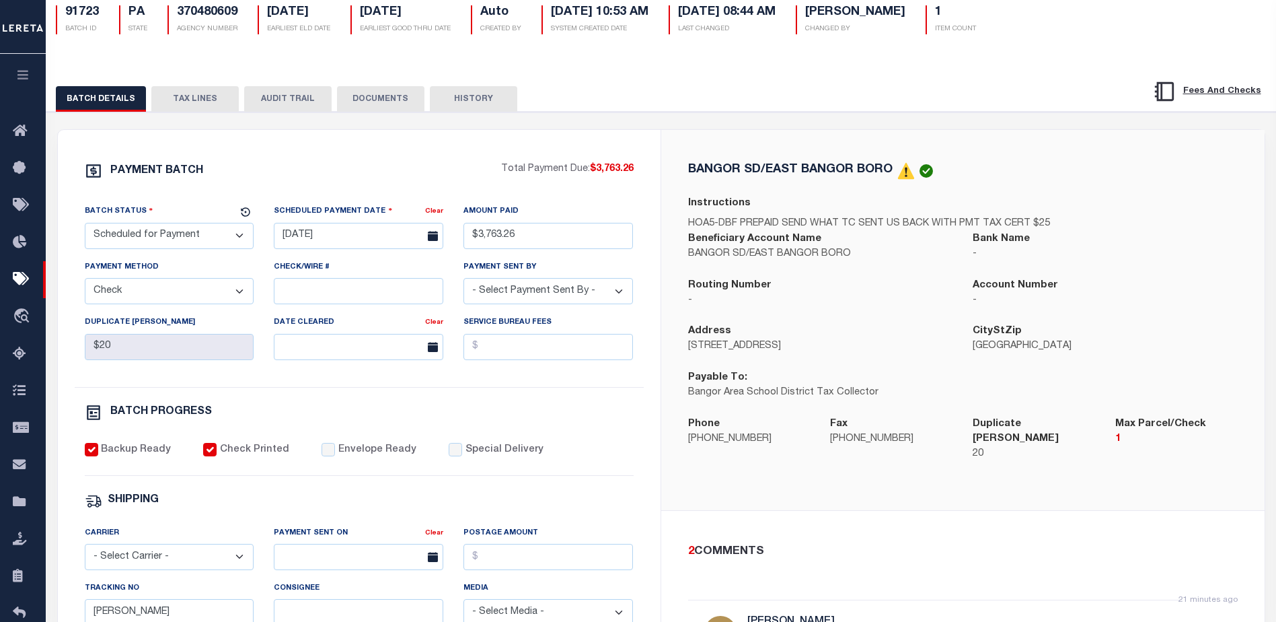
scroll to position [67, 0]
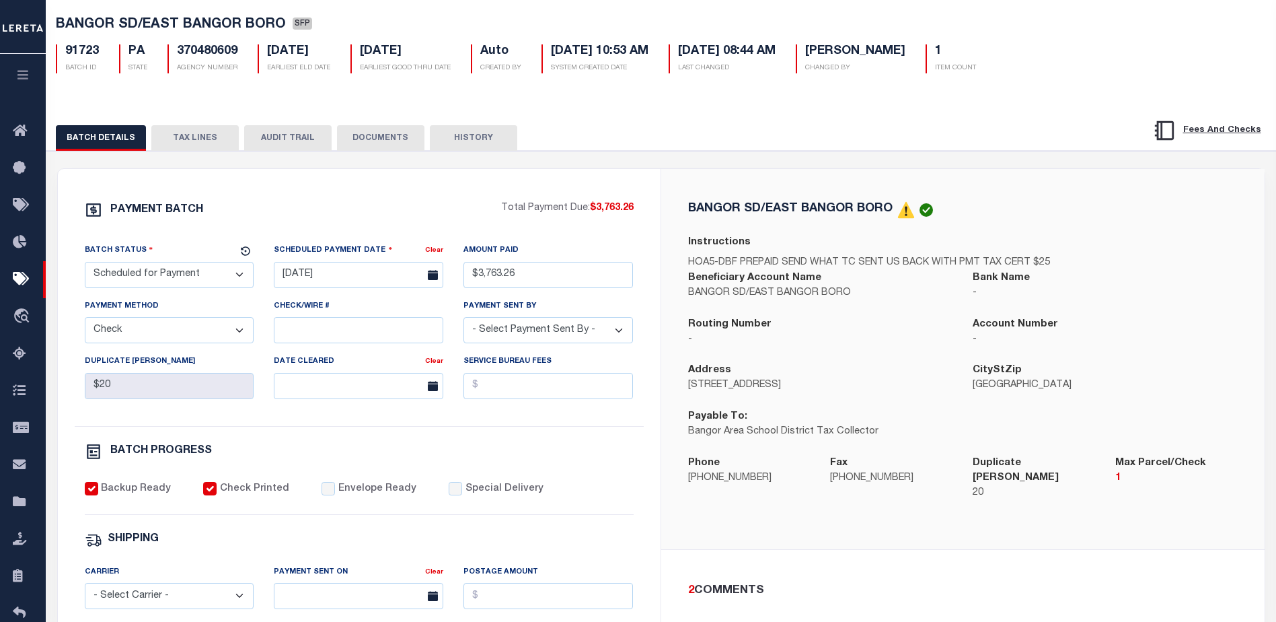
click at [394, 141] on button "DOCUMENTS" at bounding box center [380, 138] width 87 height 26
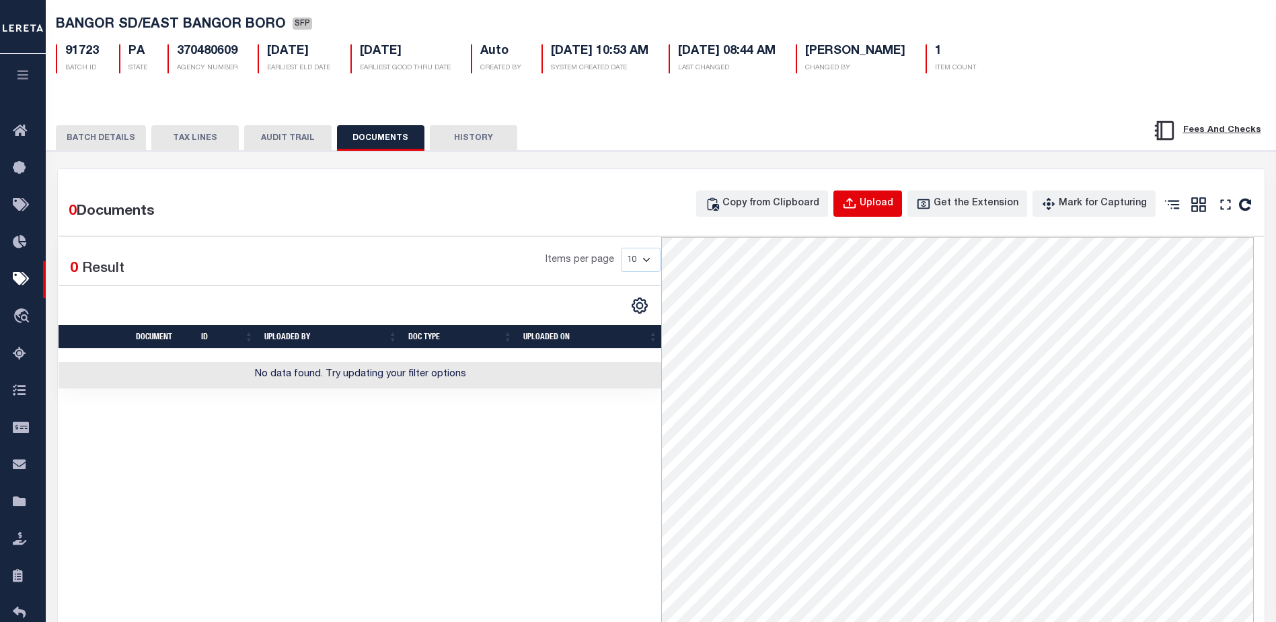
click at [883, 207] on div "Upload" at bounding box center [877, 203] width 34 height 15
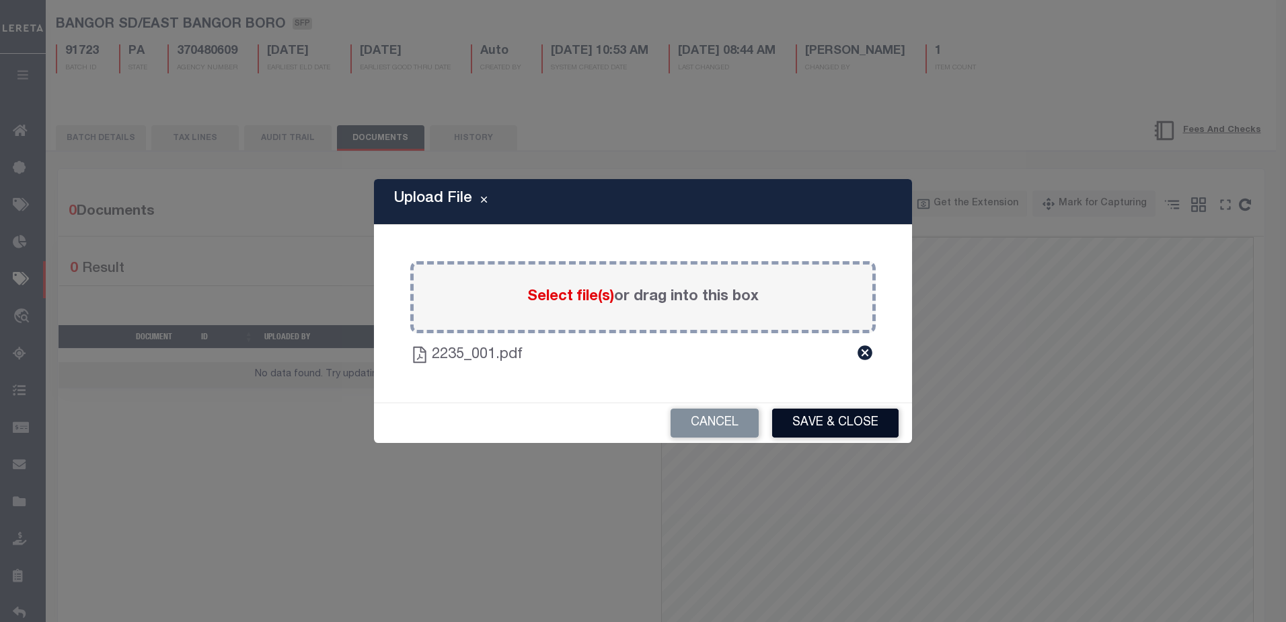
click at [841, 419] on button "Save & Close" at bounding box center [835, 422] width 126 height 29
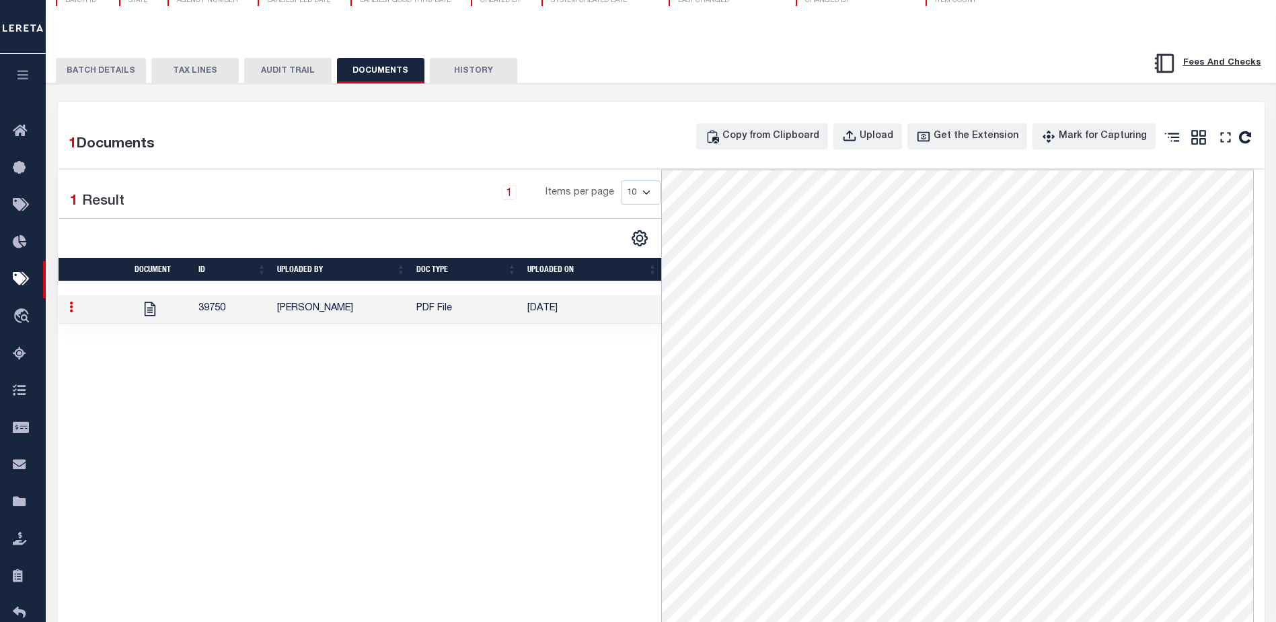
scroll to position [0, 0]
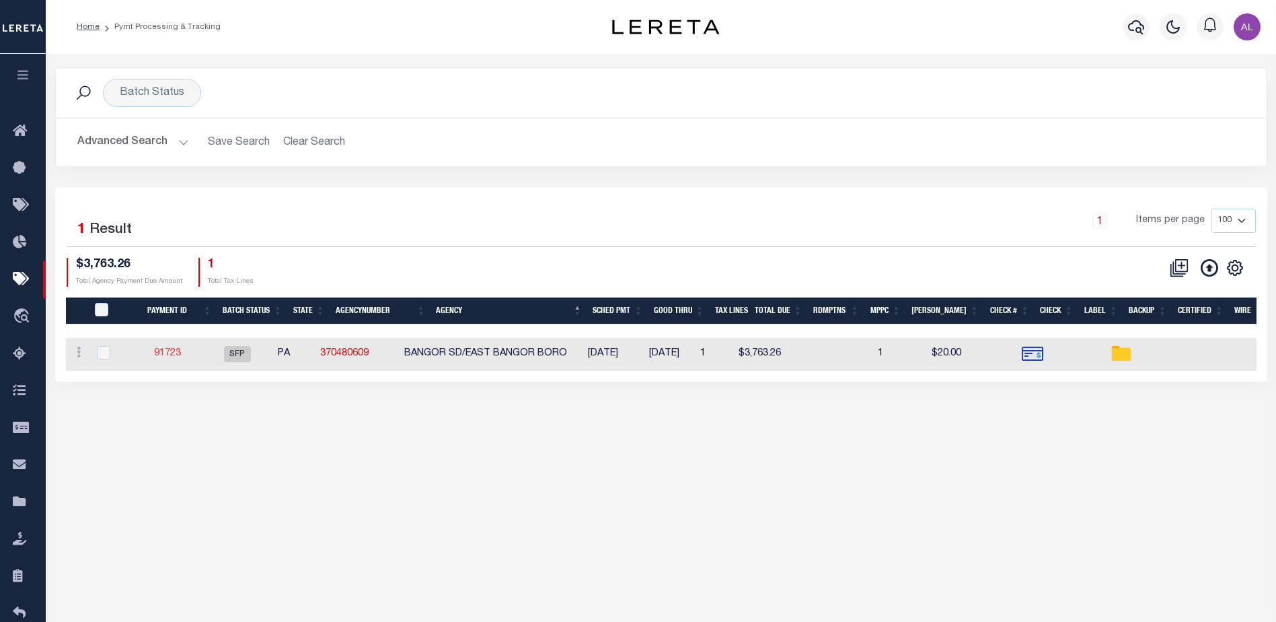
click at [179, 356] on link "91723" at bounding box center [167, 352] width 27 height 9
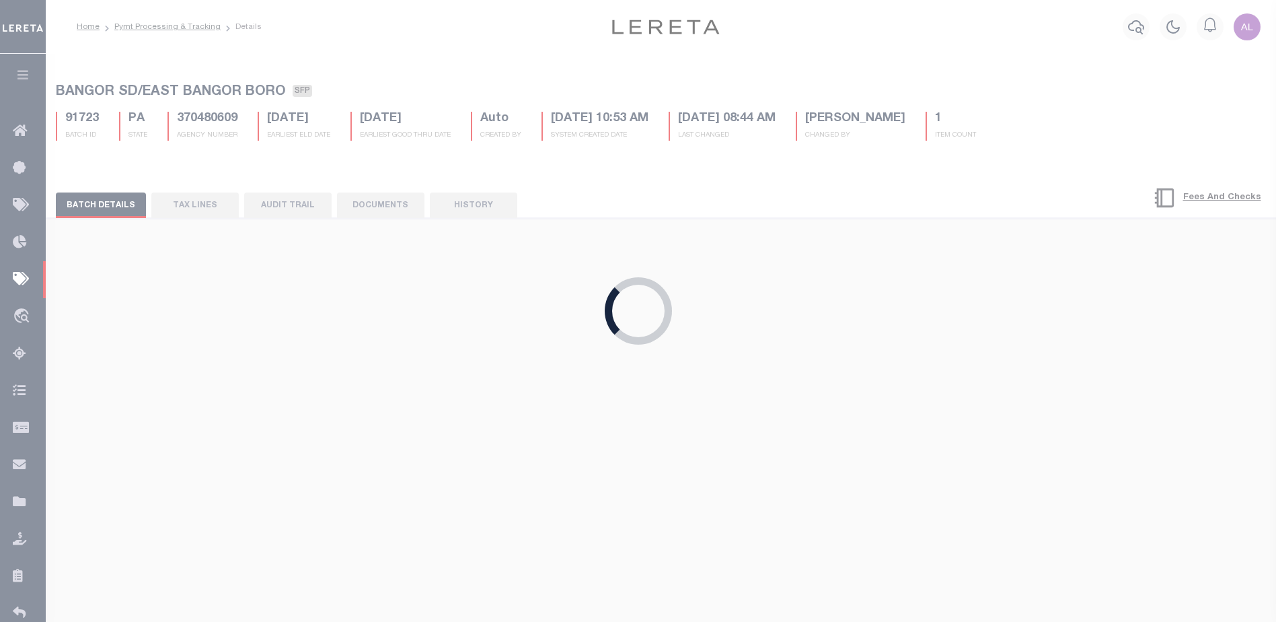
type input "$3,763.26"
type input "$20"
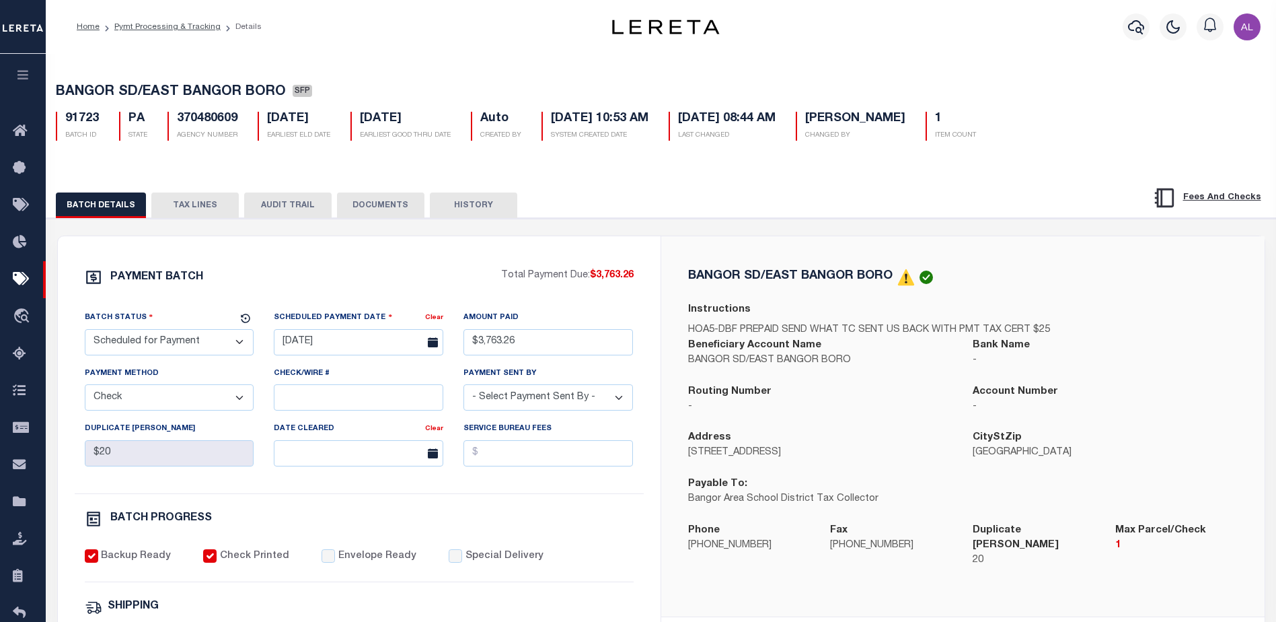
click at [371, 211] on button "DOCUMENTS" at bounding box center [380, 205] width 87 height 26
